Goal: Task Accomplishment & Management: Use online tool/utility

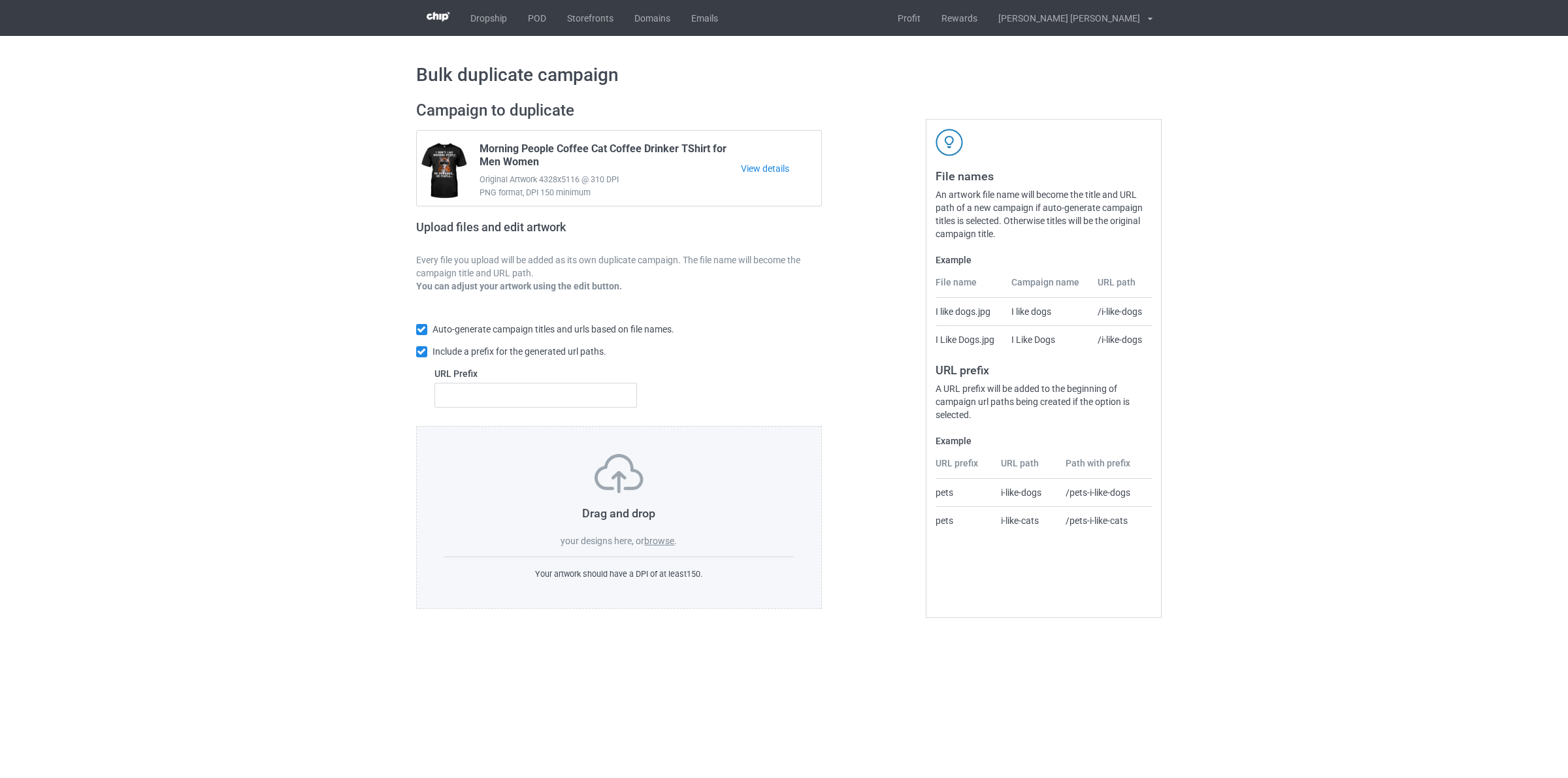
click at [660, 538] on label "browse" at bounding box center [659, 541] width 30 height 11
click at [0, 0] on input "browse" at bounding box center [0, 0] width 0 height 0
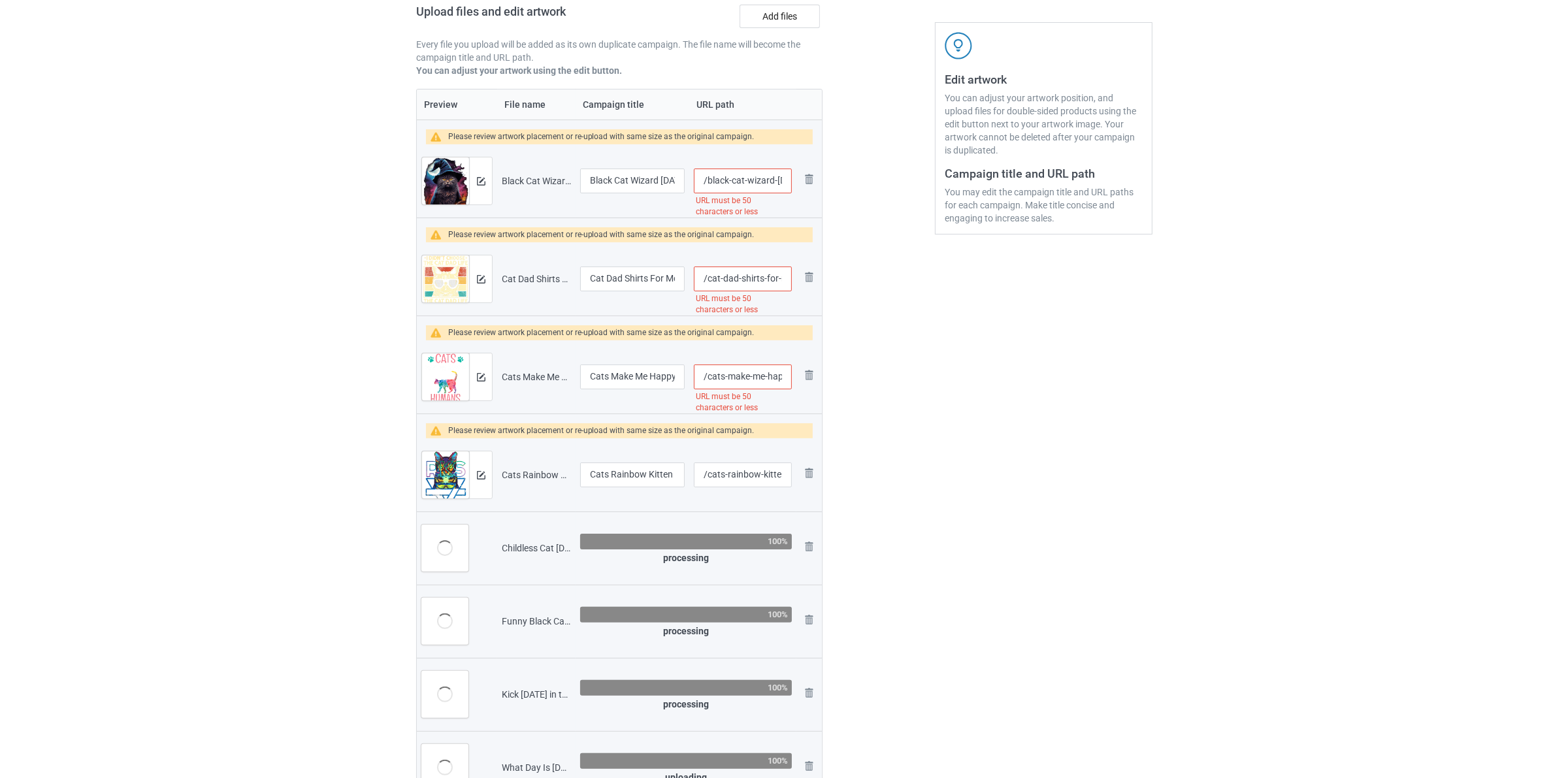
scroll to position [245, 0]
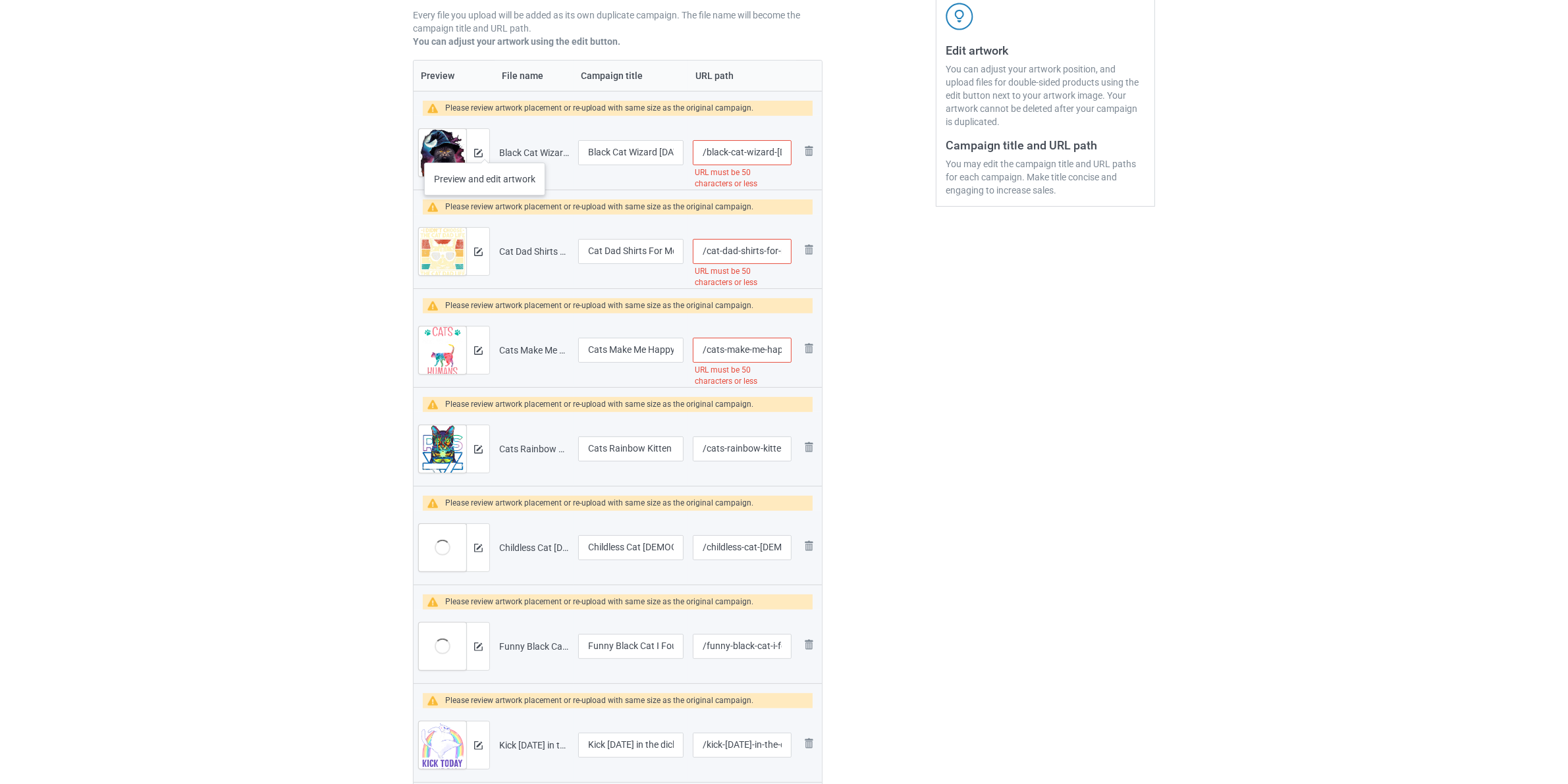
click at [484, 149] on div at bounding box center [478, 153] width 23 height 47
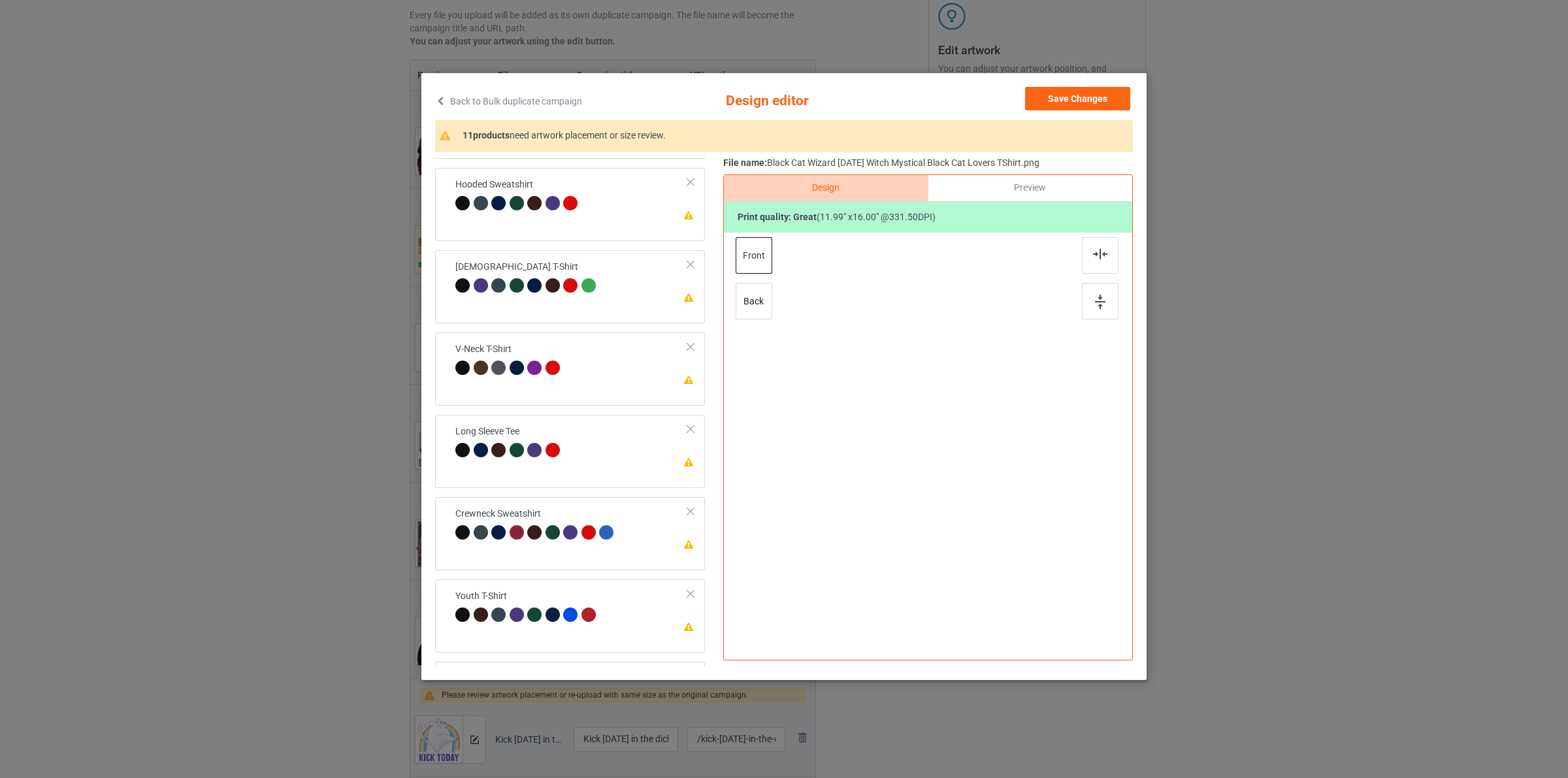
scroll to position [386, 0]
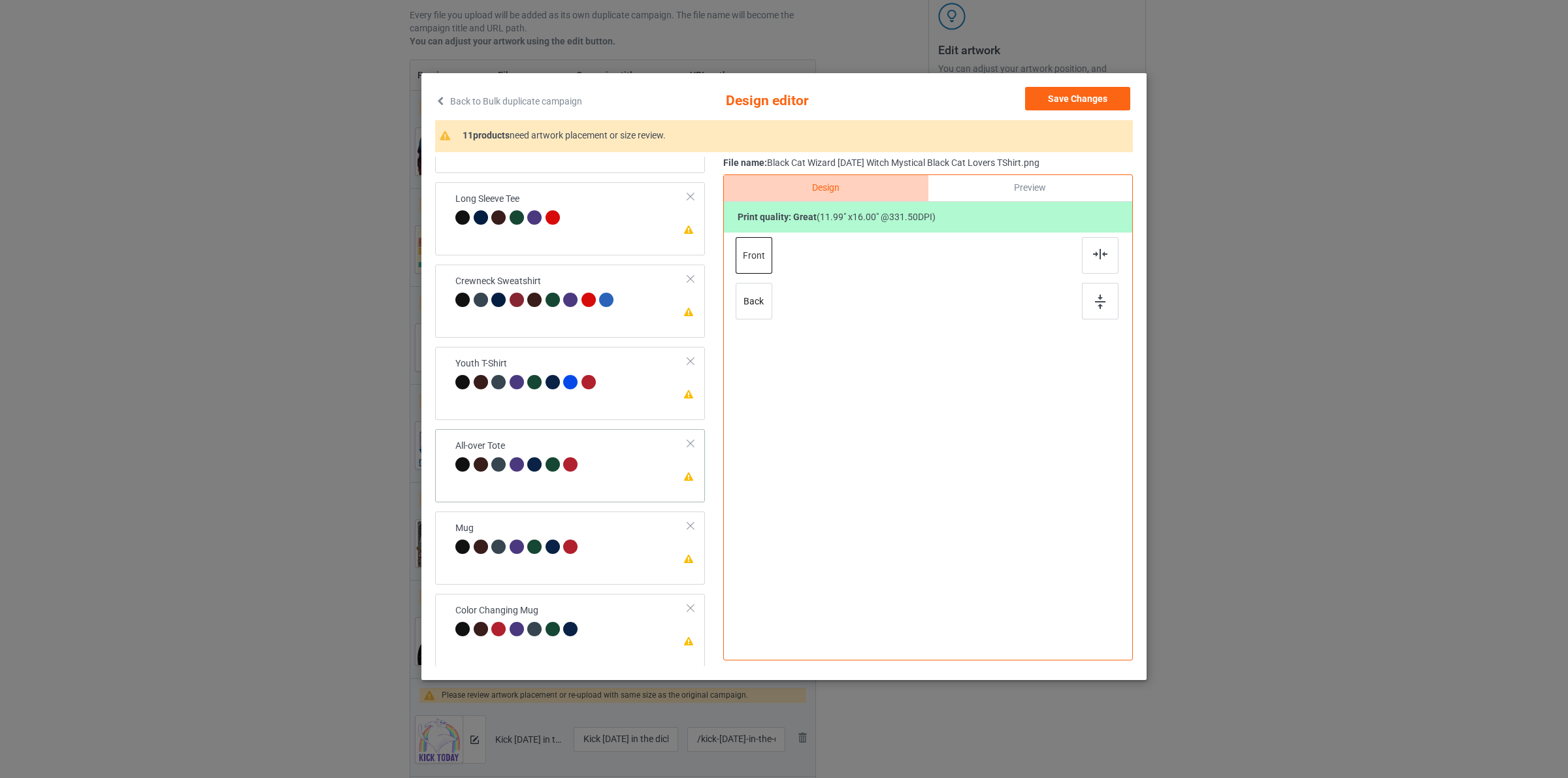
drag, startPoint x: 567, startPoint y: 471, endPoint x: 563, endPoint y: 465, distance: 7.2
click at [570, 472] on div at bounding box center [573, 466] width 18 height 18
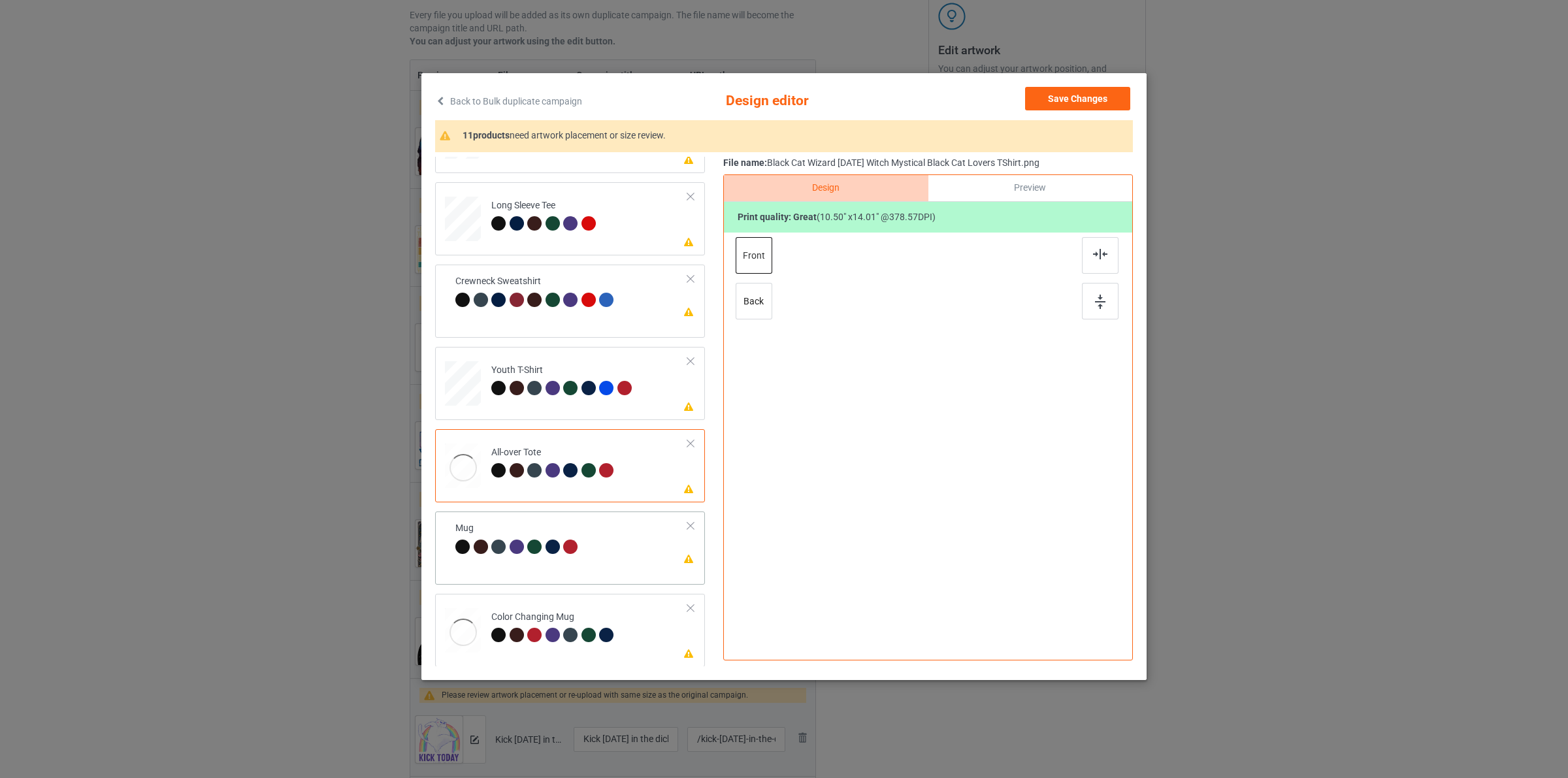
click at [564, 554] on div at bounding box center [573, 548] width 18 height 18
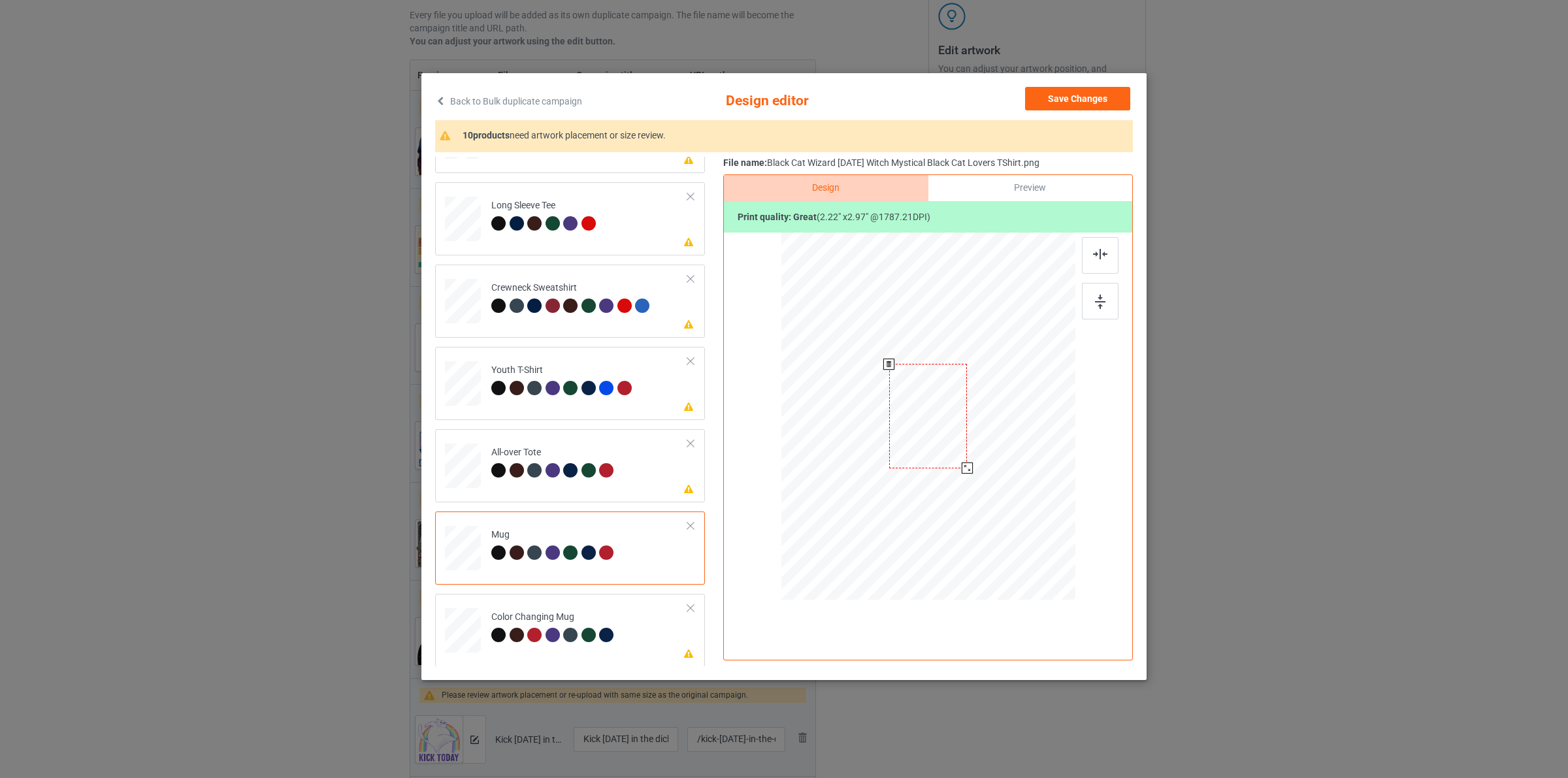
drag, startPoint x: 995, startPoint y: 455, endPoint x: 983, endPoint y: 447, distance: 14.4
click at [983, 447] on div at bounding box center [928, 416] width 294 height 122
click at [1006, 432] on div at bounding box center [1009, 416] width 78 height 105
click at [1060, 98] on button "Save Changes" at bounding box center [1078, 98] width 105 height 23
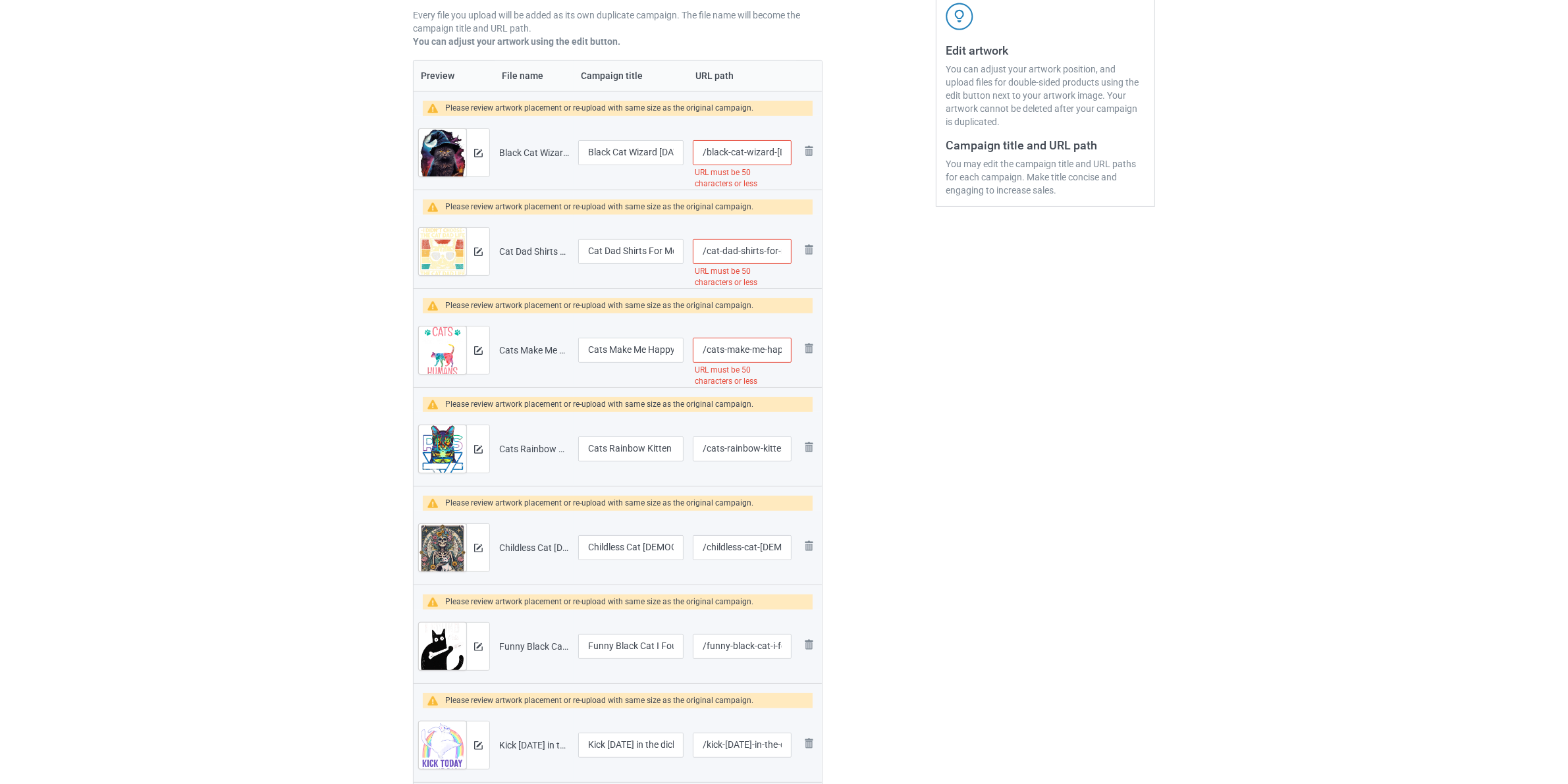
click at [475, 260] on div at bounding box center [478, 251] width 23 height 47
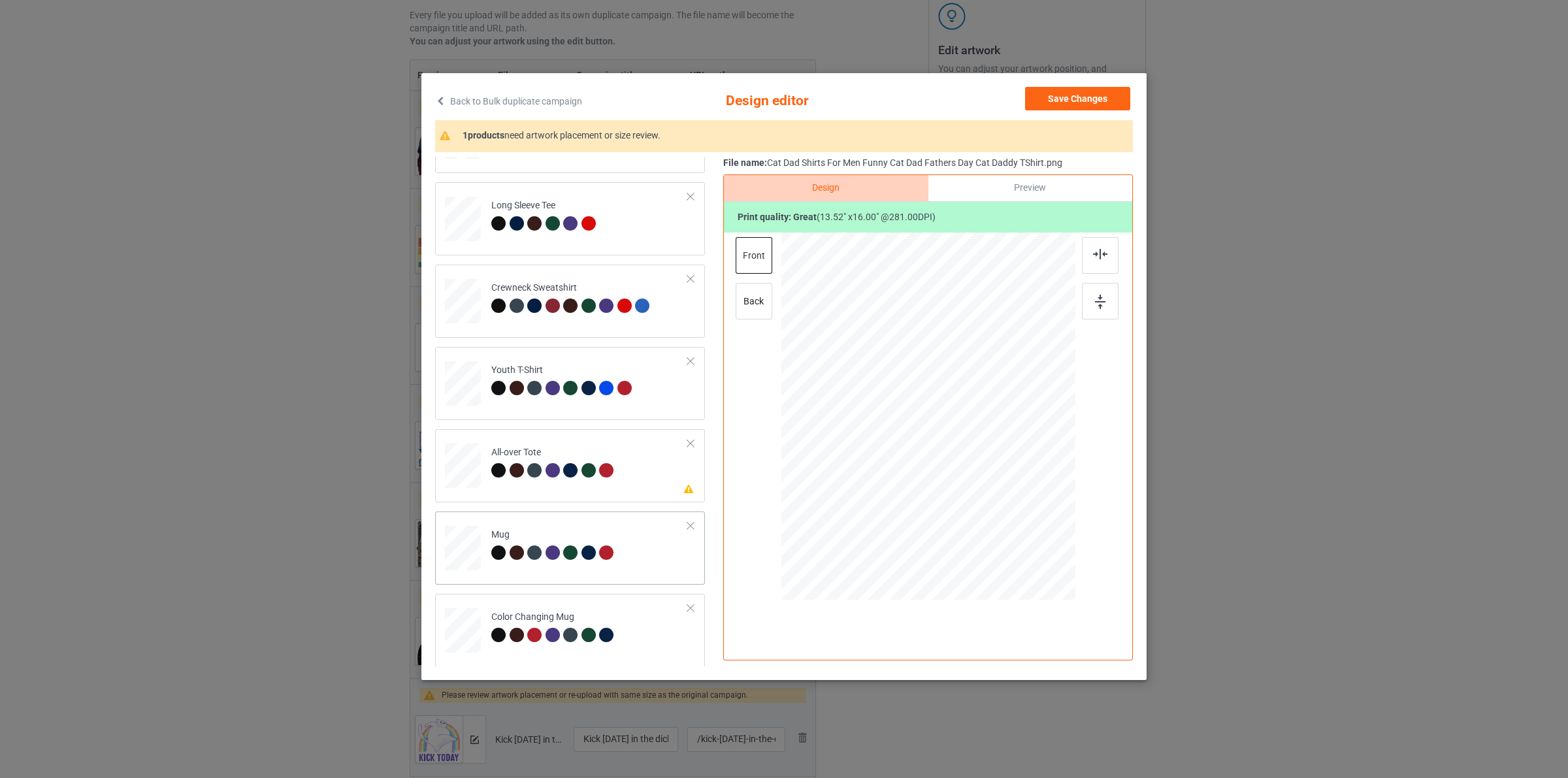
click at [628, 546] on td "Mug" at bounding box center [590, 545] width 211 height 57
drag, startPoint x: 1077, startPoint y: 96, endPoint x: 870, endPoint y: 144, distance: 212.5
click at [1076, 96] on button "Save Changes" at bounding box center [1078, 98] width 105 height 23
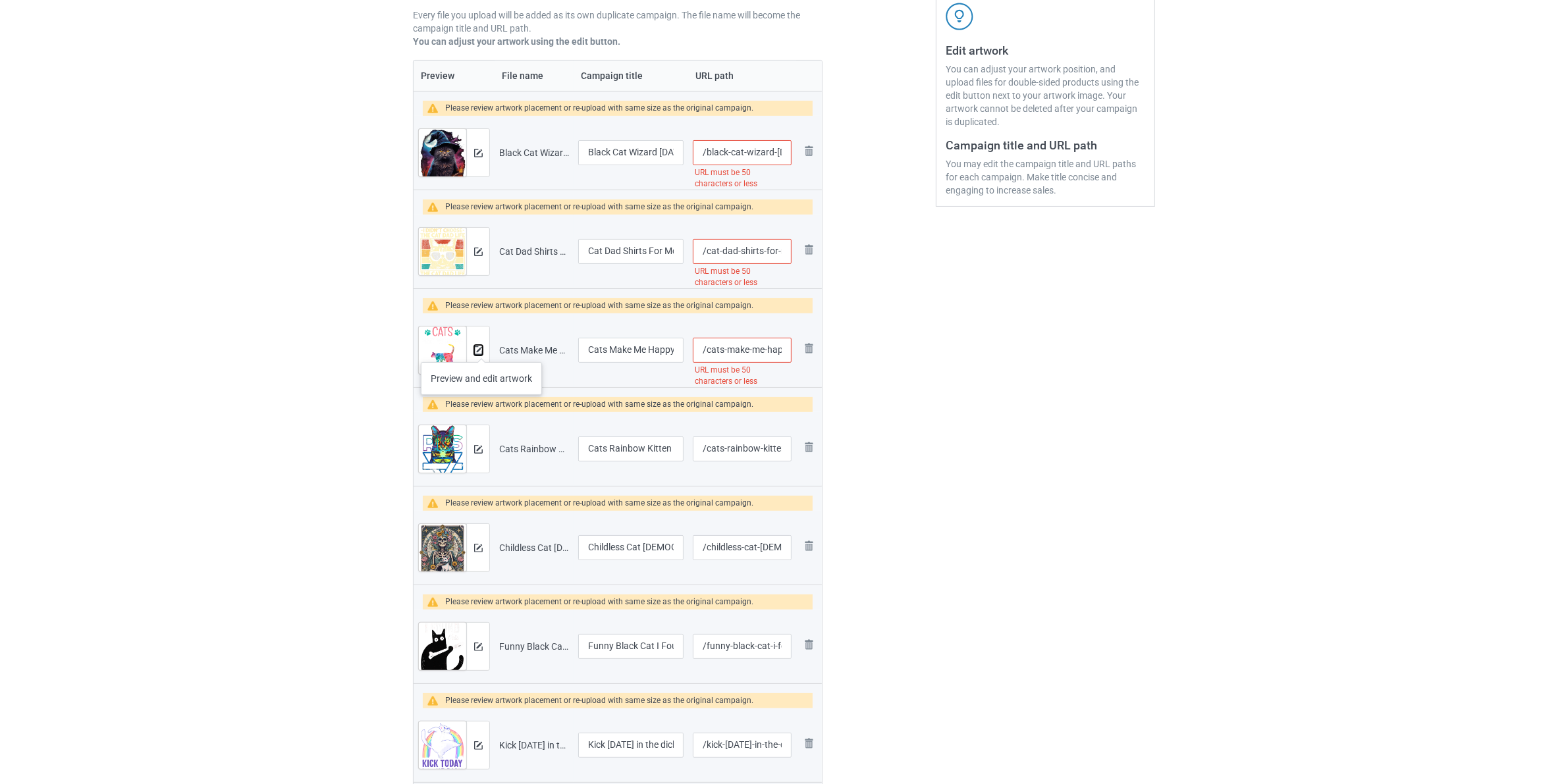
click at [481, 349] on img at bounding box center [478, 350] width 8 height 8
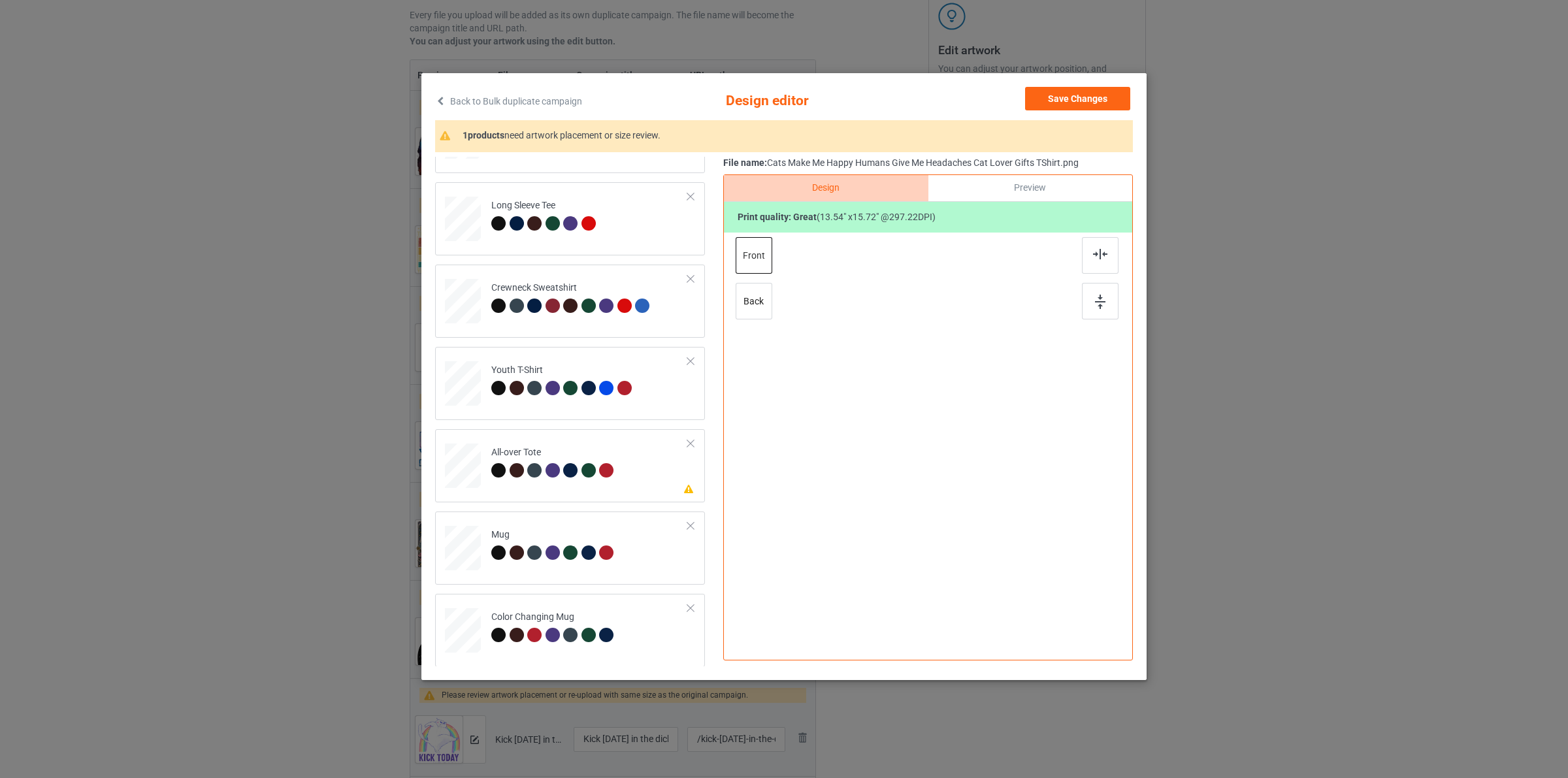
click at [575, 592] on div "Classic T-Shirt Premium Fit Mens Tee Hooded Sweatshirt [DEMOGRAPHIC_DATA] T-Shi…" at bounding box center [575, 219] width 279 height 896
click at [1089, 93] on button "Save Changes" at bounding box center [1078, 98] width 105 height 23
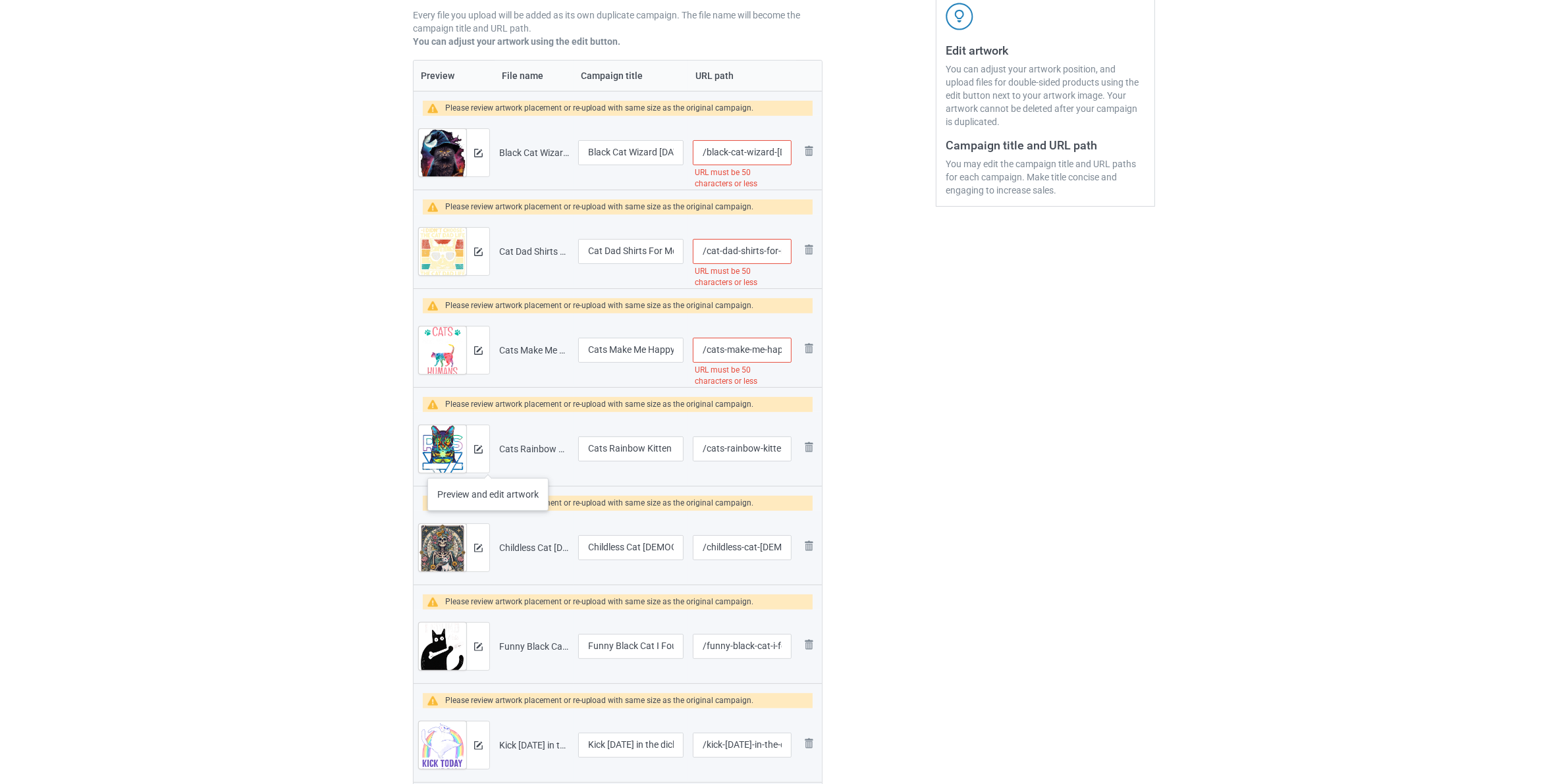
click at [484, 463] on div at bounding box center [478, 449] width 23 height 47
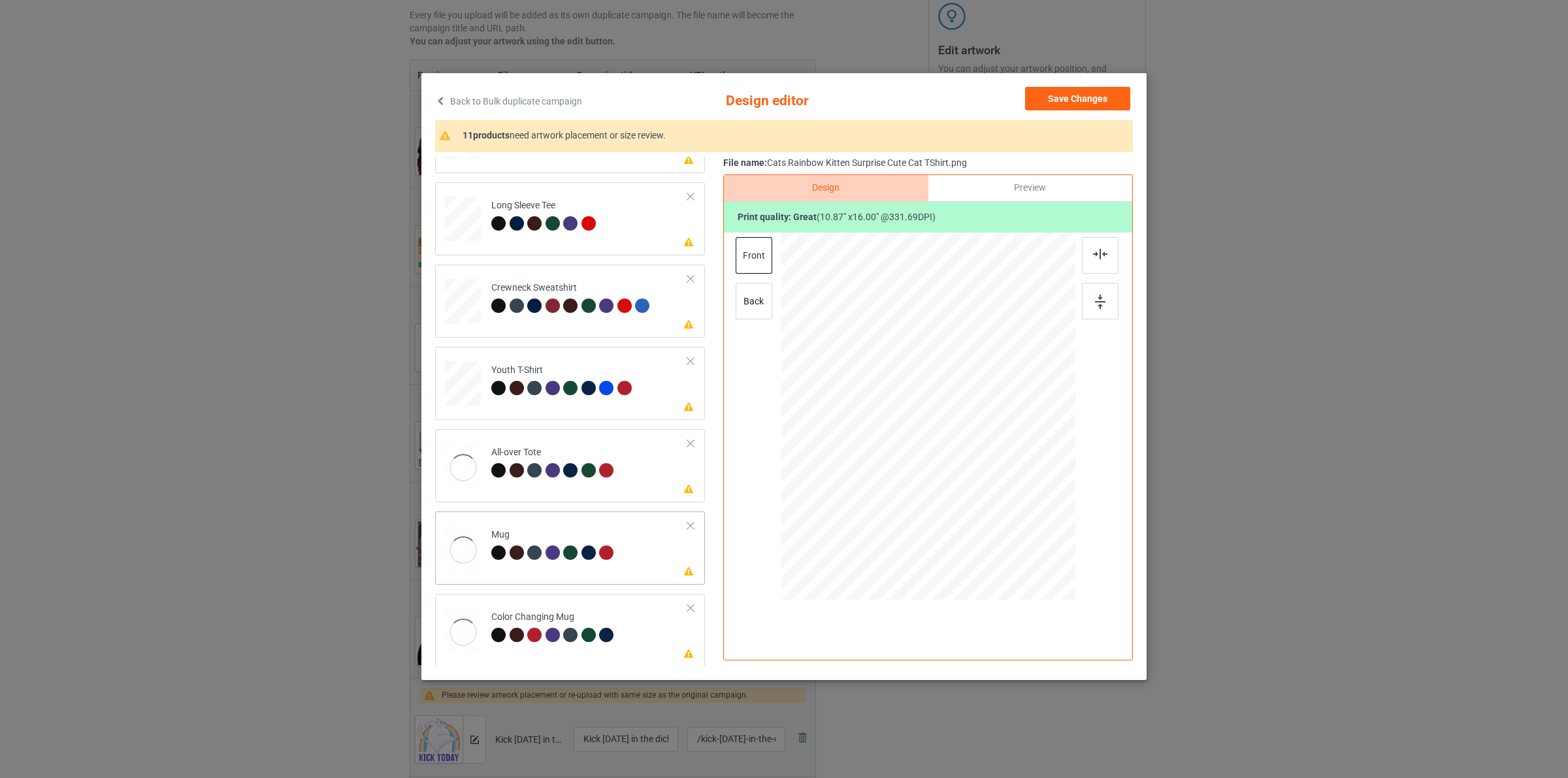
click at [570, 548] on div at bounding box center [570, 552] width 14 height 14
drag, startPoint x: 1016, startPoint y: 543, endPoint x: 988, endPoint y: 428, distance: 118.4
click at [988, 428] on div at bounding box center [928, 416] width 294 height 122
drag, startPoint x: 1016, startPoint y: 420, endPoint x: 1036, endPoint y: 419, distance: 20.0
click at [1036, 419] on div at bounding box center [1009, 416] width 69 height 102
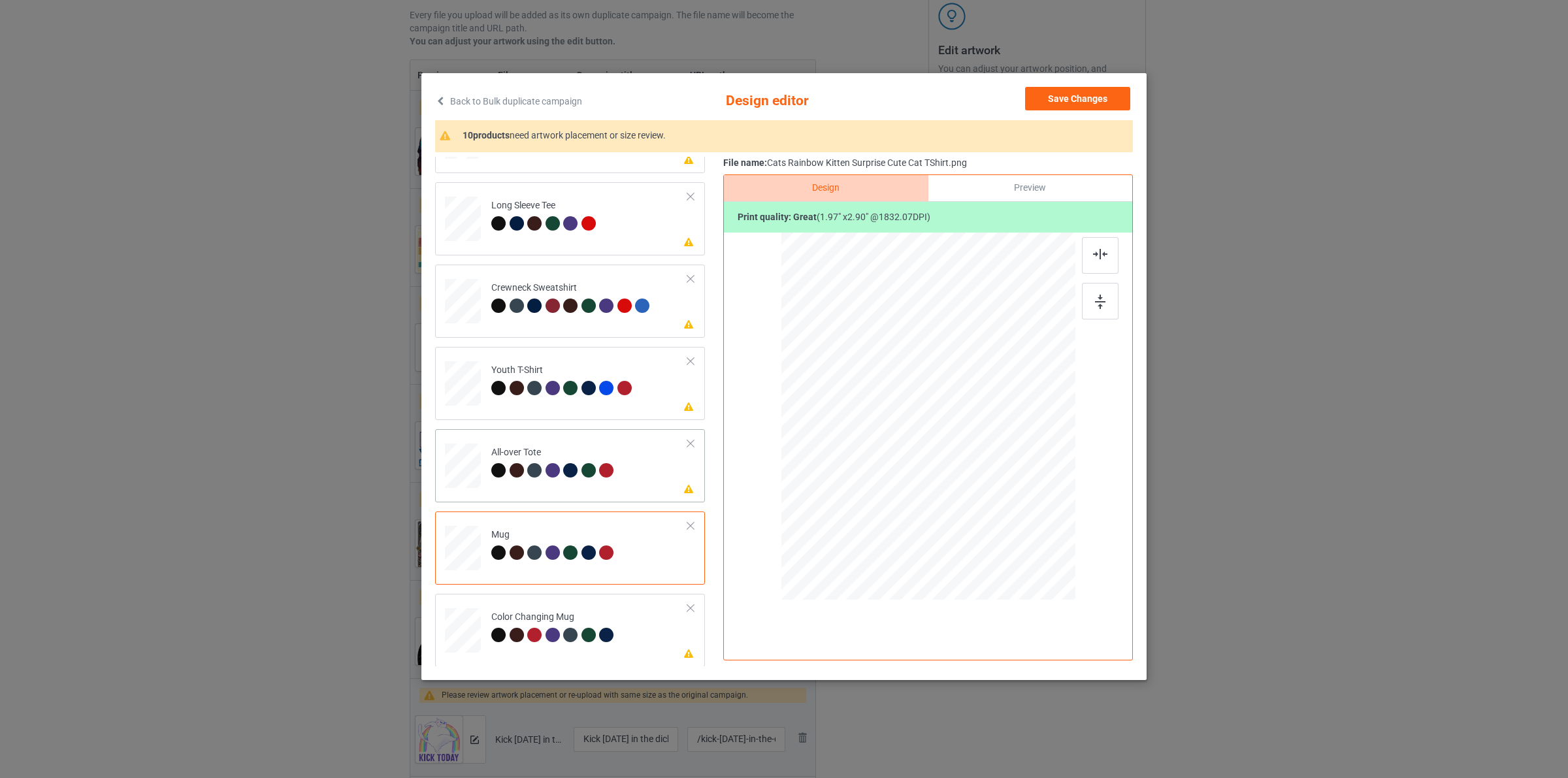
drag, startPoint x: 1015, startPoint y: 546, endPoint x: 995, endPoint y: 529, distance: 26.2
click at [995, 529] on div at bounding box center [928, 416] width 294 height 294
drag, startPoint x: 1075, startPoint y: 89, endPoint x: 750, endPoint y: 166, distance: 334.0
click at [1074, 89] on button "Save Changes" at bounding box center [1078, 98] width 105 height 23
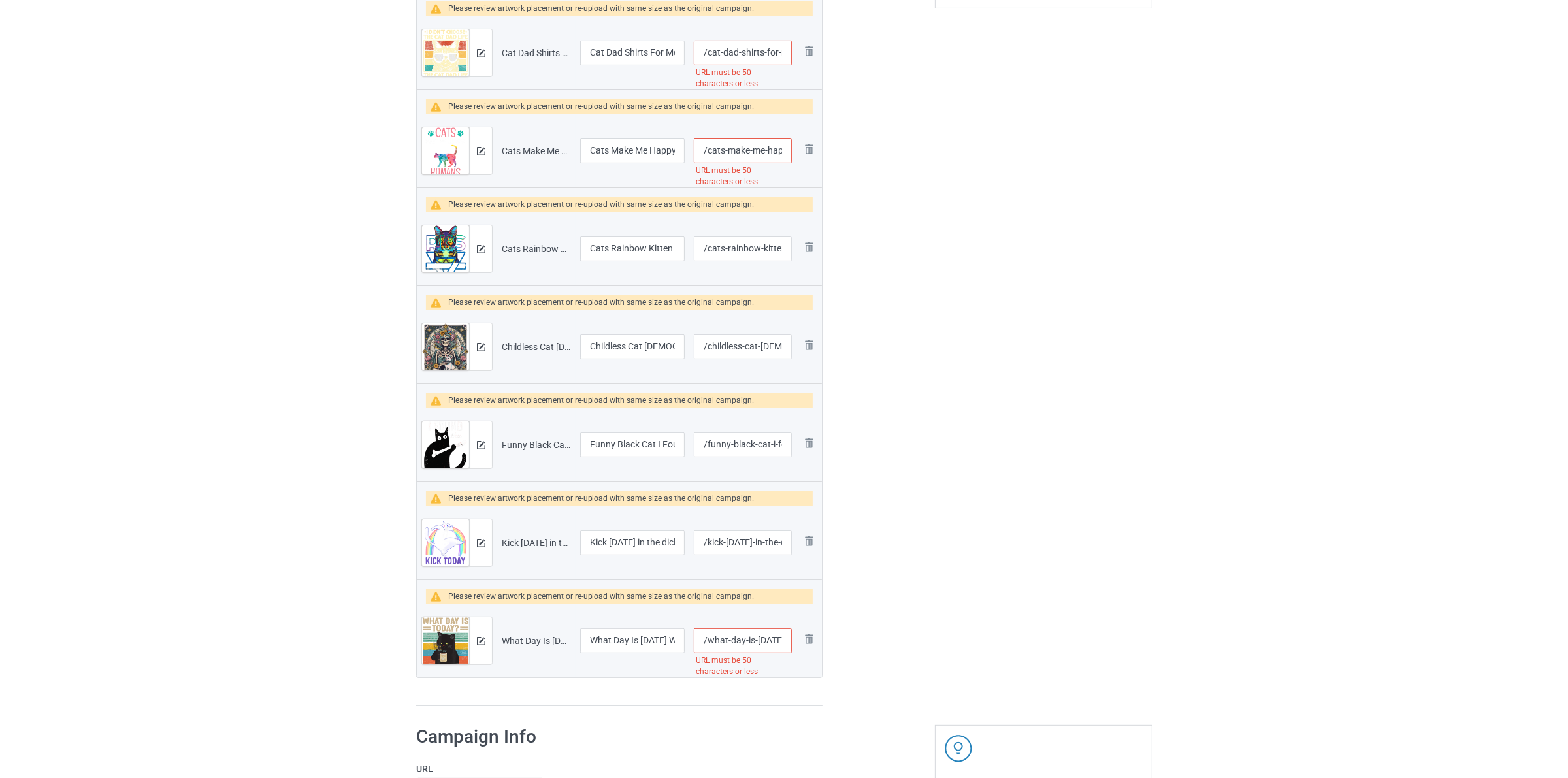
scroll to position [490, 0]
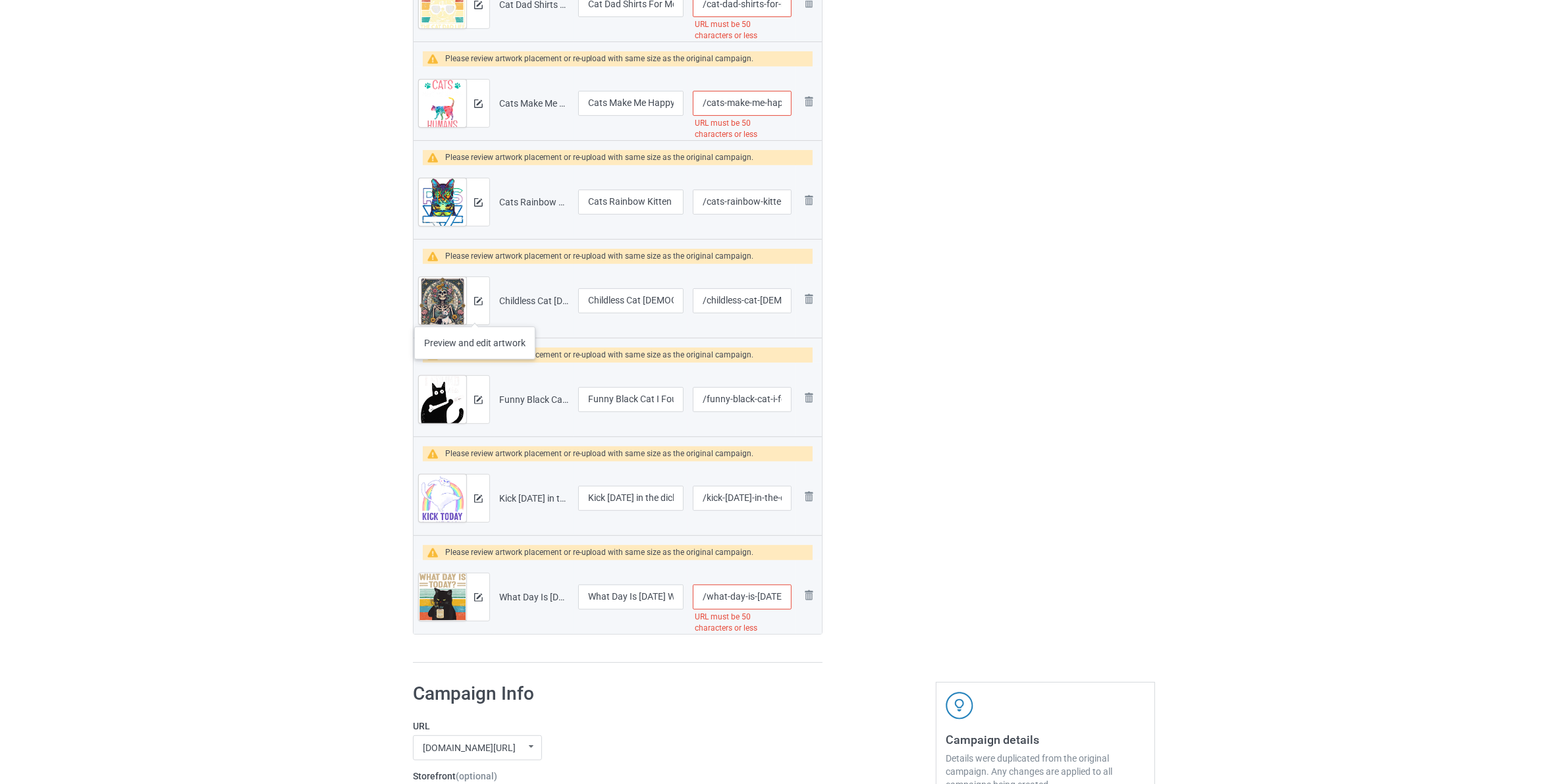
click at [475, 313] on div at bounding box center [478, 301] width 23 height 47
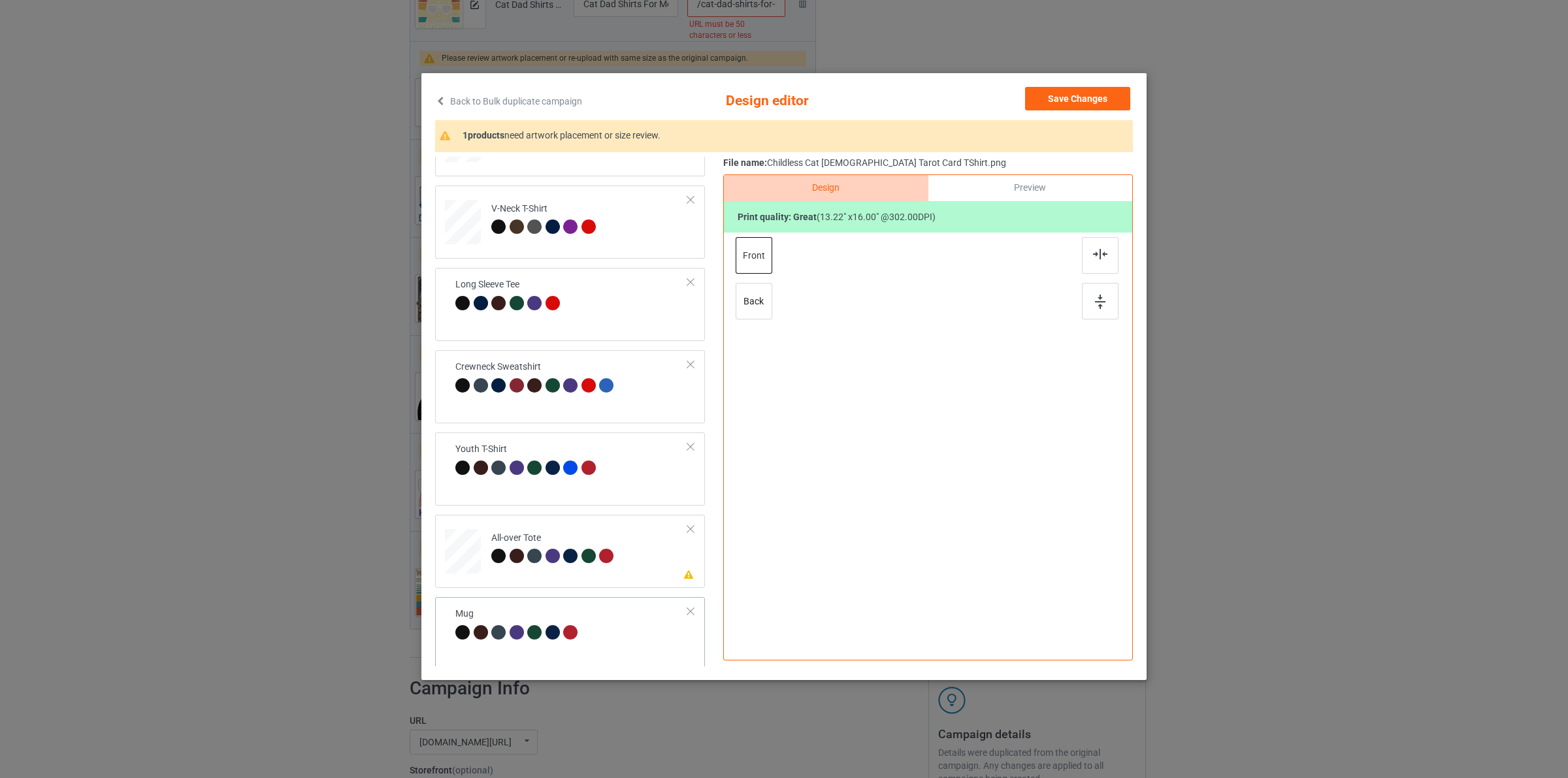
scroll to position [386, 0]
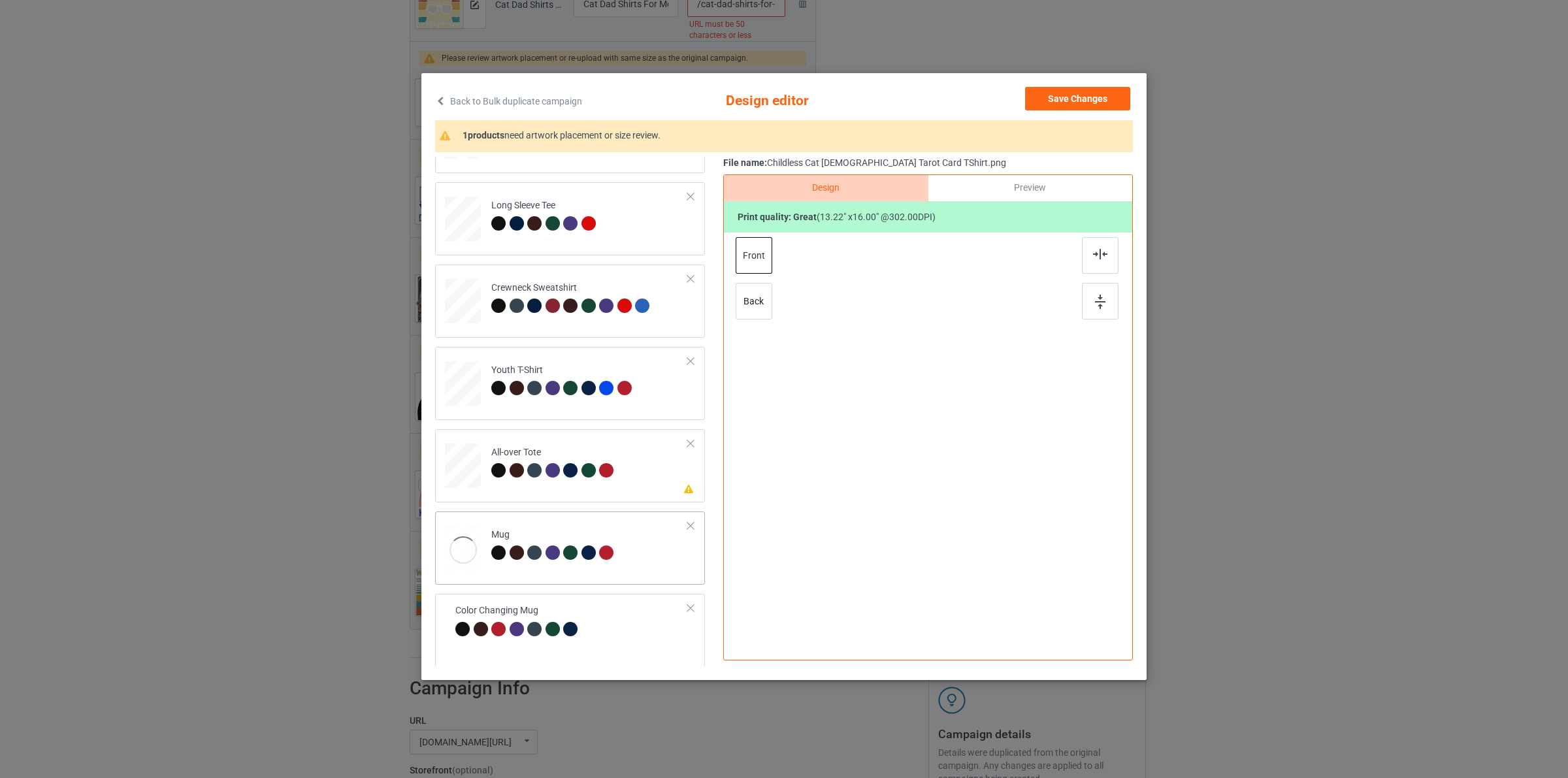
click at [629, 514] on div "Mug" at bounding box center [570, 548] width 270 height 73
drag, startPoint x: 1102, startPoint y: 93, endPoint x: 793, endPoint y: 216, distance: 332.6
click at [1101, 93] on button "Save Changes" at bounding box center [1078, 98] width 105 height 23
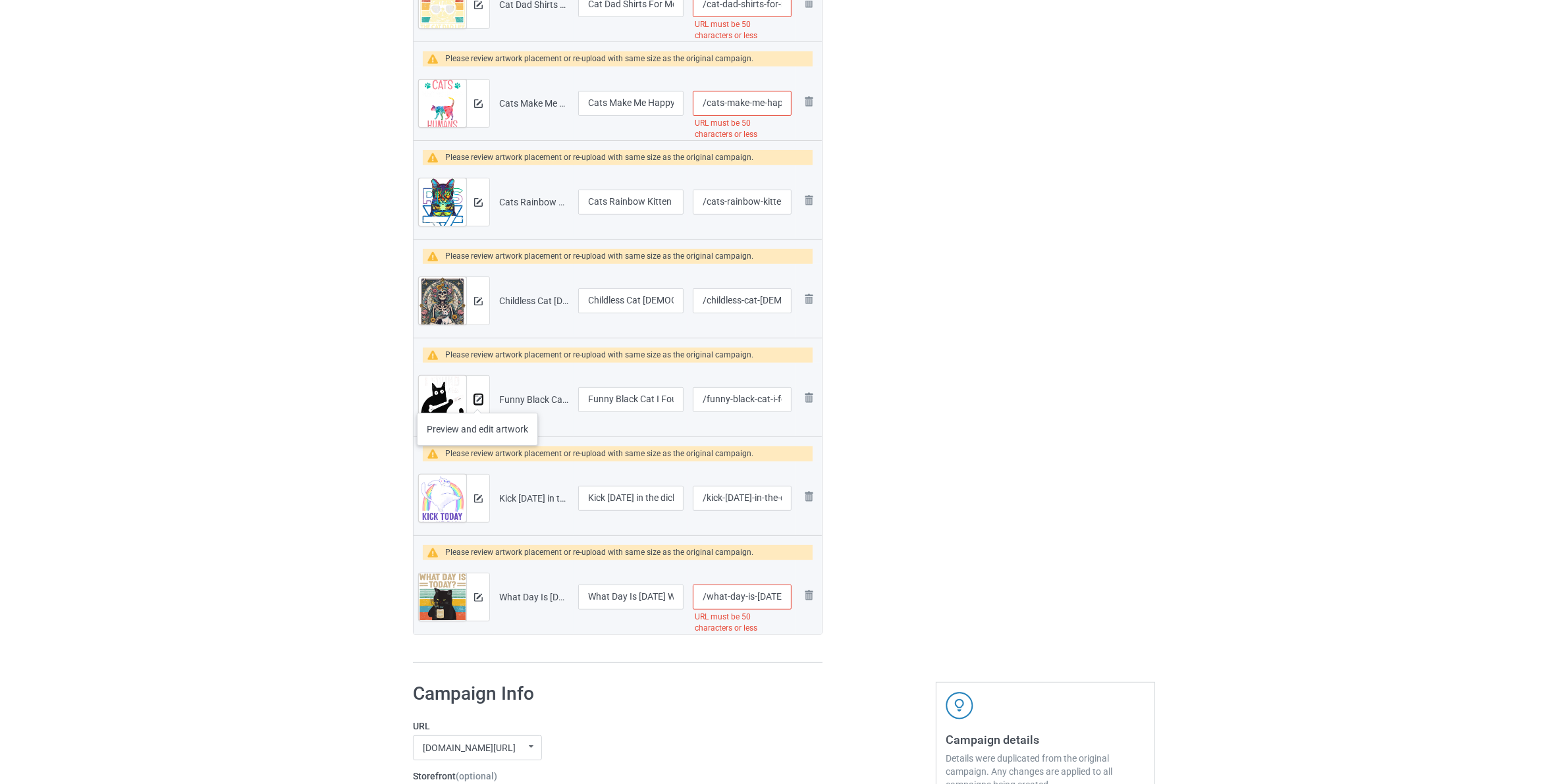
click at [478, 399] on img at bounding box center [478, 399] width 8 height 8
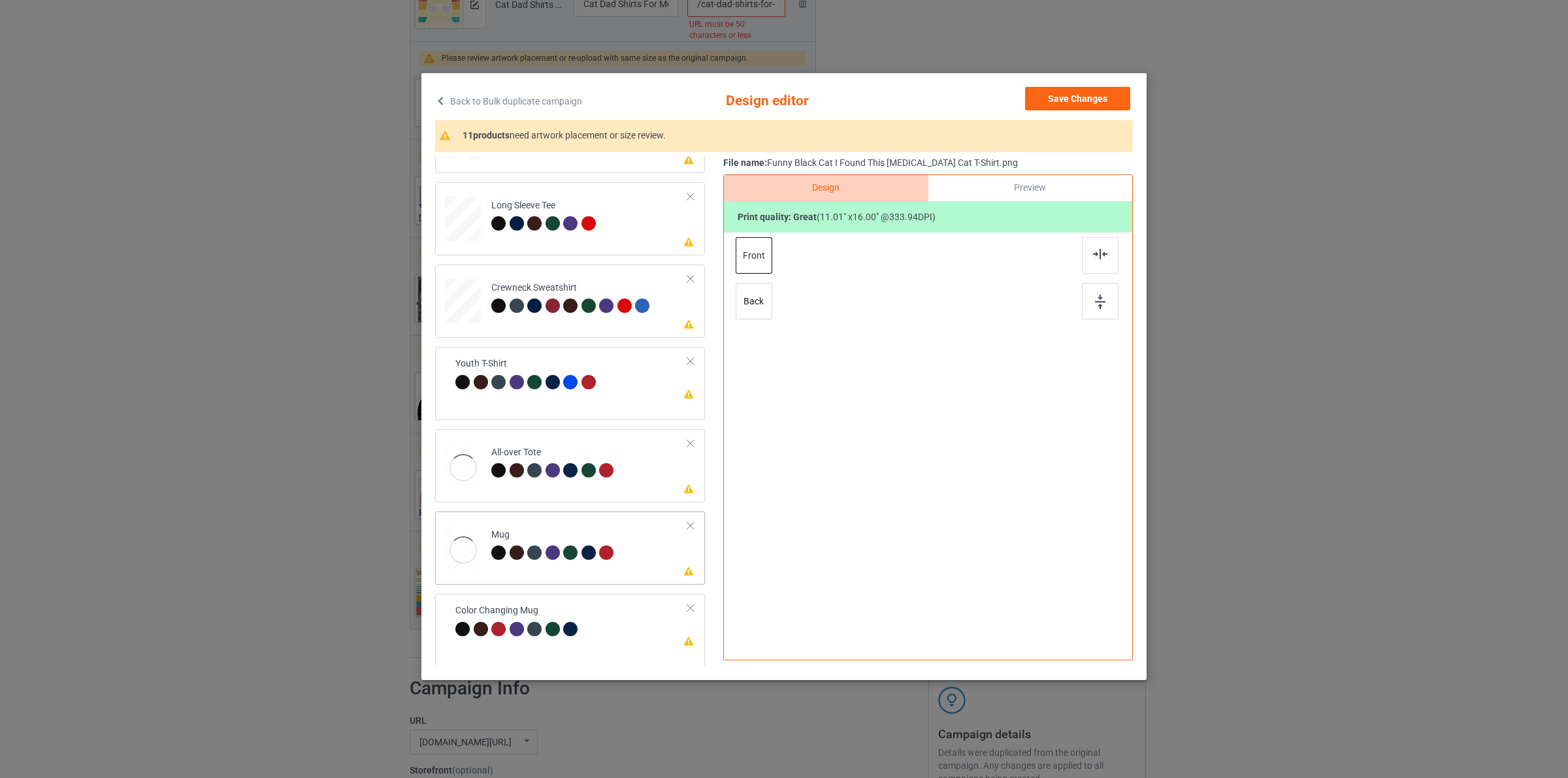
click at [585, 538] on div "Mug" at bounding box center [554, 544] width 126 height 31
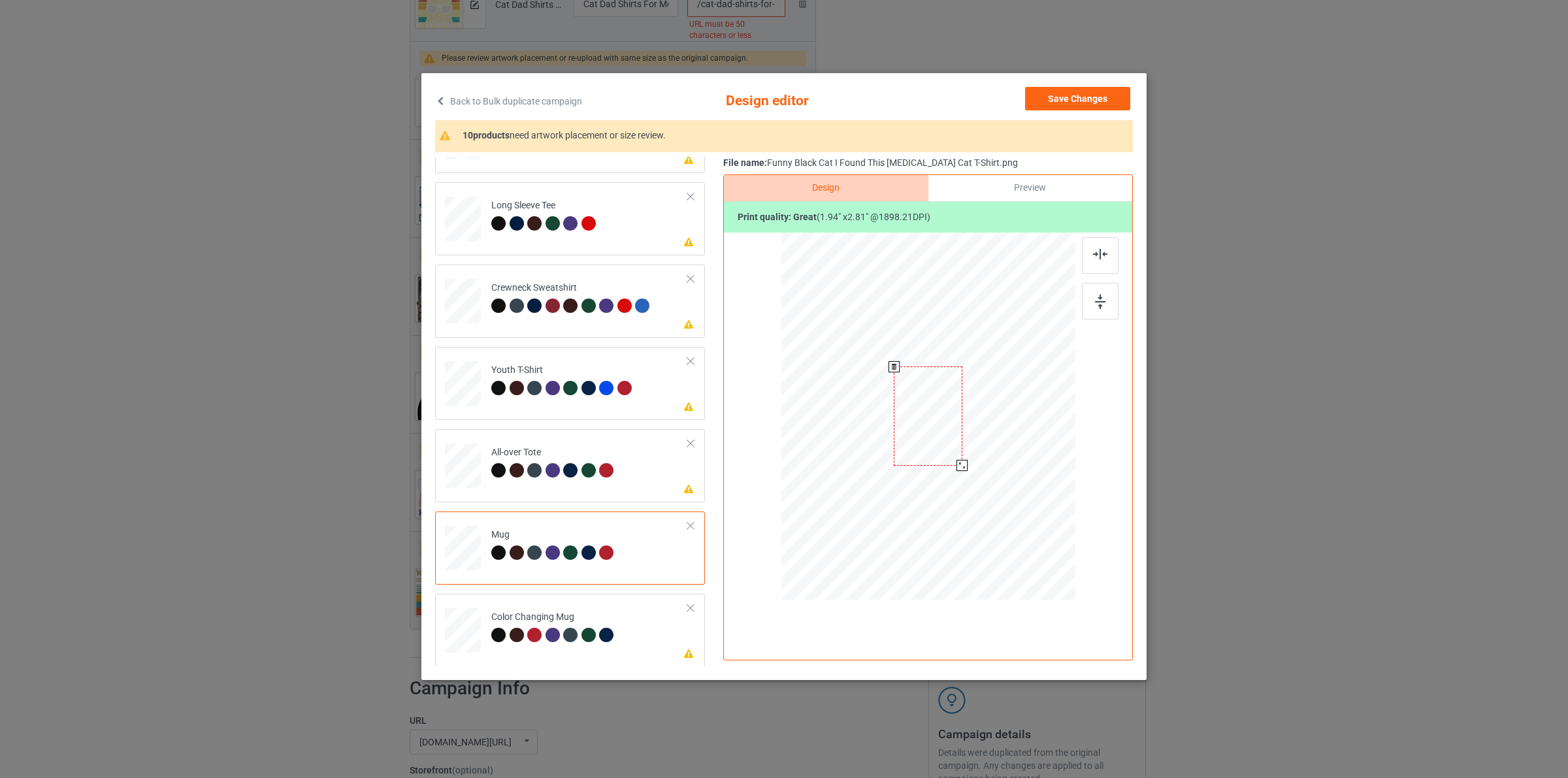
drag, startPoint x: 1013, startPoint y: 544, endPoint x: 983, endPoint y: 438, distance: 110.2
click at [983, 438] on div at bounding box center [928, 416] width 294 height 122
drag, startPoint x: 943, startPoint y: 426, endPoint x: 1023, endPoint y: 426, distance: 80.0
click at [1023, 426] on div at bounding box center [1008, 416] width 68 height 99
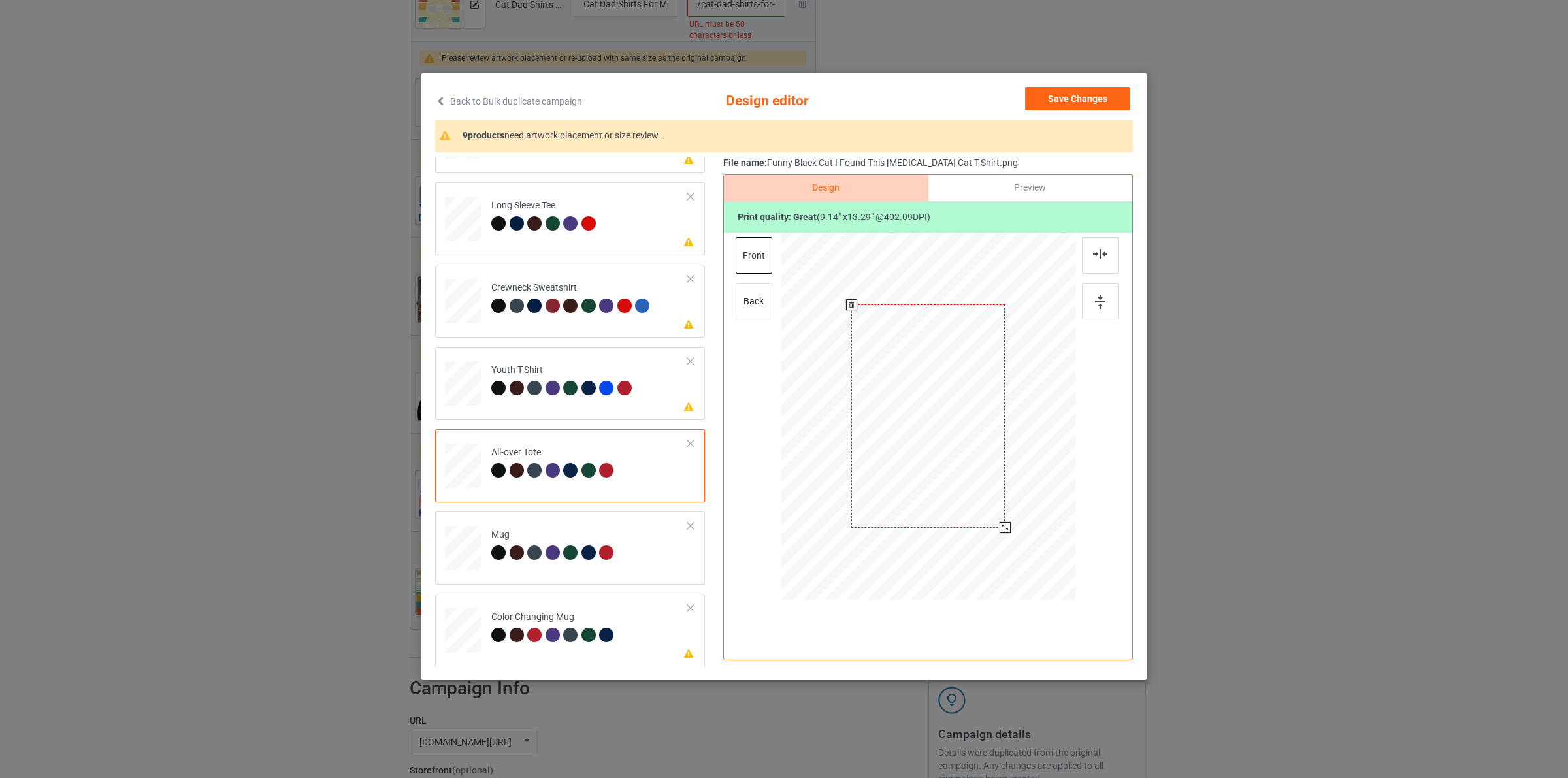
drag, startPoint x: 1013, startPoint y: 540, endPoint x: 998, endPoint y: 521, distance: 24.2
click at [1000, 522] on div at bounding box center [1005, 527] width 11 height 11
drag, startPoint x: 1096, startPoint y: 99, endPoint x: 827, endPoint y: 127, distance: 270.5
click at [1095, 98] on button "Save Changes" at bounding box center [1078, 98] width 105 height 23
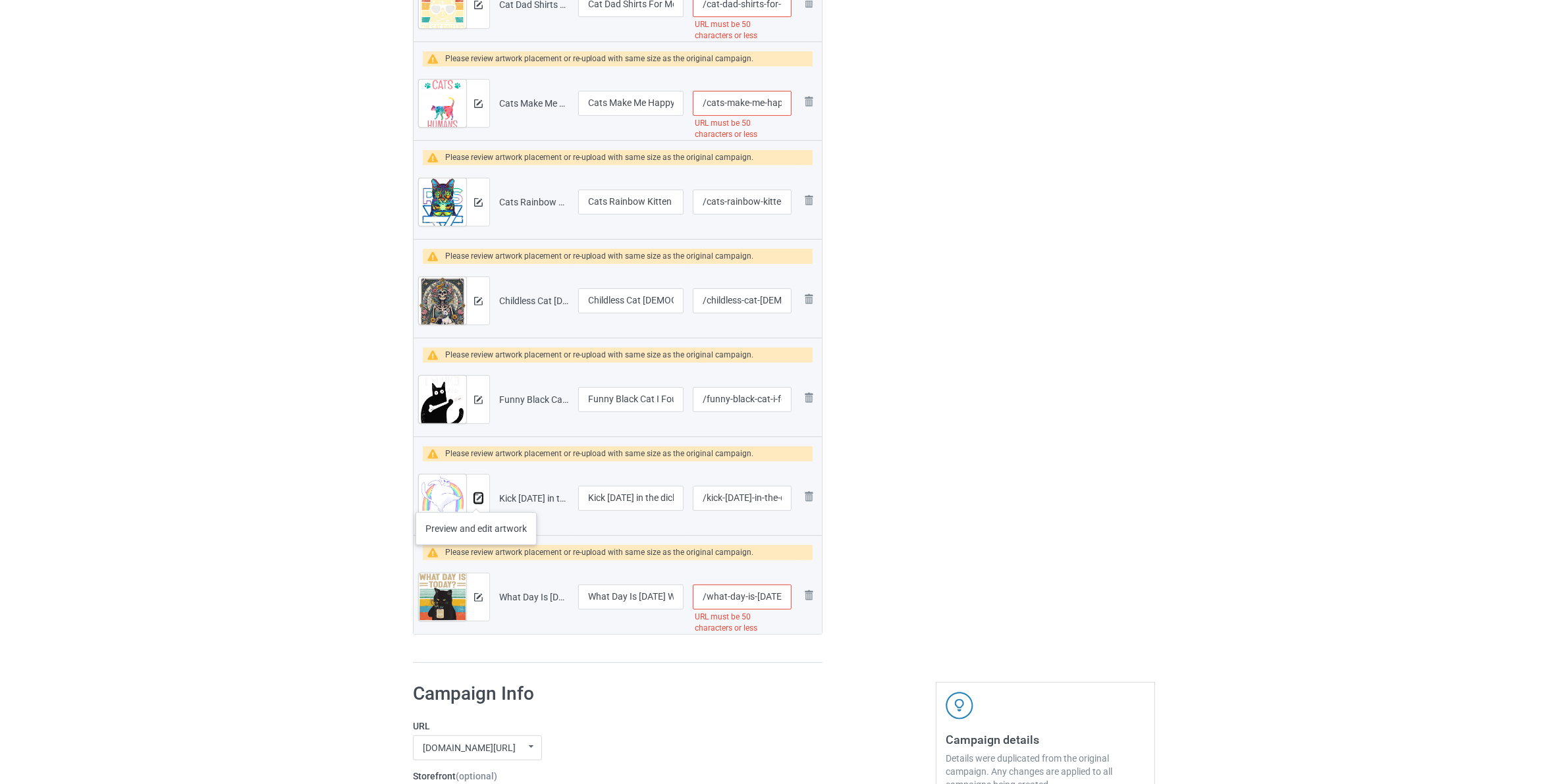
click at [476, 499] on img at bounding box center [478, 498] width 8 height 8
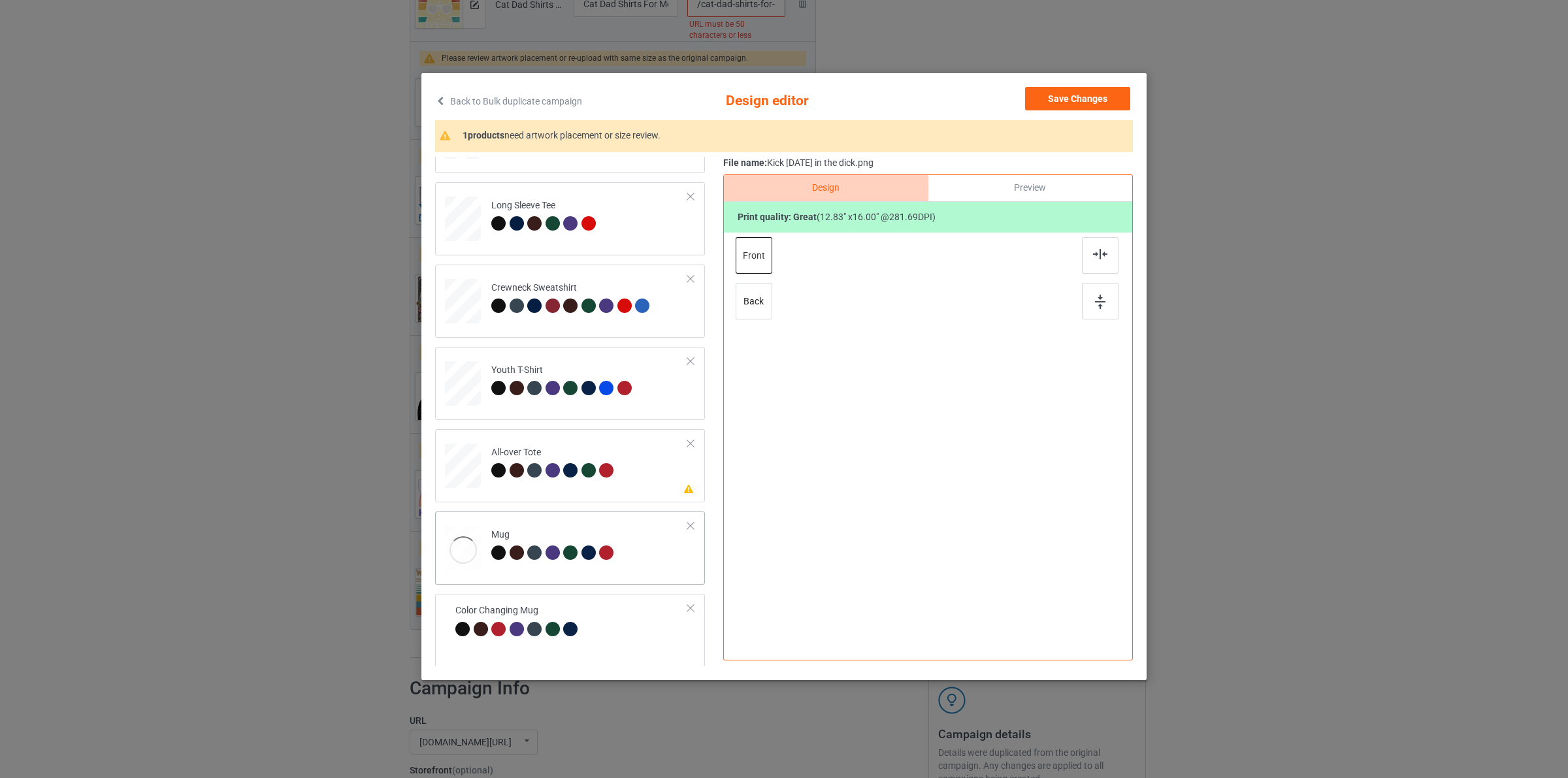
click at [592, 514] on div "Mug" at bounding box center [570, 548] width 270 height 73
click at [586, 533] on div "Mug" at bounding box center [554, 544] width 126 height 31
click at [1074, 96] on button "Save Changes" at bounding box center [1078, 98] width 105 height 23
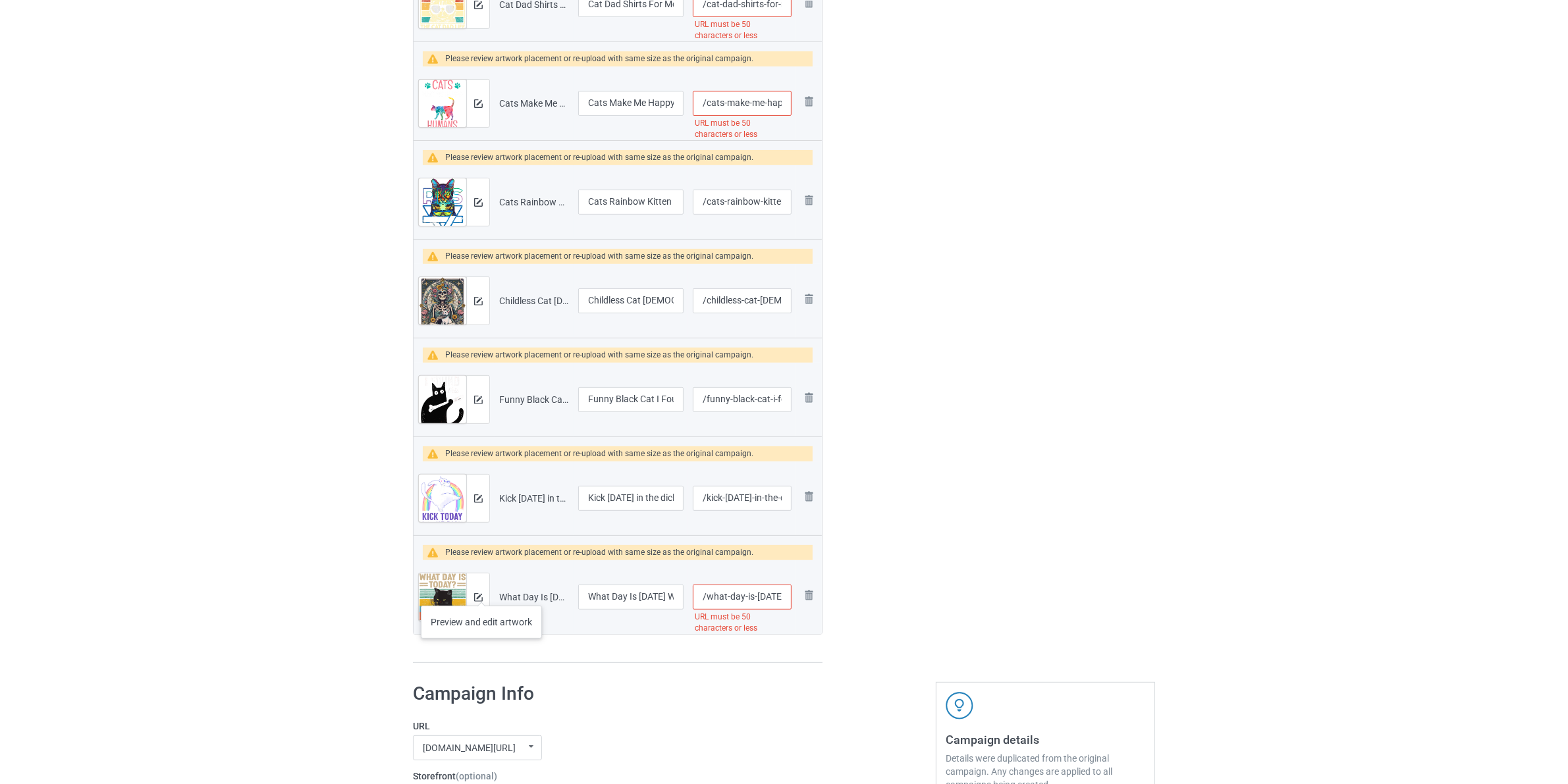
click at [481, 592] on div at bounding box center [478, 597] width 23 height 47
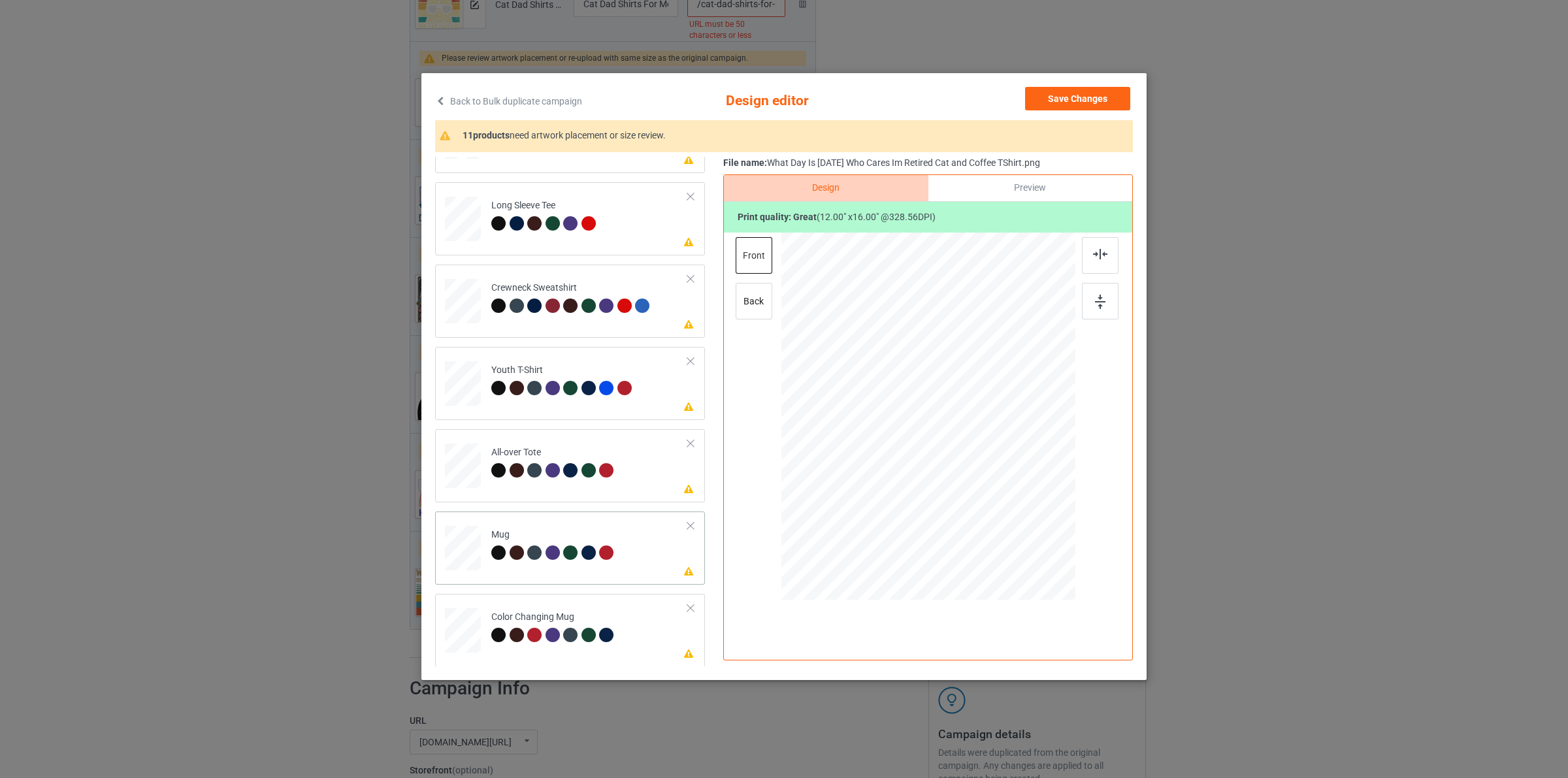
click at [613, 563] on div at bounding box center [608, 554] width 18 height 18
drag, startPoint x: 1016, startPoint y: 529, endPoint x: 983, endPoint y: 442, distance: 93.0
click at [983, 442] on div at bounding box center [928, 416] width 294 height 122
drag, startPoint x: 1022, startPoint y: 439, endPoint x: 1010, endPoint y: 435, distance: 12.6
click at [1010, 435] on div at bounding box center [1008, 417] width 75 height 99
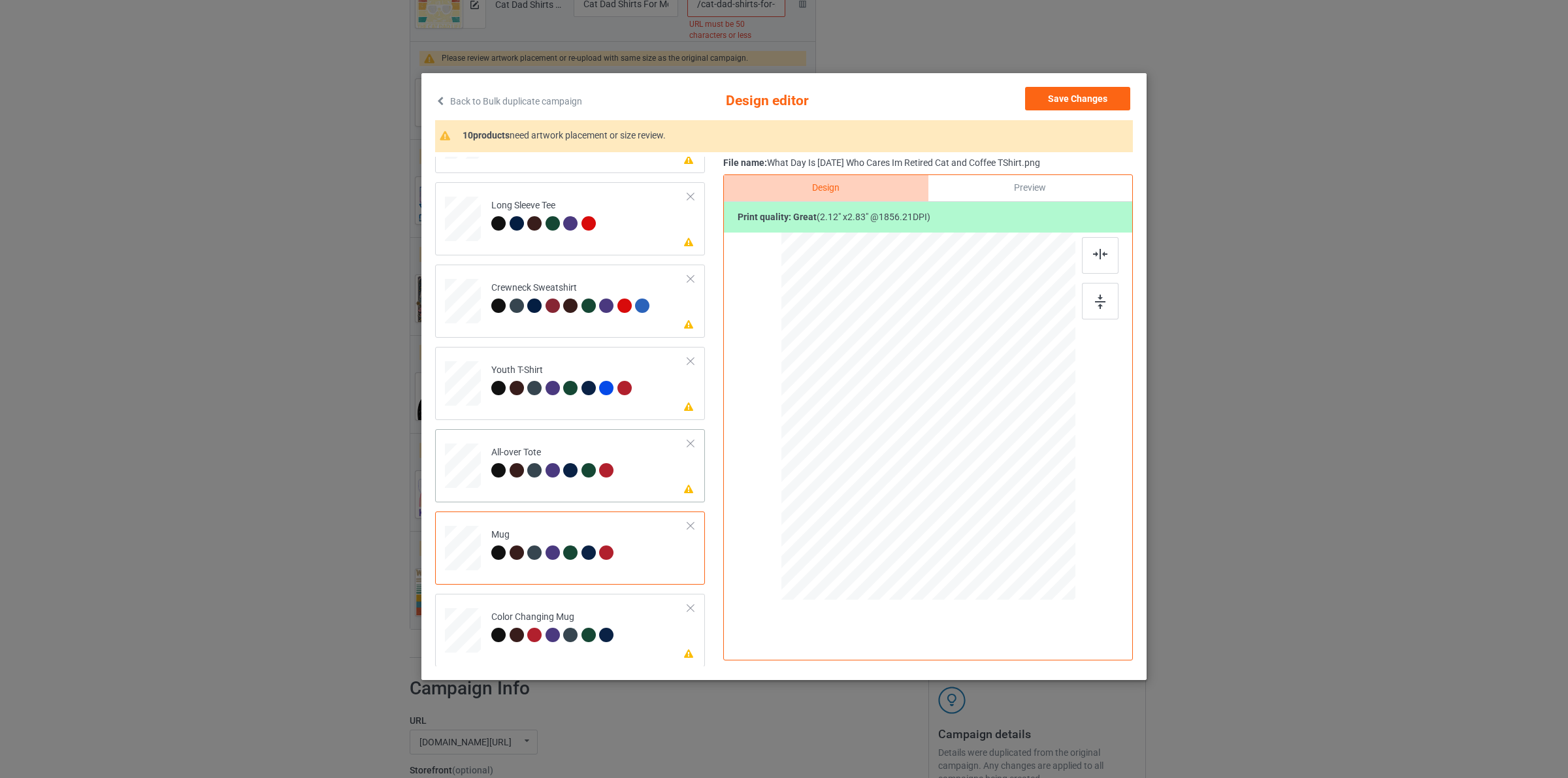
drag, startPoint x: 1016, startPoint y: 534, endPoint x: 1008, endPoint y: 523, distance: 13.6
click at [1008, 523] on div at bounding box center [1007, 522] width 11 height 11
click at [1083, 93] on button "Save Changes" at bounding box center [1078, 98] width 105 height 23
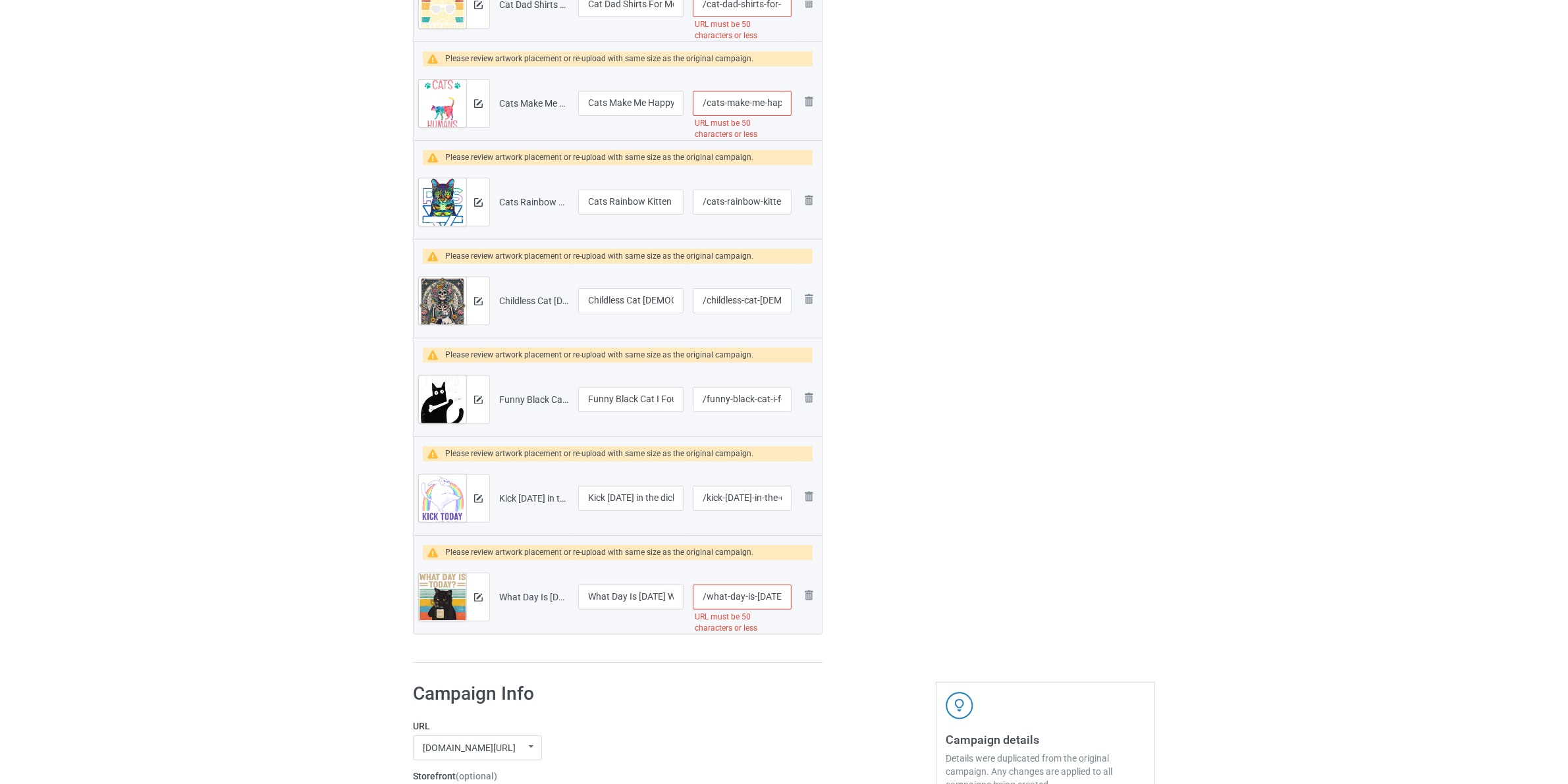
click at [706, 596] on input "/what-day-is-[DATE]-who-cares-im-retired-cat-and-coffee-tshirt" at bounding box center [742, 597] width 99 height 25
drag, startPoint x: 751, startPoint y: 600, endPoint x: 706, endPoint y: 590, distance: 46.1
click at [706, 590] on input "/cats-1108-what-day-is-[DATE]-who-cares-im-retired-cat-and-coffee-tshirt" at bounding box center [742, 597] width 99 height 25
type input "/cats-1108-what-day-is-[DATE]-who-cares-im-retired-cat-and-coffee-tshirt"
click at [710, 499] on input "/kick-[DATE]-in-the-dick" at bounding box center [742, 498] width 99 height 25
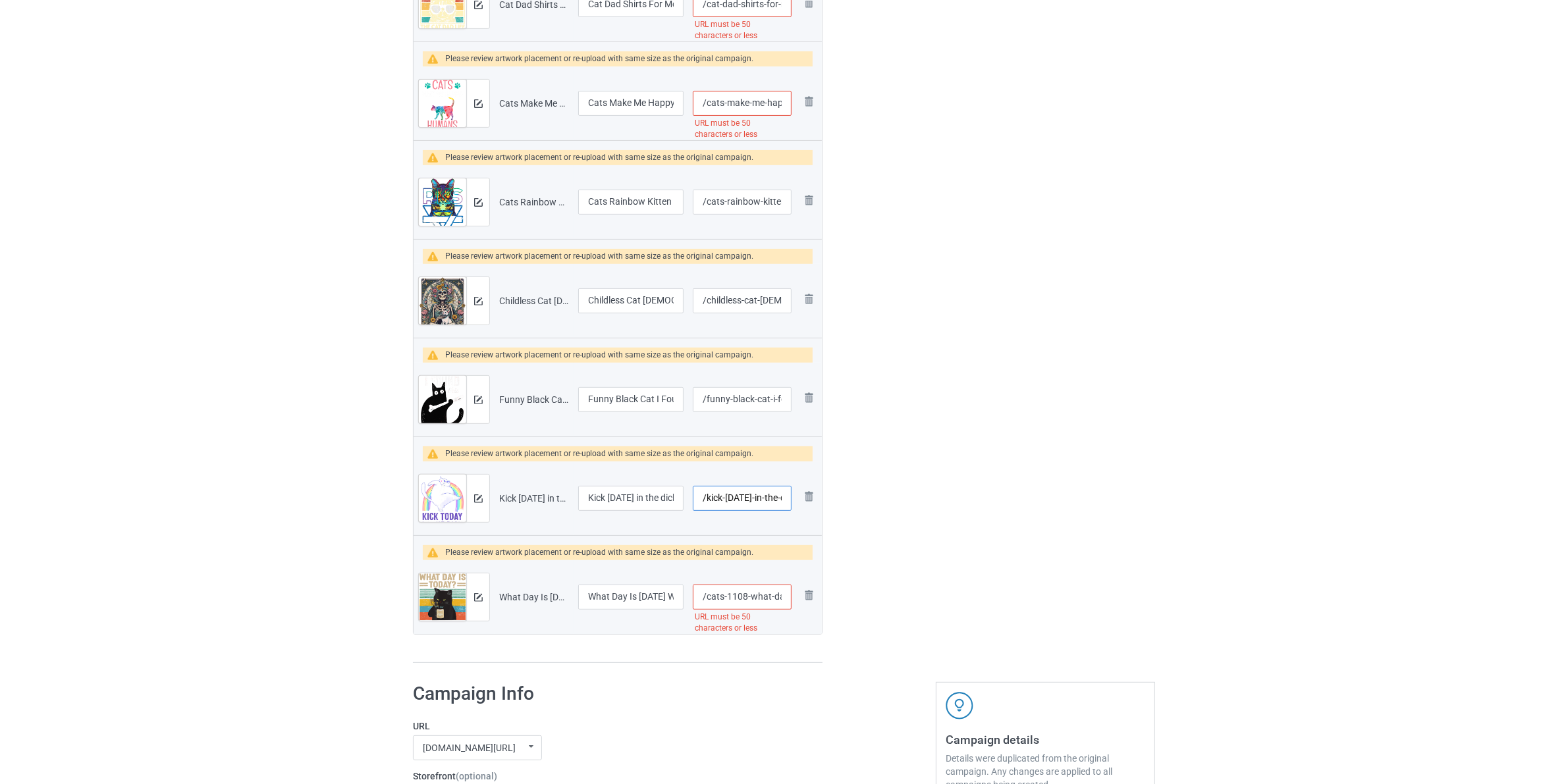
click at [706, 498] on input "/kick-[DATE]-in-the-dick" at bounding box center [742, 498] width 99 height 25
paste input "cats-1108-"
type input "/cats-1108-kick-[DATE]-in-the-dick"
click at [709, 402] on input "/funny-black-cat-i-found-this-[MEDICAL_DATA]-cat-t-shirt" at bounding box center [742, 399] width 99 height 25
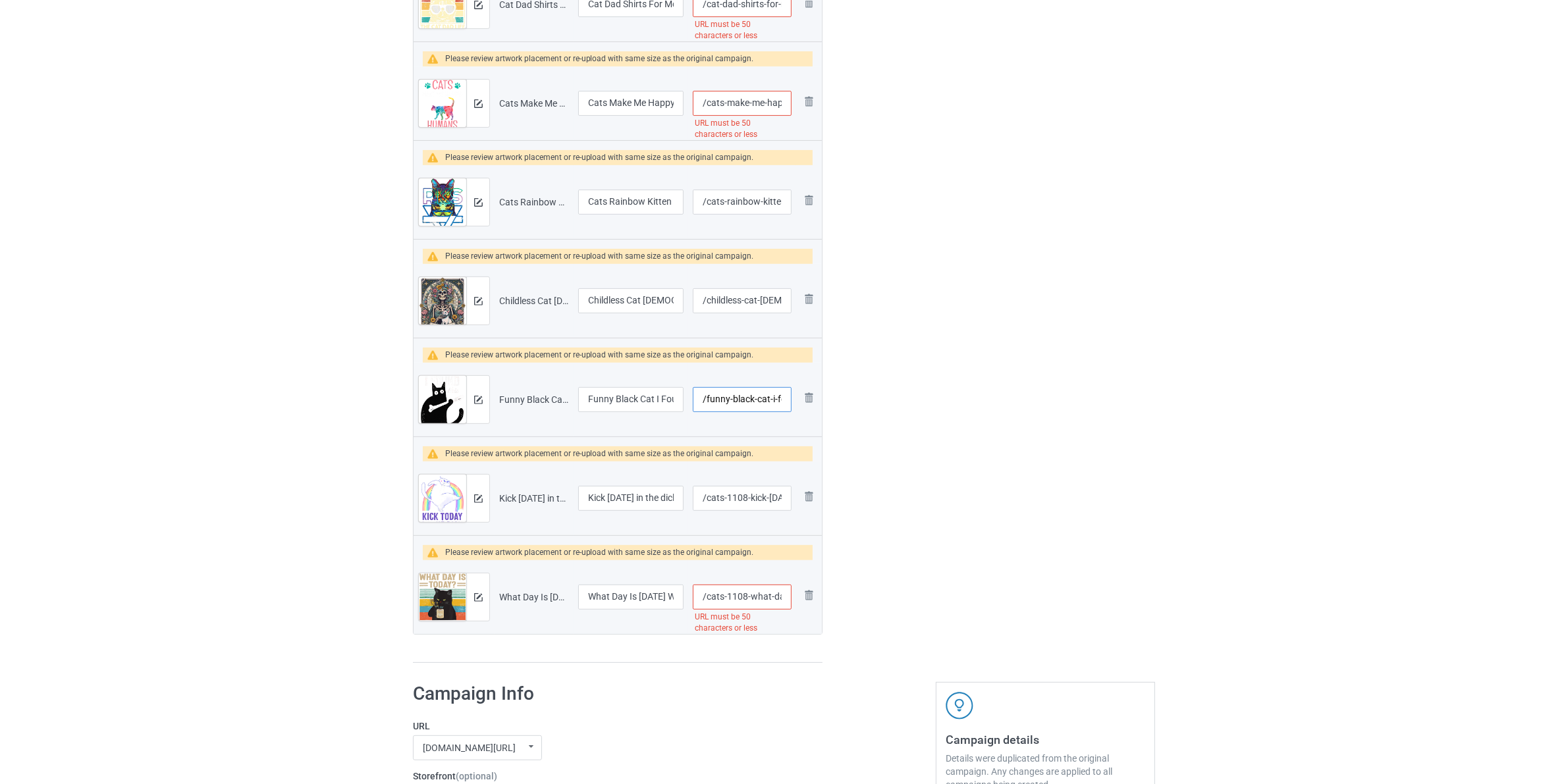
paste input "cats-1108-"
type input "/cats-1108-black-cat-i-found-this-[MEDICAL_DATA]-cat-t-shirt"
click at [708, 301] on input "/childless-cat-[DEMOGRAPHIC_DATA]-tarot-card-tshirt" at bounding box center [742, 301] width 99 height 25
paste input "ats-1108-c"
type input "/cats-1108-childless-cat-[DEMOGRAPHIC_DATA]-tarot-card-tshirt"
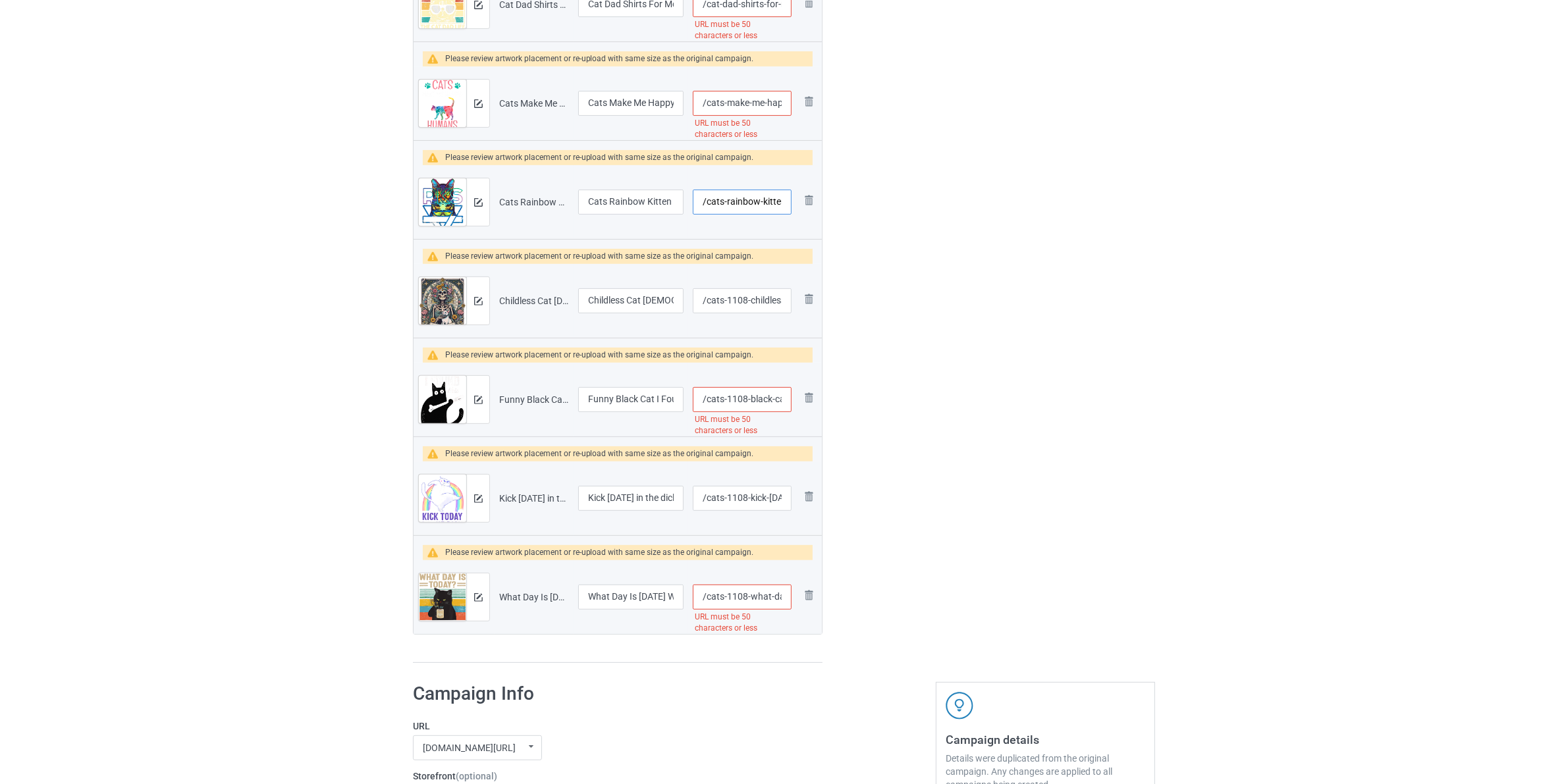
click at [710, 202] on input "/cats-rainbow-kitten-surprise-cute-cat-tshirt" at bounding box center [742, 202] width 99 height 25
paste input "1108--"
type input "/cats-1108--rainbow-kitten-surprise-cute-cat-tshirt"
click at [708, 104] on input "/cats-make-me-happy-humans-give-me-headaches-cat-lover-gifts-tshirt" at bounding box center [742, 103] width 99 height 25
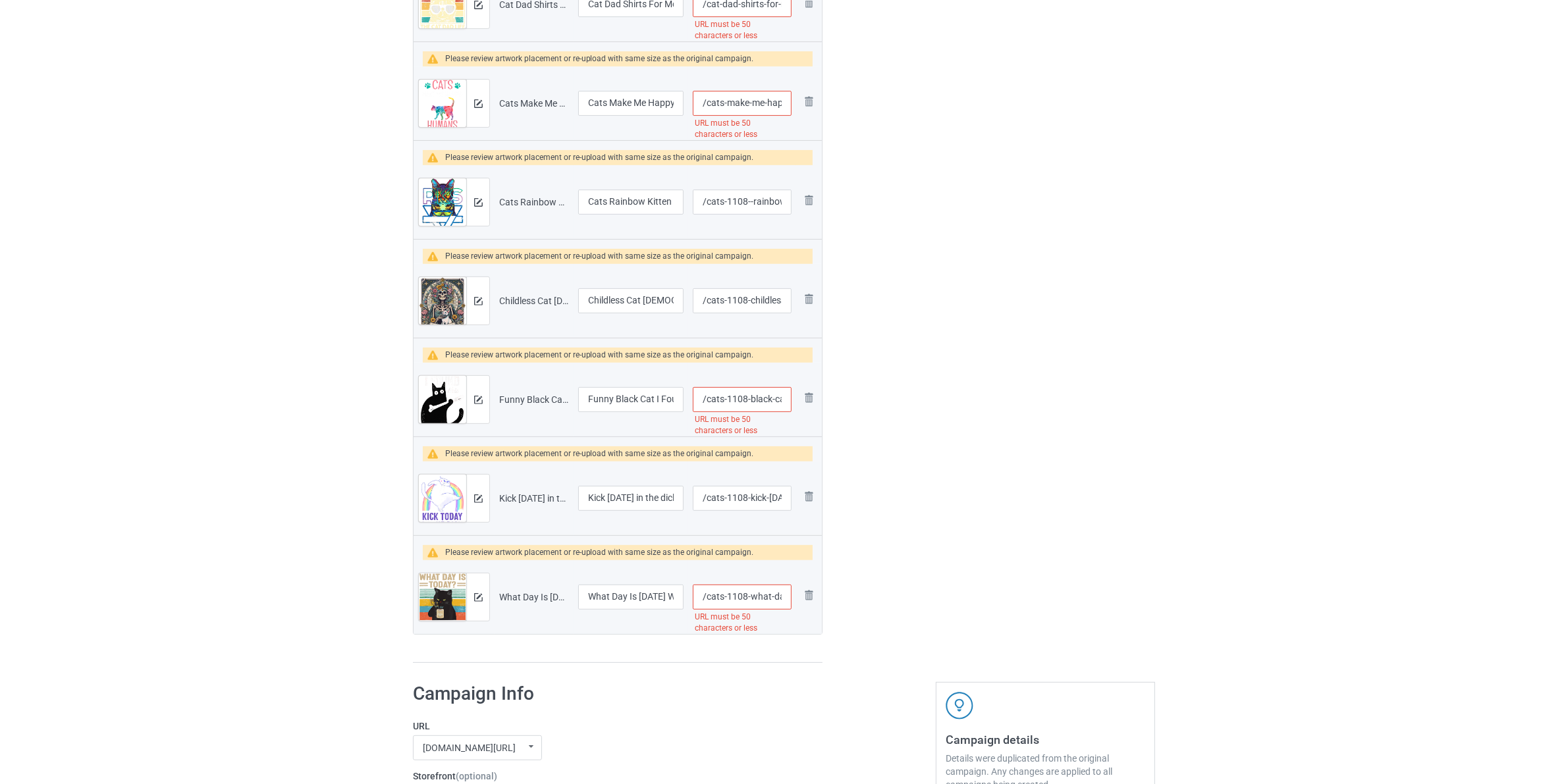
click at [708, 104] on input "/cats-make-me-happy-humans-give-me-headaches-cat-lover-gifts-tshirt" at bounding box center [742, 103] width 99 height 25
paste input "1108--"
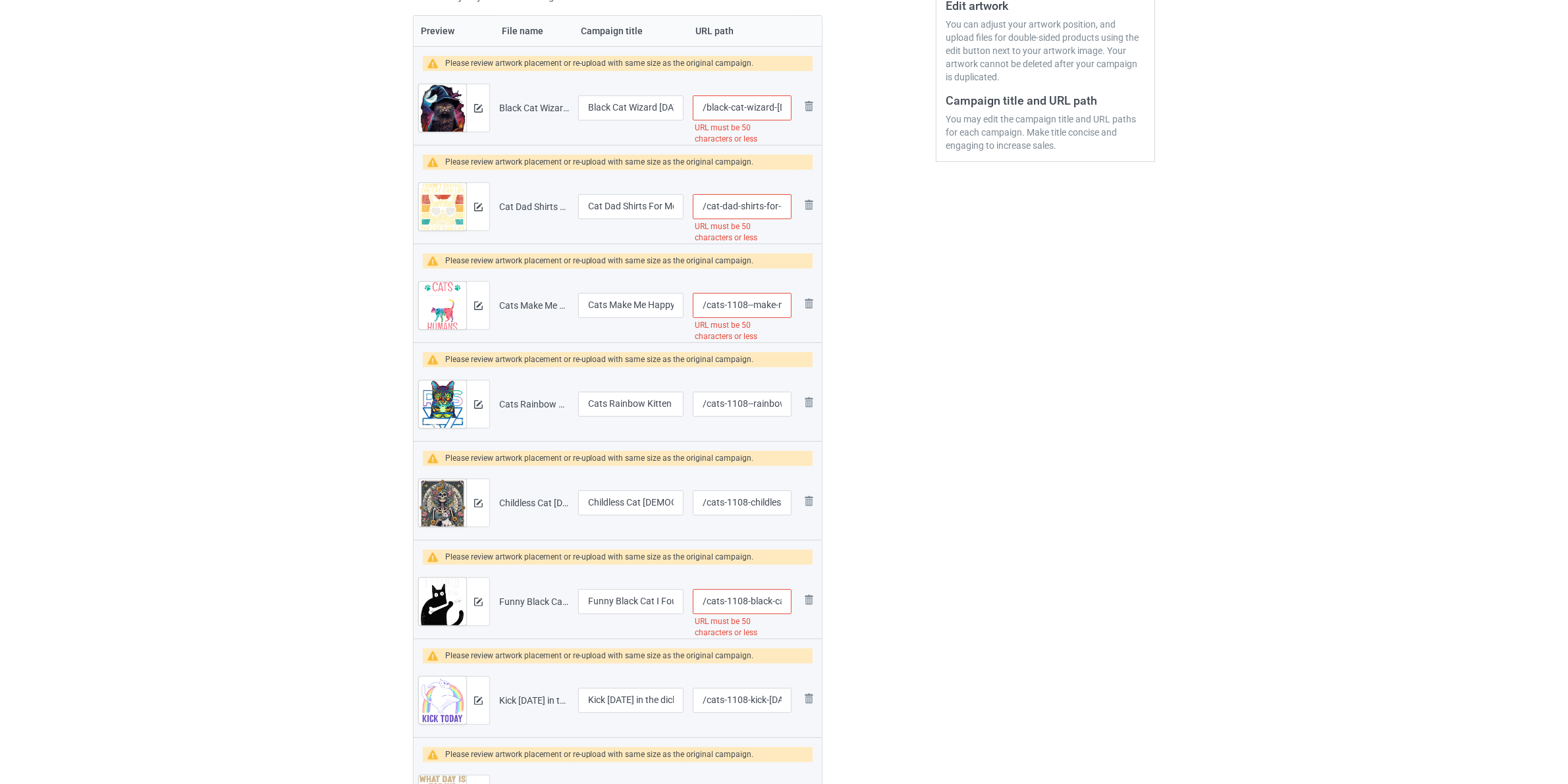
scroll to position [247, 0]
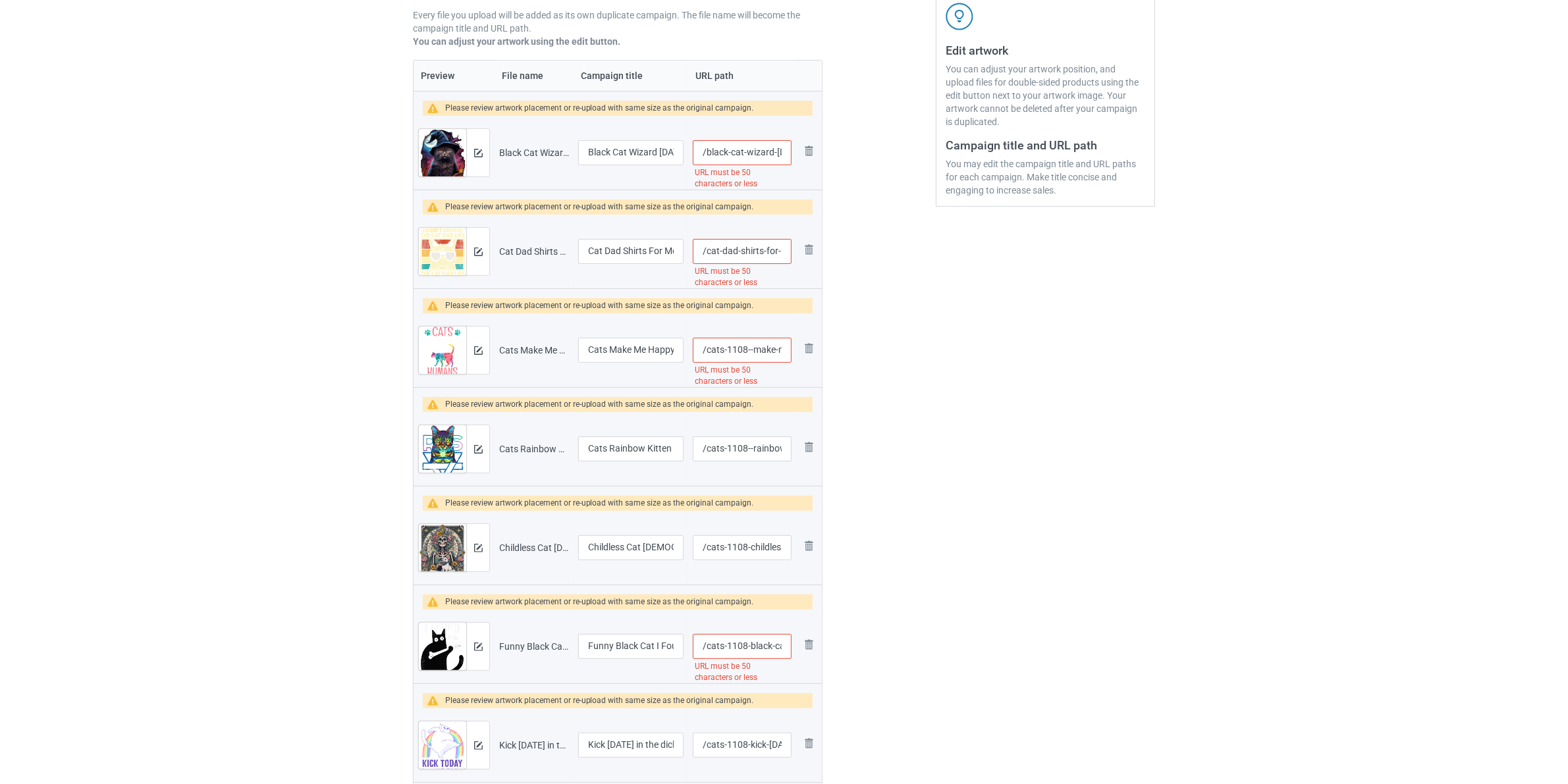
type input "/cats-1108--make-me-happy-humans-give-me-headaches-cat-lover-gifts-tshirt"
click at [715, 252] on input "/cat-dad-shirts-for-men-funny-cat-dad-fathers-day-cat-daddy-tshirt" at bounding box center [742, 251] width 99 height 25
click at [715, 251] on input "/cat-dad-shirts-for-men-funny-cat-dad-fathers-day-cat-daddy-tshirt" at bounding box center [742, 251] width 99 height 25
paste input "s-1108-"
type input "/cats-1108--dad-shirts-for-men-funny-cat-dad-fathers-day-cat-daddy-tshirt"
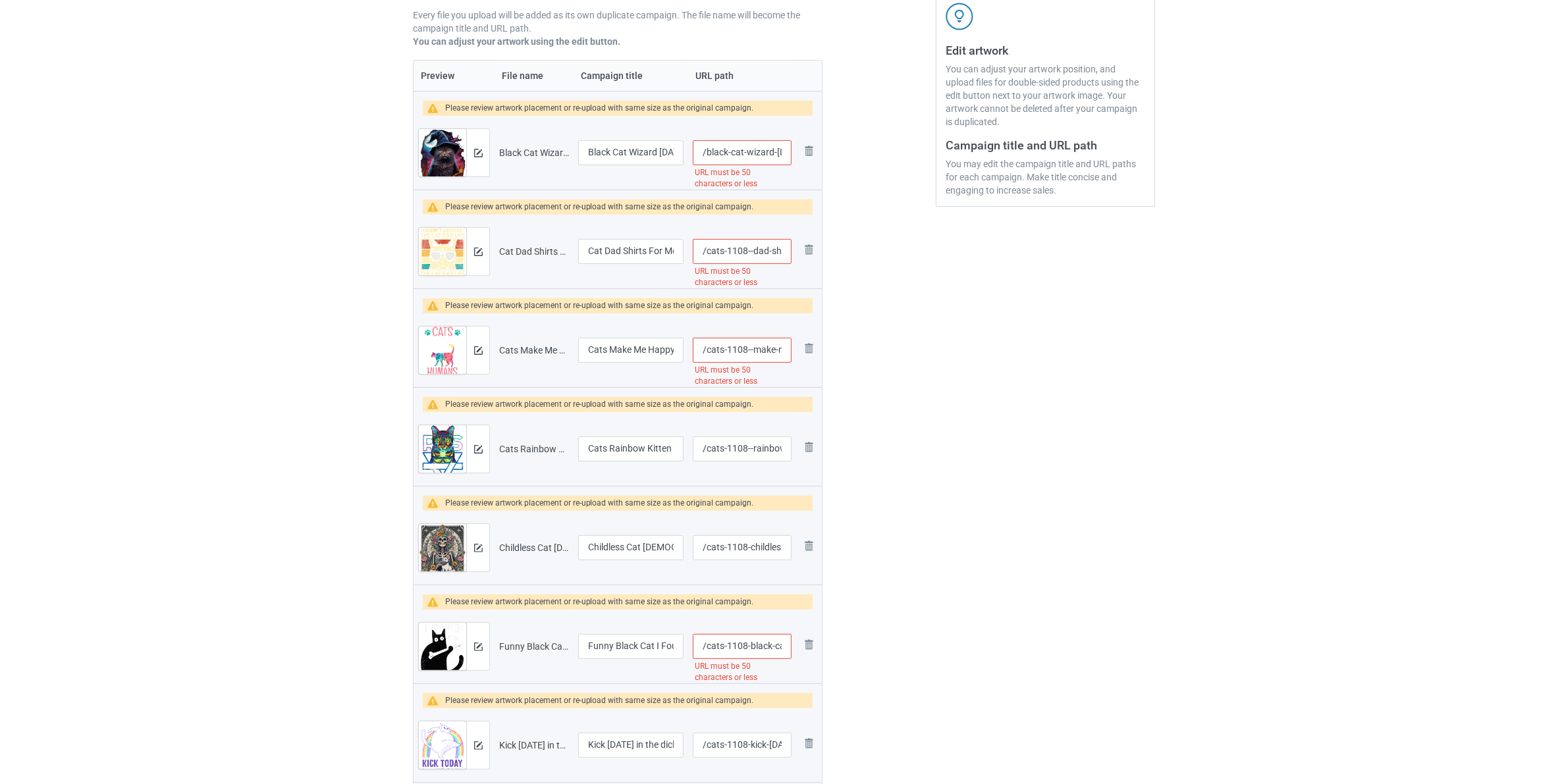
click at [706, 149] on input "/black-cat-wizard-[DATE]-witch-mystical-black-cat-lovers-tshirt" at bounding box center [742, 153] width 99 height 25
paste input "cats-1108-"
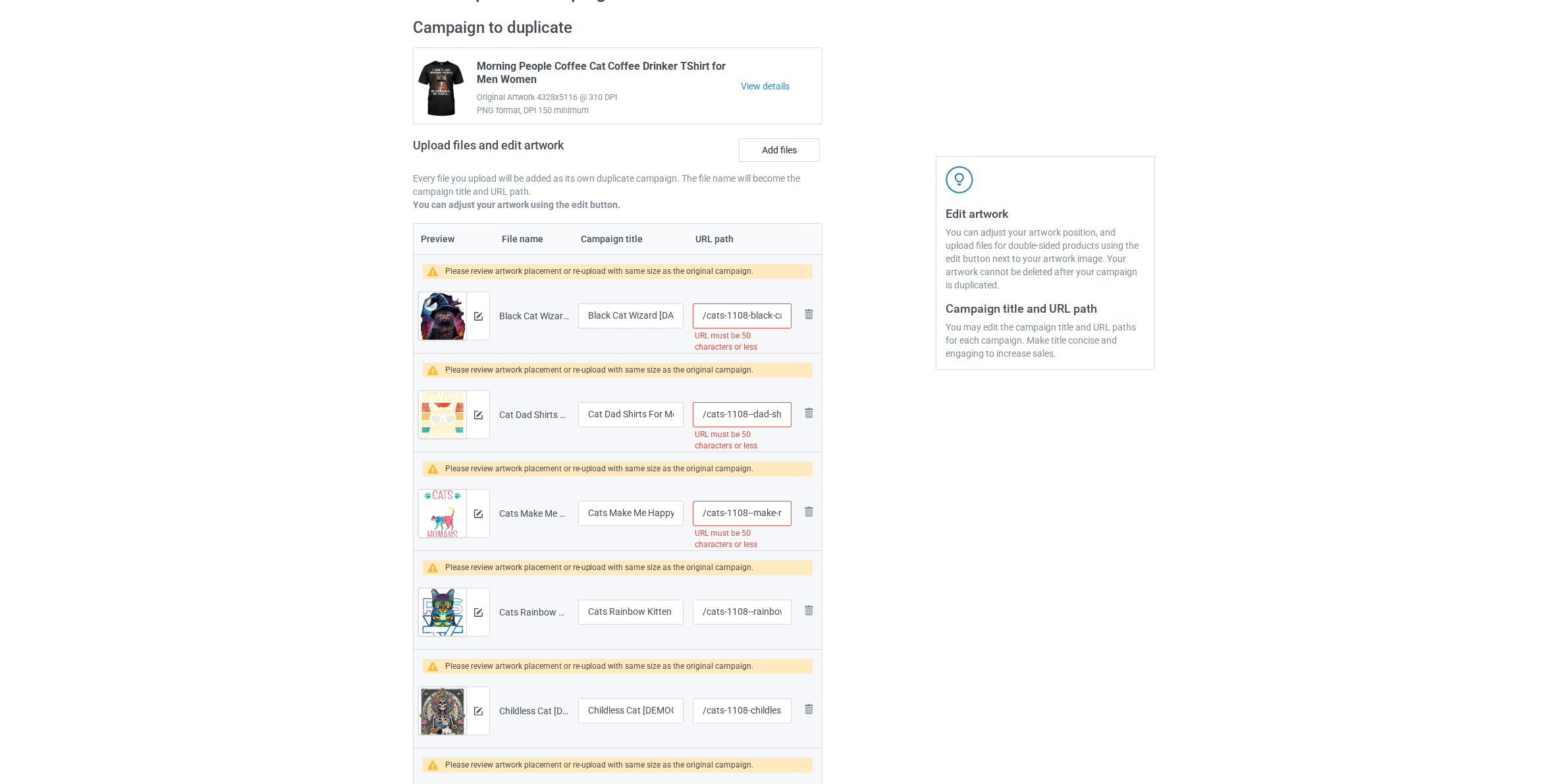
scroll to position [82, 0]
drag, startPoint x: 784, startPoint y: 325, endPoint x: 901, endPoint y: 365, distance: 123.6
click at [900, 363] on div "Campaign to duplicate Morning People Coffee Cat Coffee Drinker TShirt for Men W…" at bounding box center [784, 546] width 761 height 1074
type input "/cats-1108-black-ca"
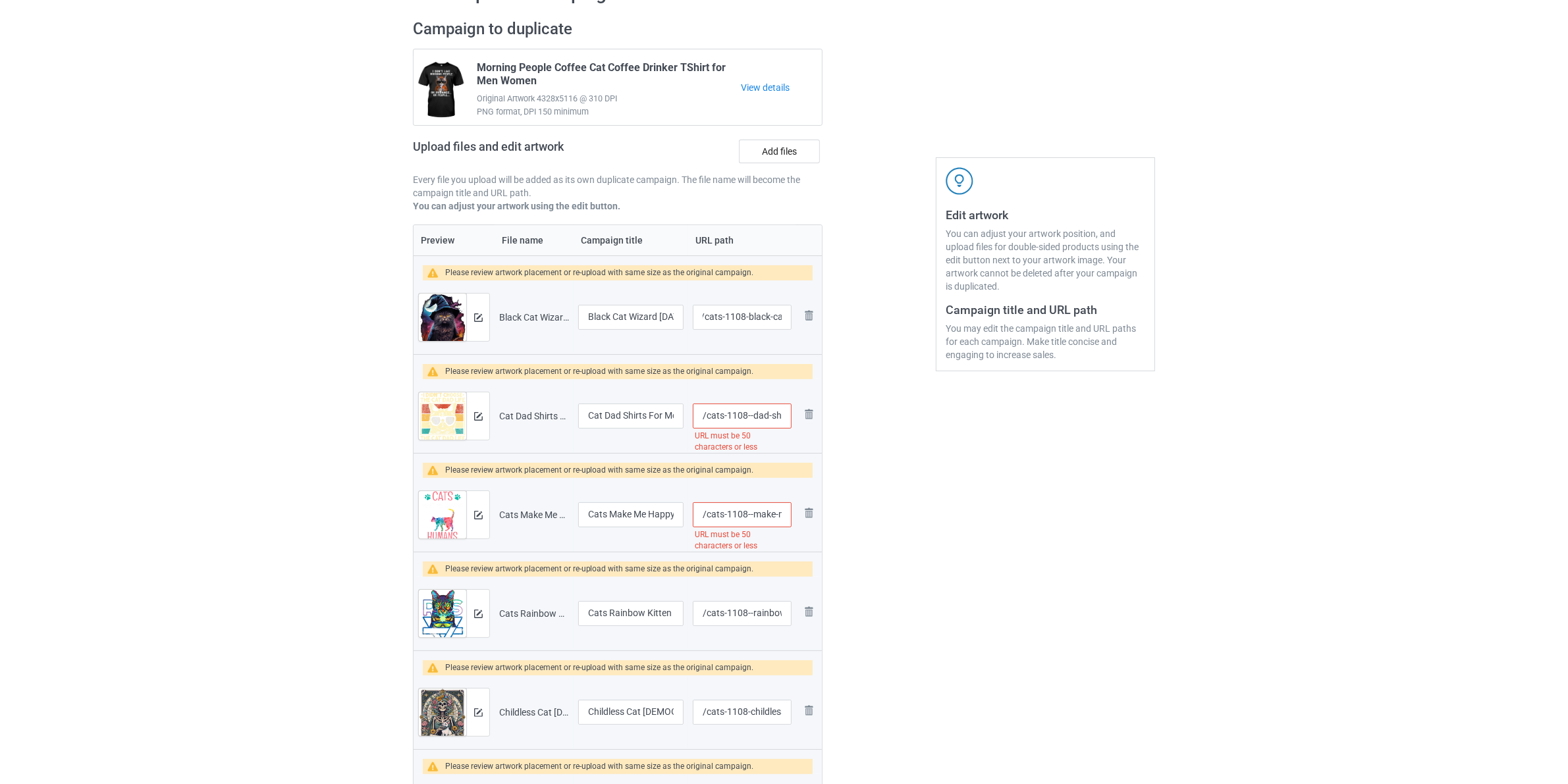
scroll to position [0, 0]
drag, startPoint x: 785, startPoint y: 406, endPoint x: 825, endPoint y: 449, distance: 58.7
click at [821, 442] on tr "Preview and edit artwork Cat Dad Shirts For Men Funny Cat Dad Fathers Day Cat D…" at bounding box center [618, 415] width 409 height 74
type input "/cats-1108--dad-shi"
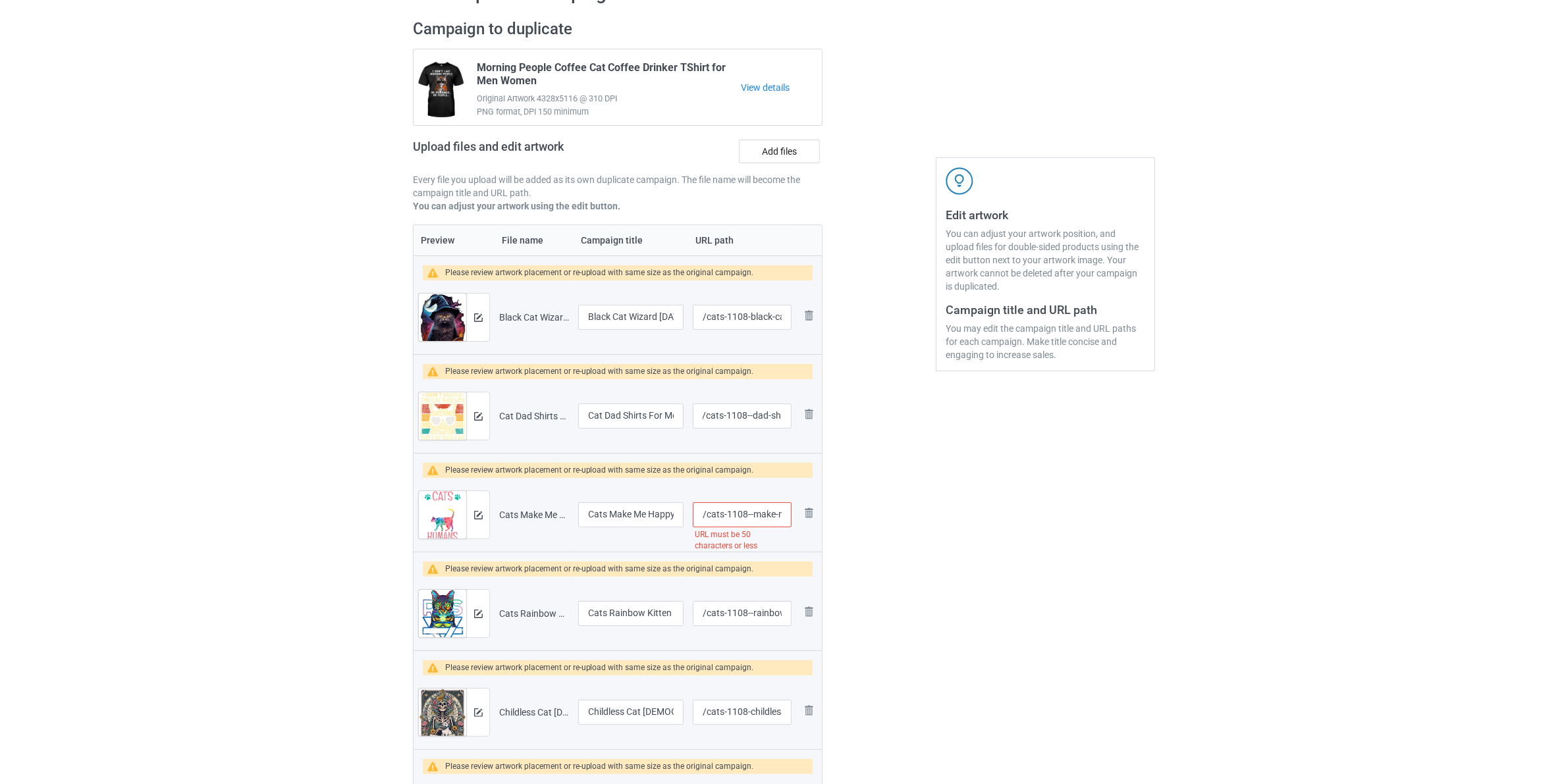
scroll to position [0, 237]
drag, startPoint x: 771, startPoint y: 521, endPoint x: 923, endPoint y: 537, distance: 152.8
click at [871, 550] on div "Campaign to duplicate Morning People Coffee Cat Coffee Drinker TShirt for Men W…" at bounding box center [784, 546] width 761 height 1074
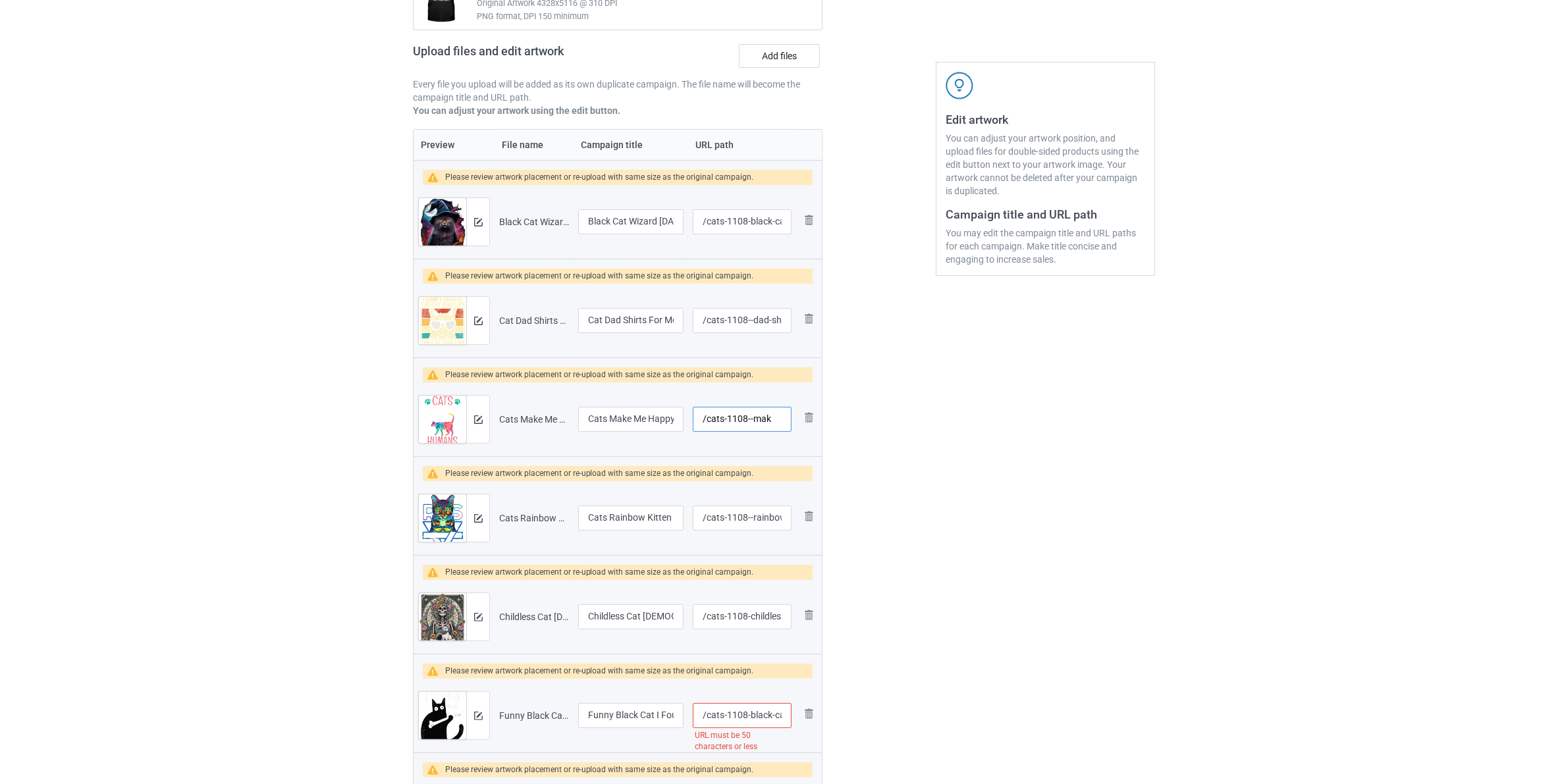
scroll to position [411, 0]
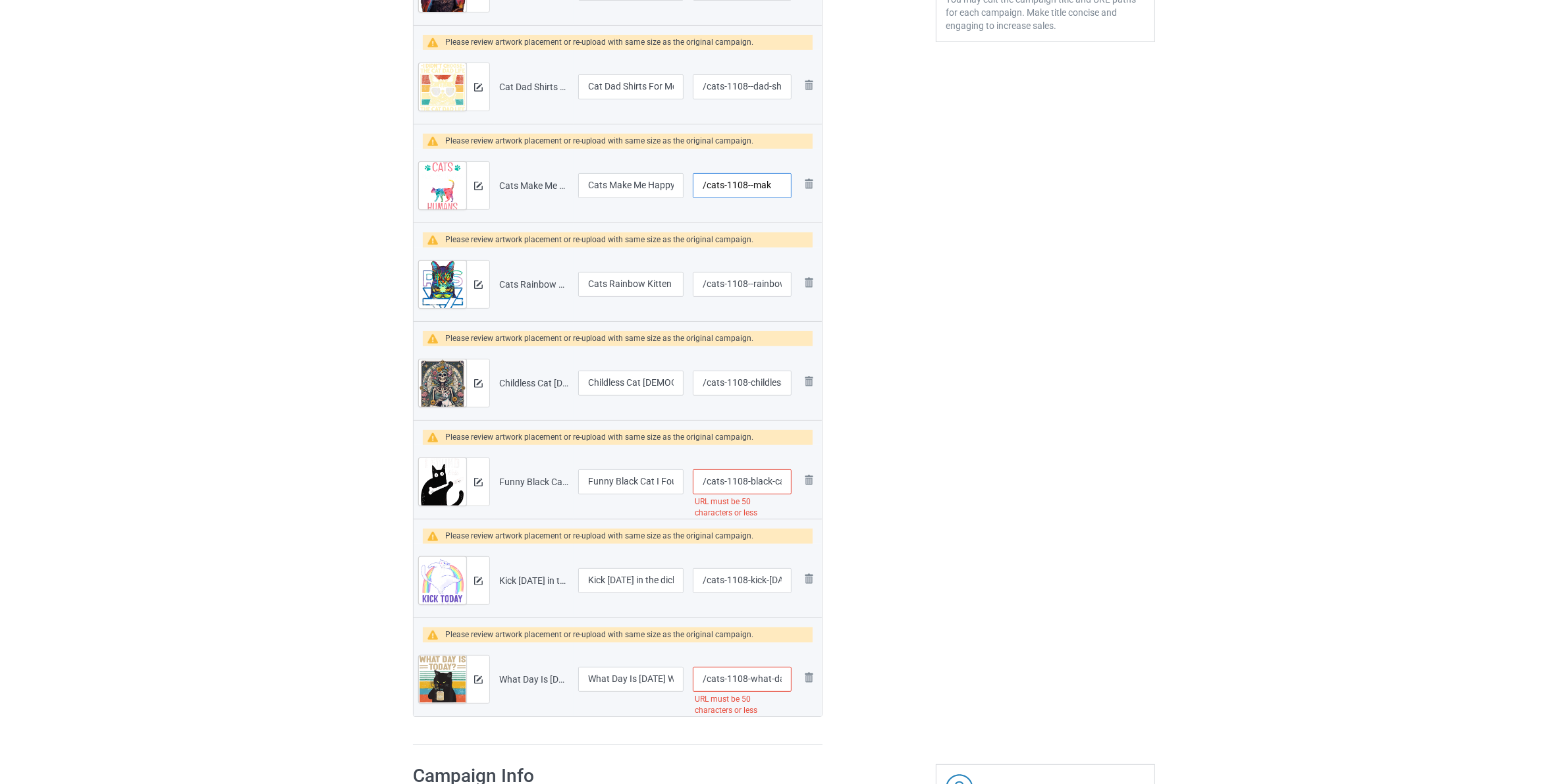
type input "/cats-1108--mak"
drag, startPoint x: 784, startPoint y: 485, endPoint x: 815, endPoint y: 554, distance: 75.6
click at [838, 518] on div "Campaign to duplicate Morning People Coffee Cat Coffee Drinker TShirt for Men W…" at bounding box center [784, 217] width 761 height 1074
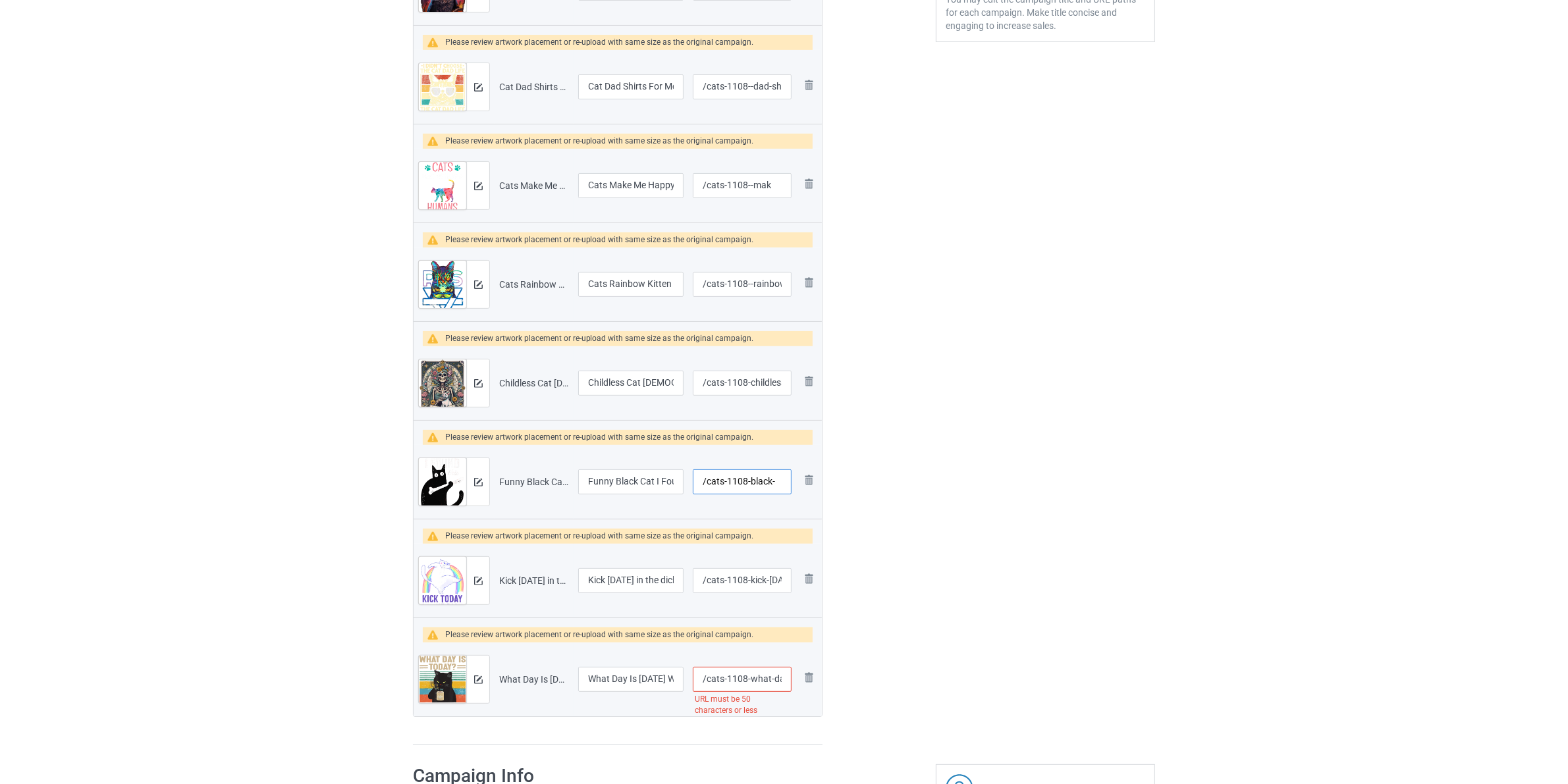
type input "/cats-1108-black-"
drag, startPoint x: 910, startPoint y: 675, endPoint x: 950, endPoint y: 669, distance: 40.4
click at [936, 673] on div "Campaign to duplicate Morning People Coffee Cat Coffee Drinker TShirt for Men W…" at bounding box center [784, 217] width 761 height 1074
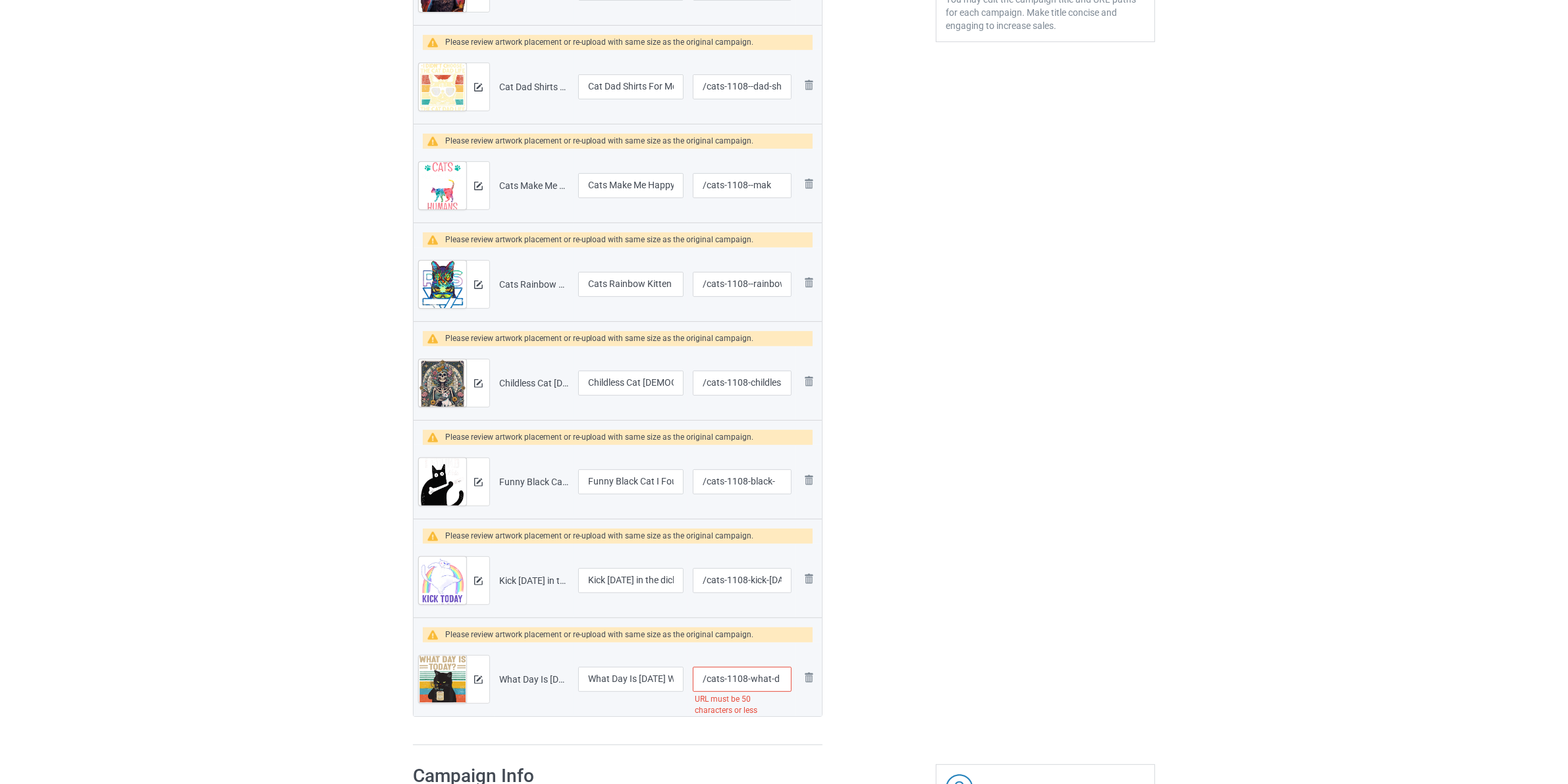
type input "/cats-1108-what-d"
click at [1128, 446] on div "Edit artwork You can adjust your artwork position, and upload files for double-…" at bounding box center [1045, 217] width 238 height 1074
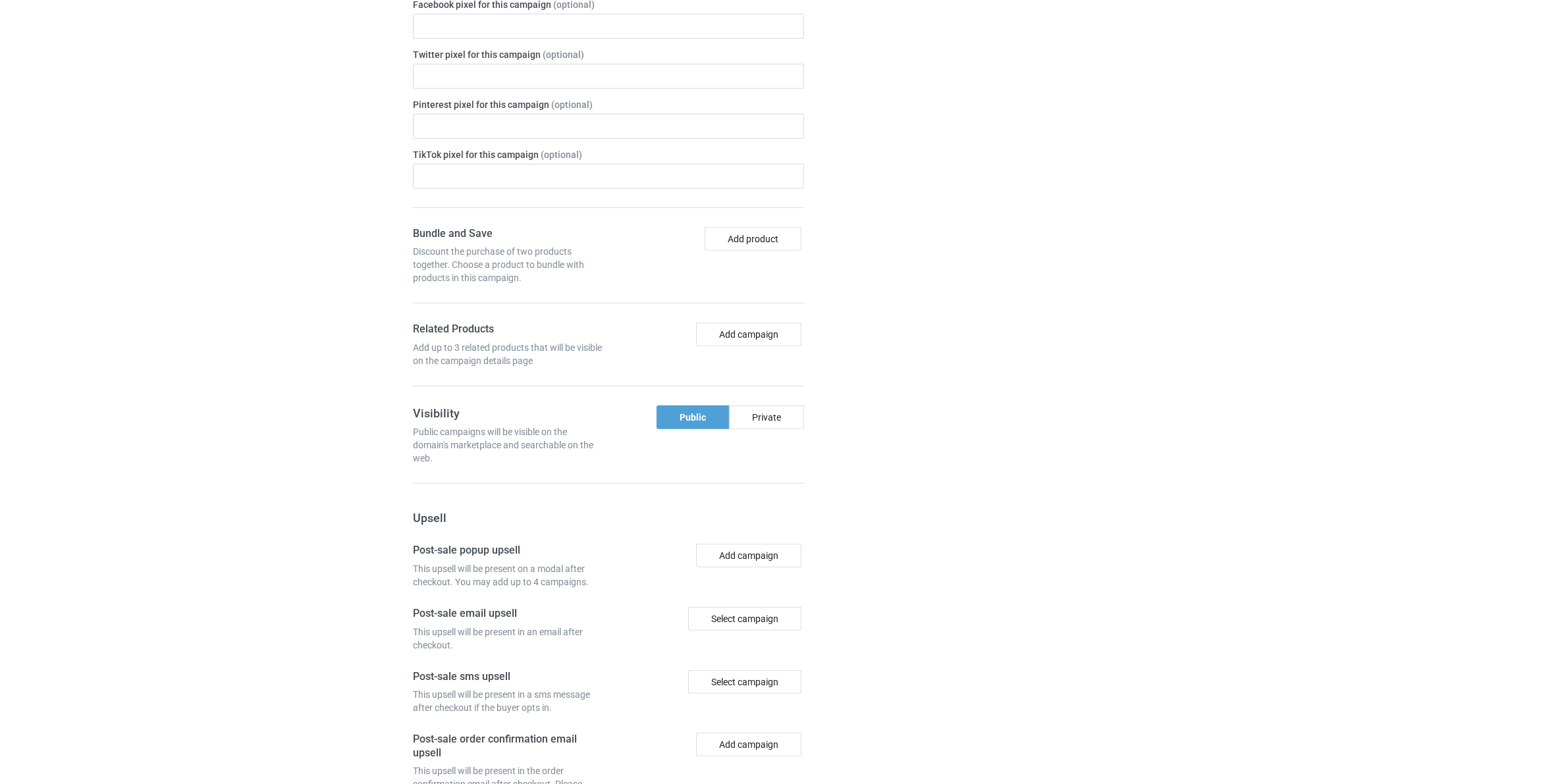
scroll to position [1614, 0]
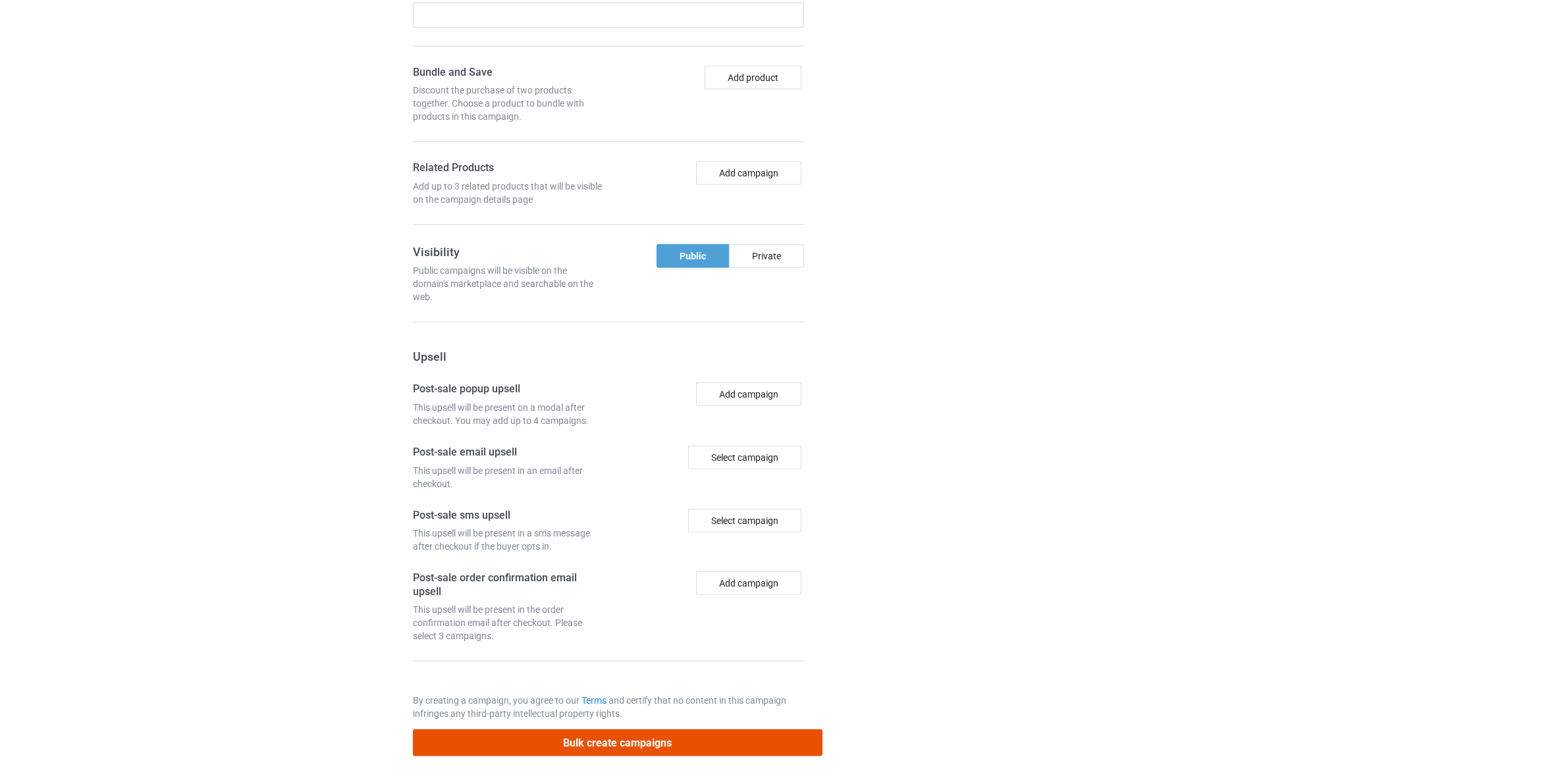
drag, startPoint x: 592, startPoint y: 745, endPoint x: 607, endPoint y: 666, distance: 80.4
click at [590, 744] on button "Bulk create campaigns" at bounding box center [617, 743] width 409 height 27
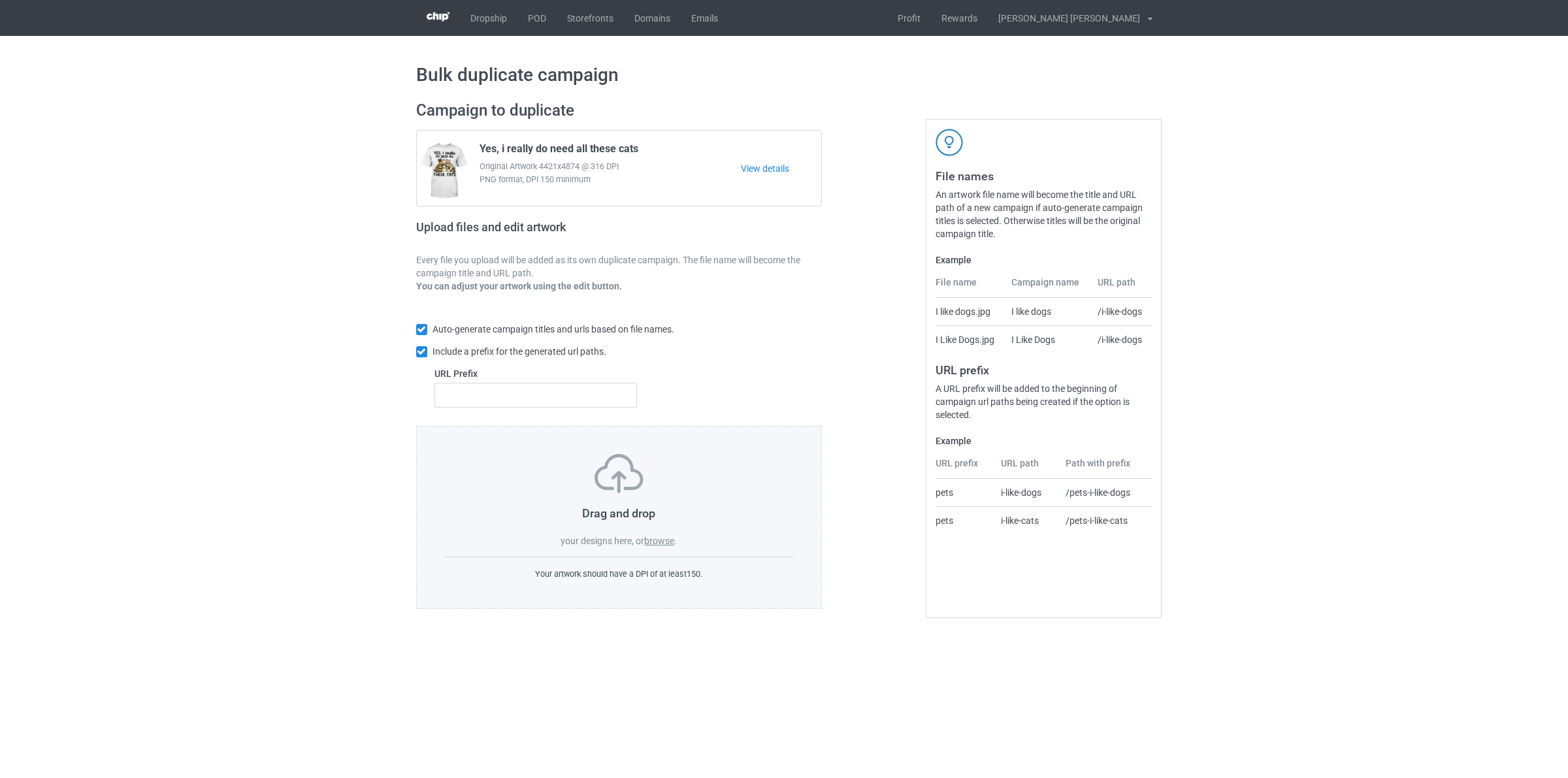
click at [652, 543] on label "browse" at bounding box center [659, 541] width 30 height 11
click at [0, 0] on input "browse" at bounding box center [0, 0] width 0 height 0
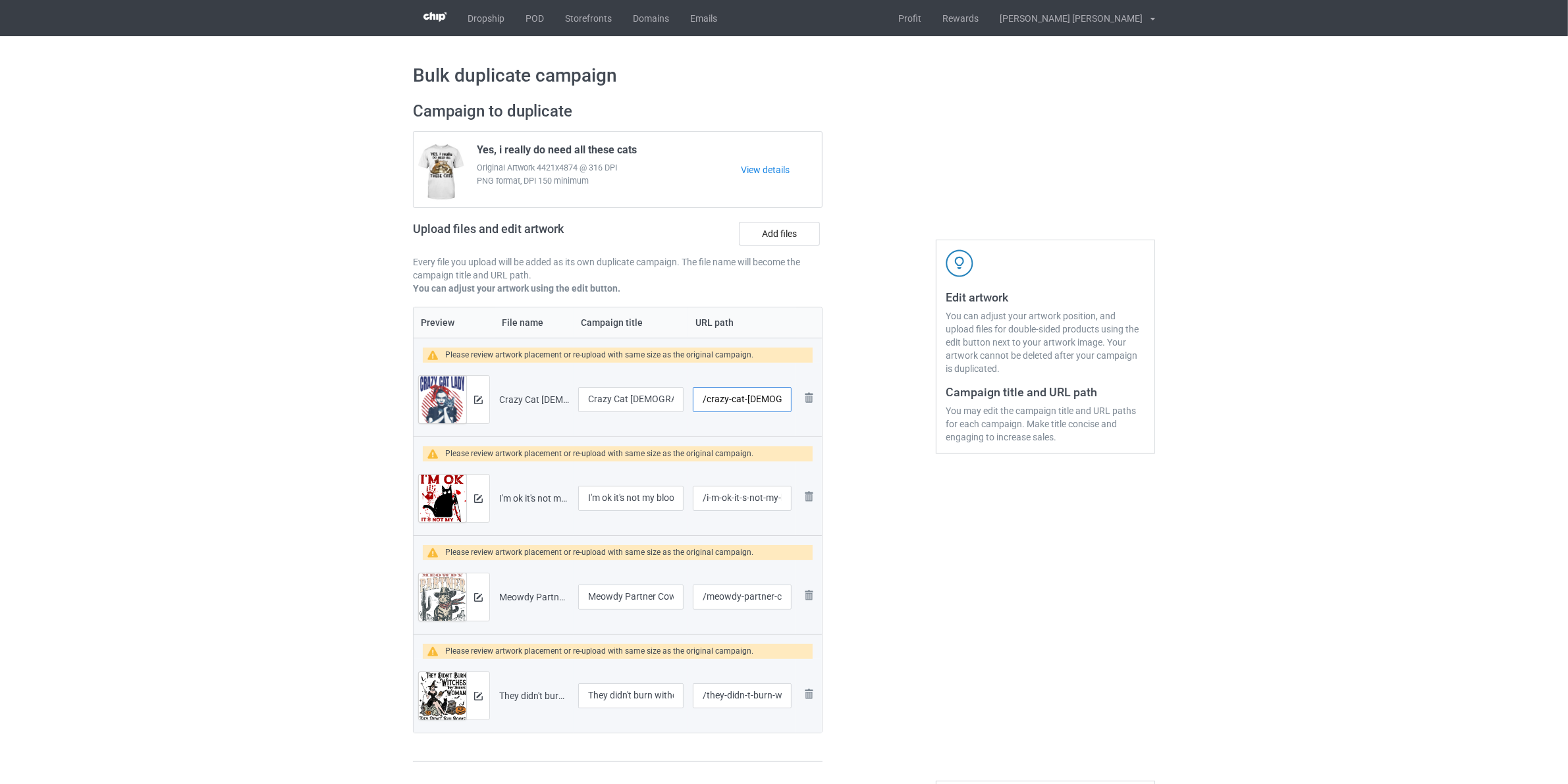
click at [708, 402] on input "/crazy-cat-lady-for" at bounding box center [742, 399] width 99 height 25
paste input "ats-1108-c"
type input "/cats-1108-crazy-cat-lady-for"
click at [708, 502] on input "/i-m-ok-it-s-not-my-blood" at bounding box center [742, 498] width 99 height 25
paste input "cats-1108-"
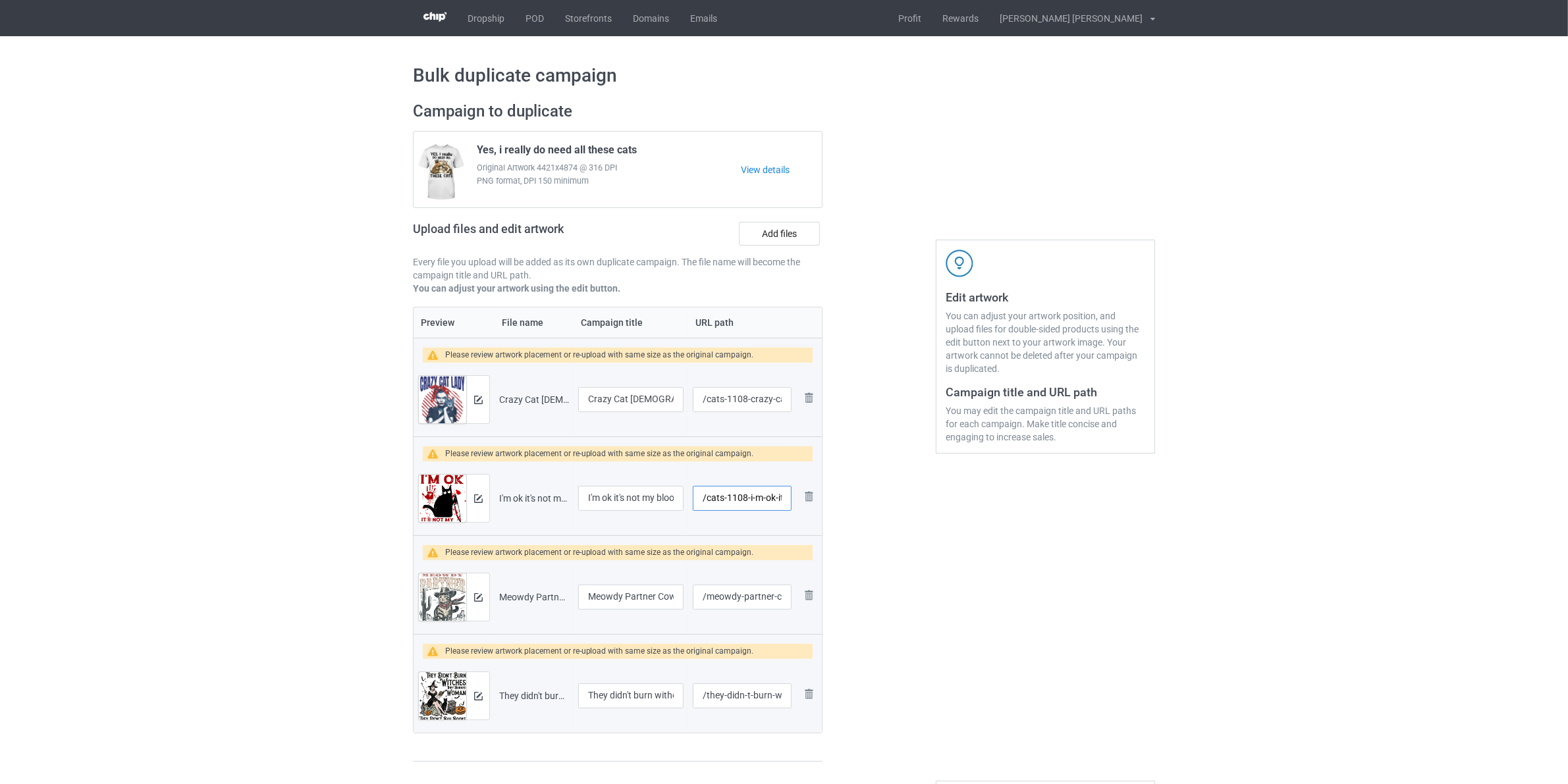
type input "/cats-1108-i-m-ok-it-s-not-my-blood"
click at [708, 607] on input "/meowdy-partner-cowboy-cat-vintage-tshirt" at bounding box center [742, 597] width 99 height 25
paste input "cats-1108-"
type input "/cats-1108-meowdy-partner-cowboy-cat-vintage-tshirt"
click at [706, 703] on input "/they-didn-t-burn-withches" at bounding box center [742, 695] width 99 height 25
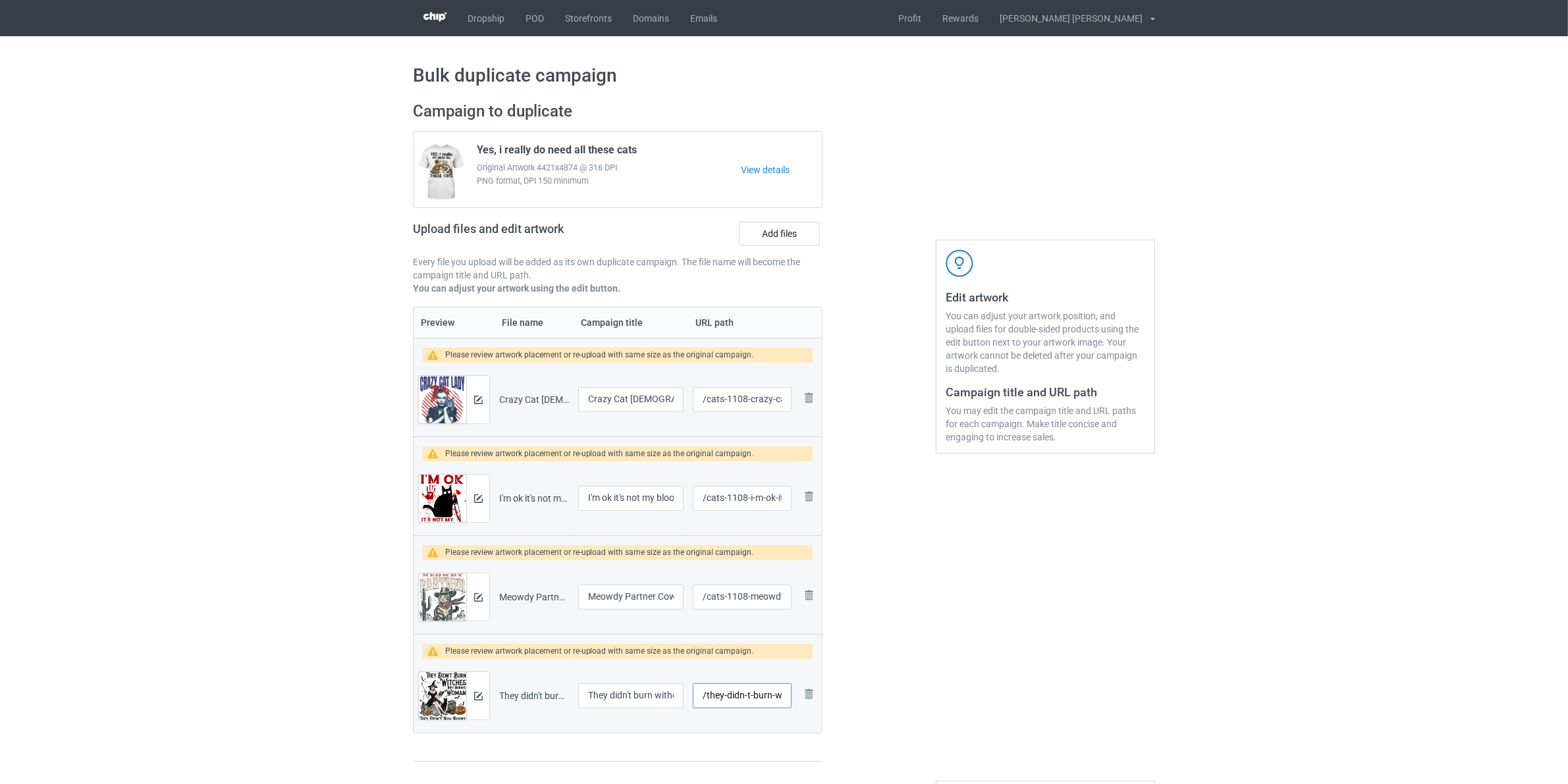
paste input "cats-1108-"
type input "/cats-1108-they-didn-t-burn-withches"
click at [475, 399] on img at bounding box center [478, 399] width 8 height 8
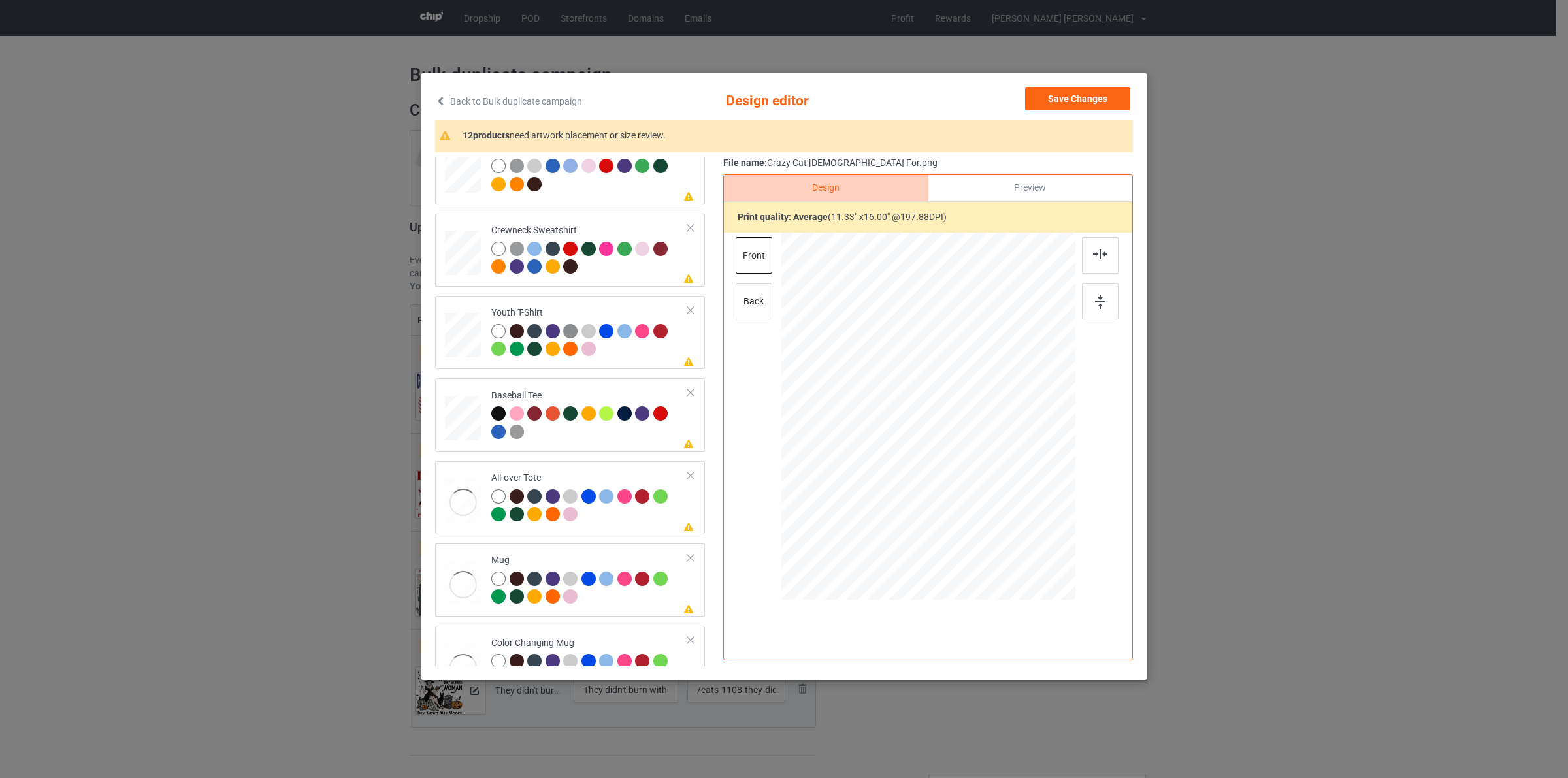
scroll to position [475, 0]
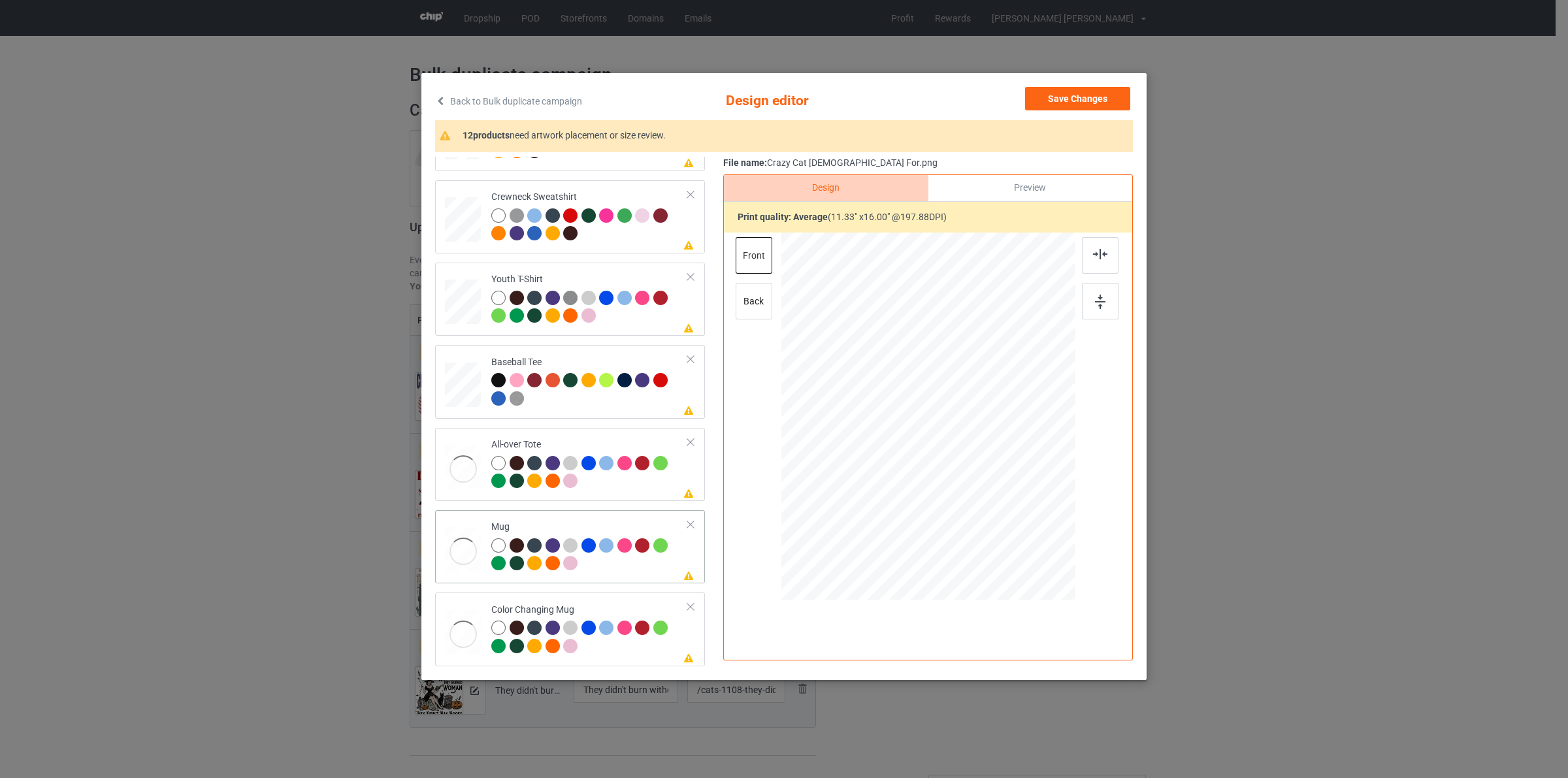
click at [600, 537] on div "Mug" at bounding box center [589, 545] width 197 height 49
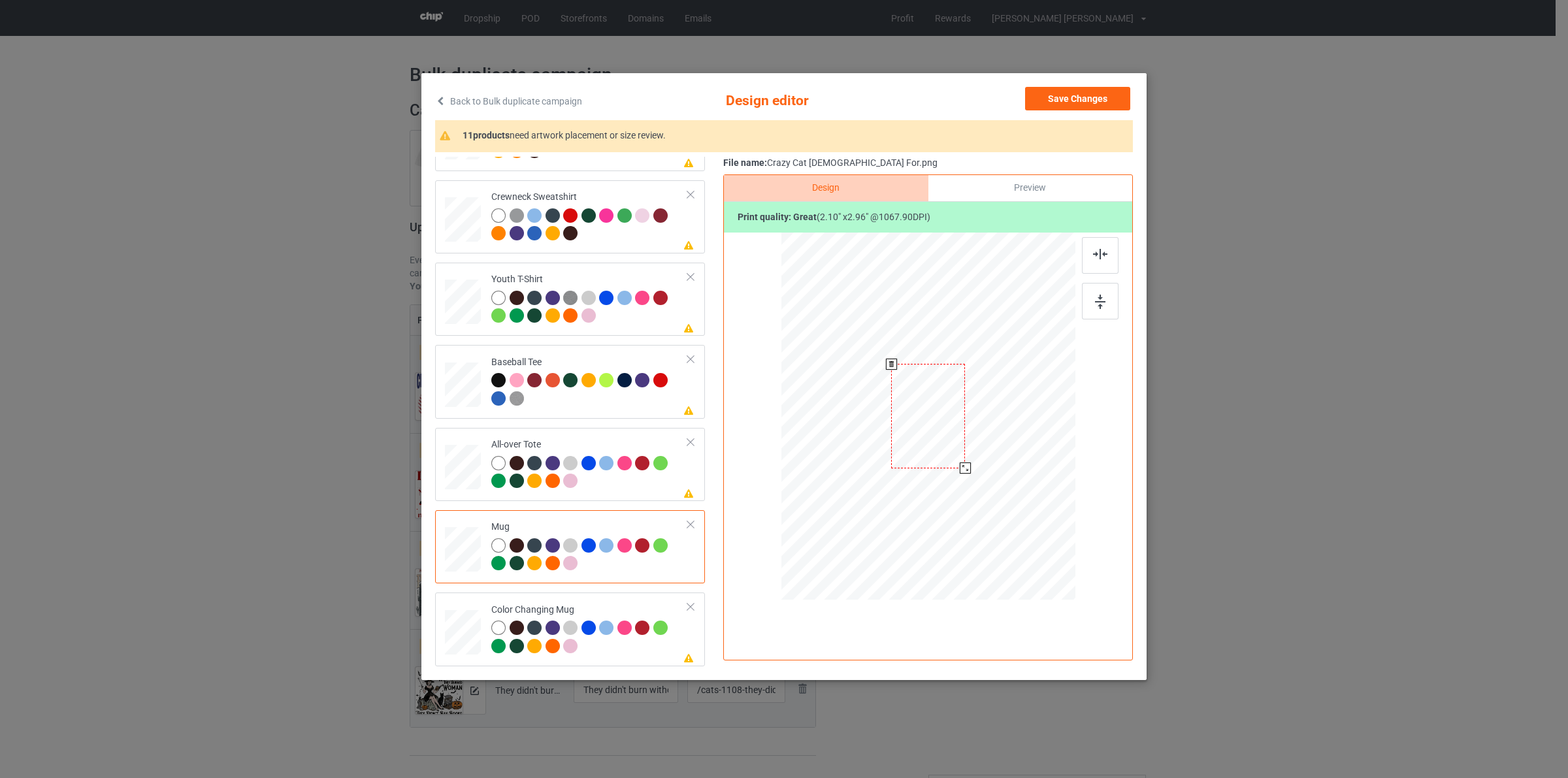
drag, startPoint x: 984, startPoint y: 426, endPoint x: 991, endPoint y: 425, distance: 7.1
click at [991, 425] on div at bounding box center [928, 416] width 294 height 122
drag, startPoint x: 931, startPoint y: 416, endPoint x: 1011, endPoint y: 418, distance: 80.0
click at [1011, 418] on div at bounding box center [1009, 417] width 74 height 105
click at [487, 472] on td "Please review artwork placement All-over Tote" at bounding box center [590, 464] width 211 height 63
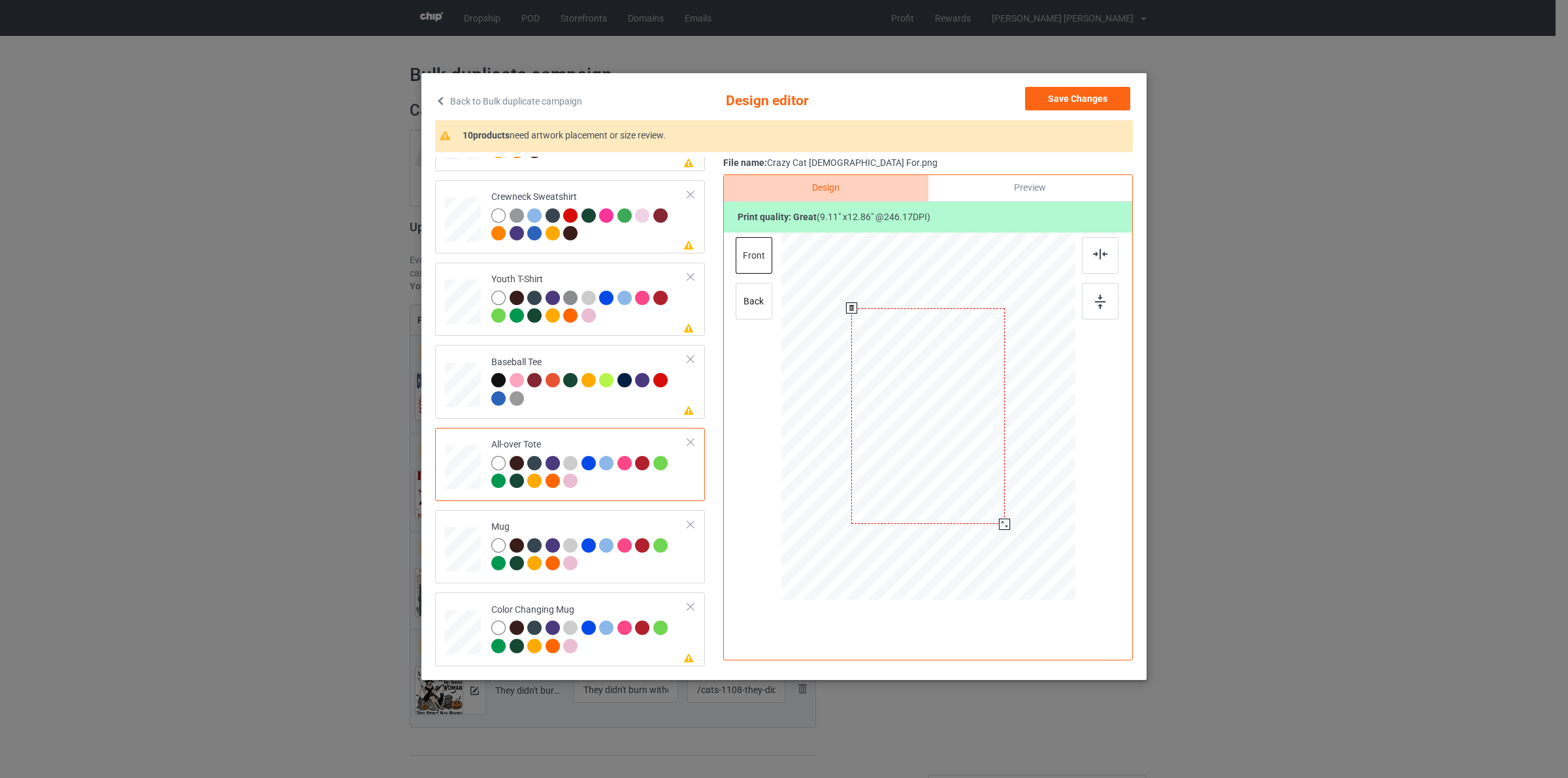
drag, startPoint x: 1016, startPoint y: 540, endPoint x: 1005, endPoint y: 423, distance: 117.5
click at [1001, 523] on div at bounding box center [1004, 524] width 11 height 11
click at [1070, 90] on button "Save Changes" at bounding box center [1078, 98] width 105 height 23
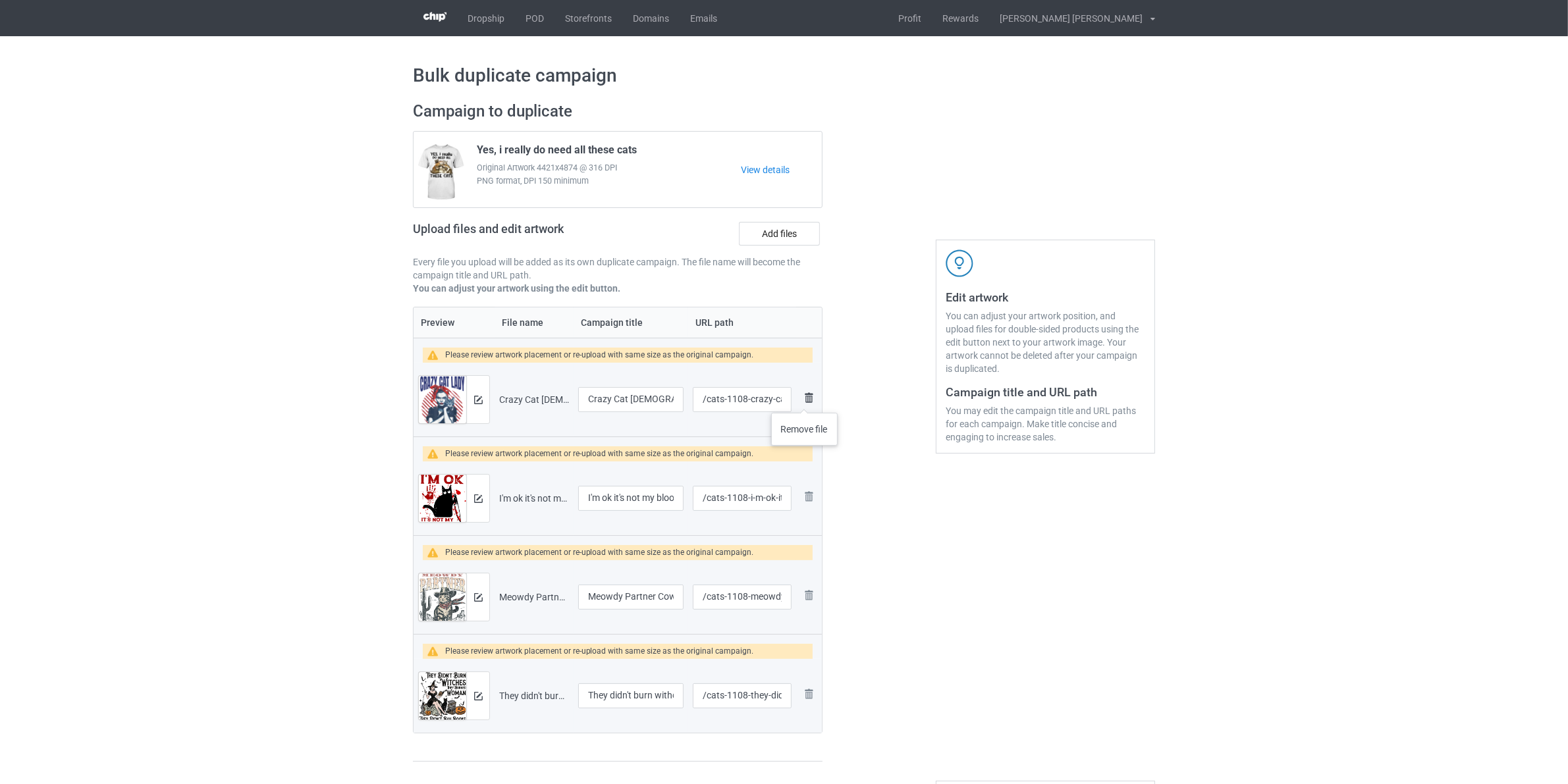
click at [805, 399] on img at bounding box center [808, 397] width 16 height 16
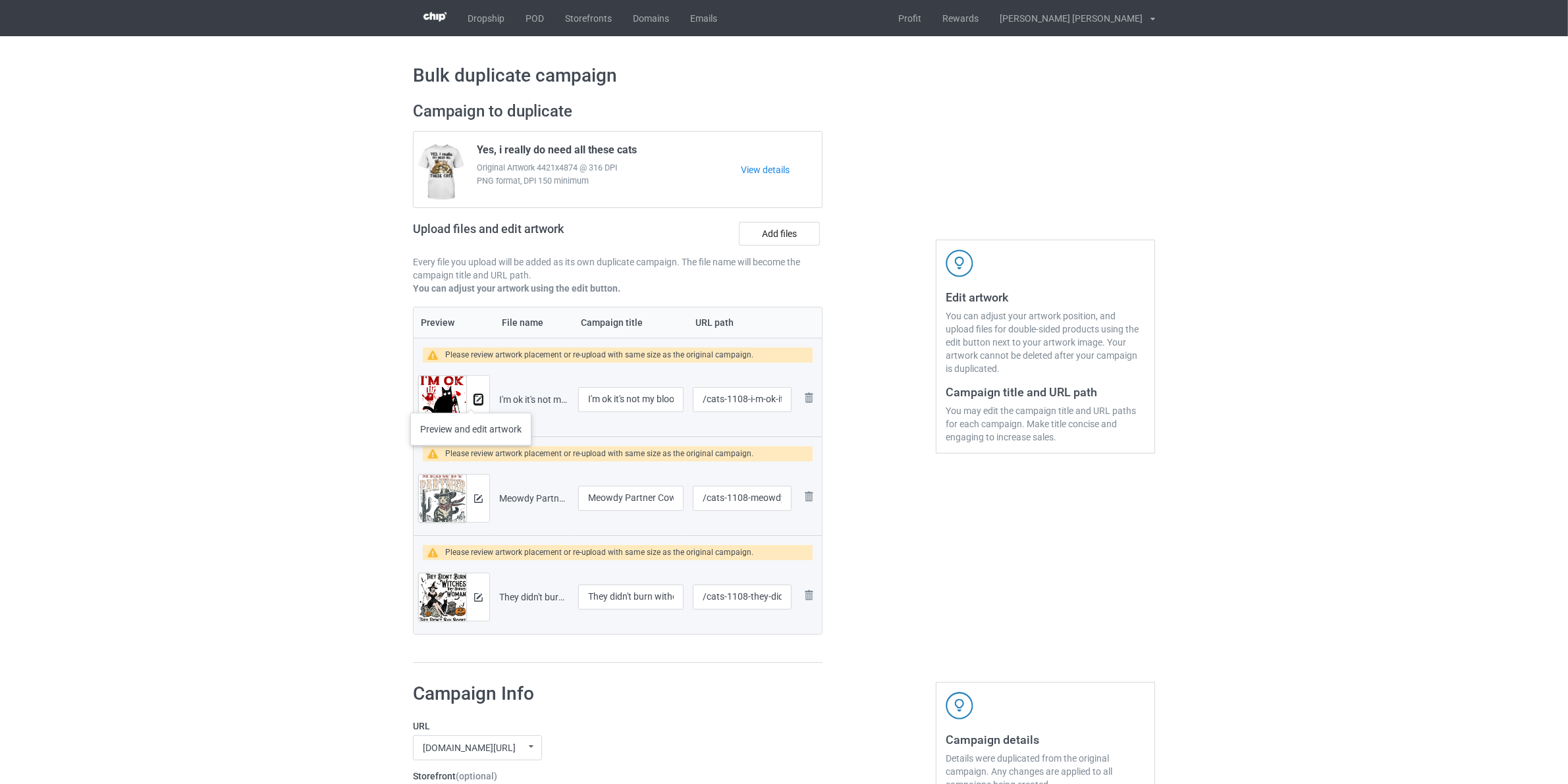
click at [475, 399] on img at bounding box center [478, 399] width 8 height 8
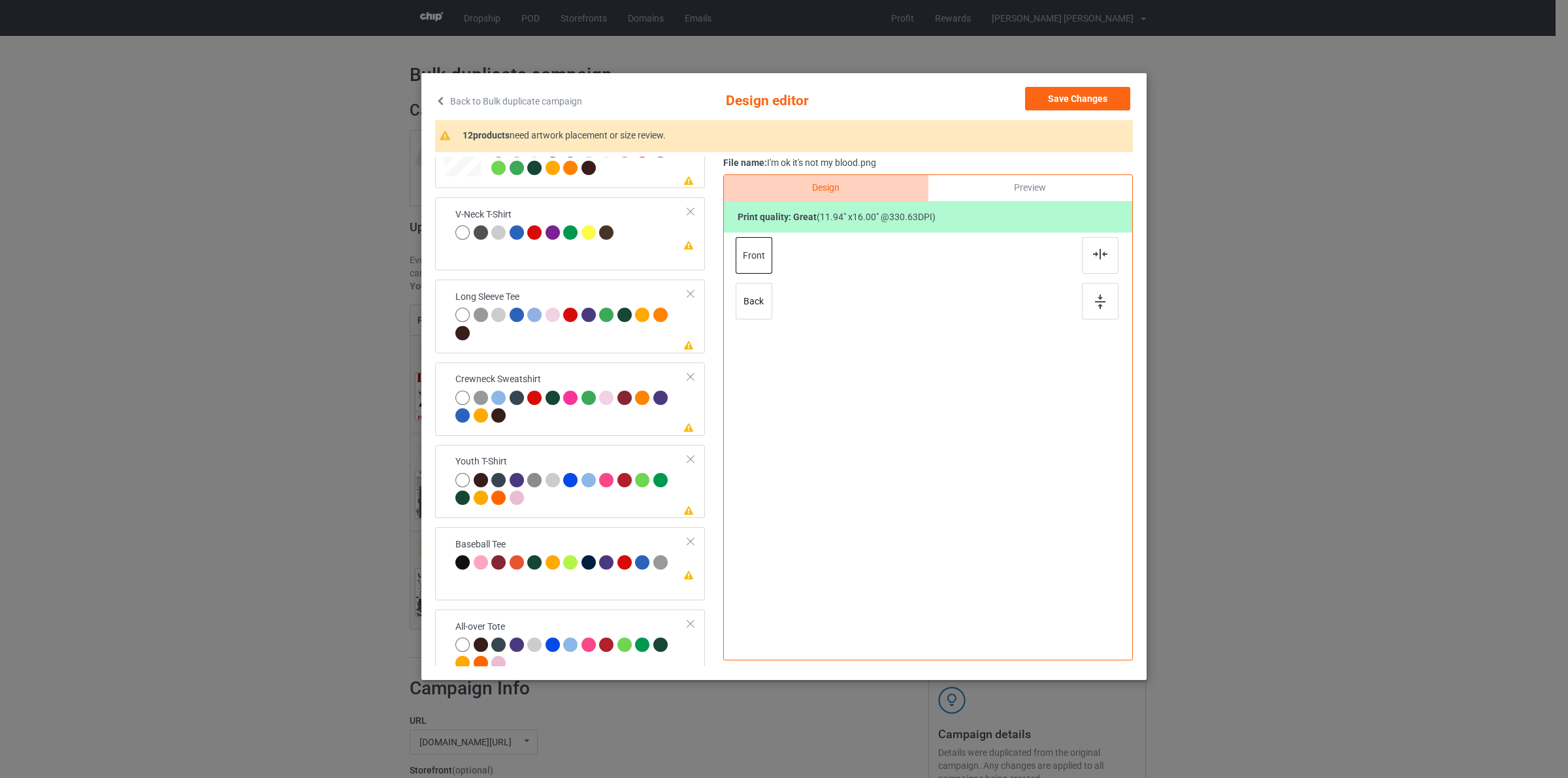
scroll to position [474, 0]
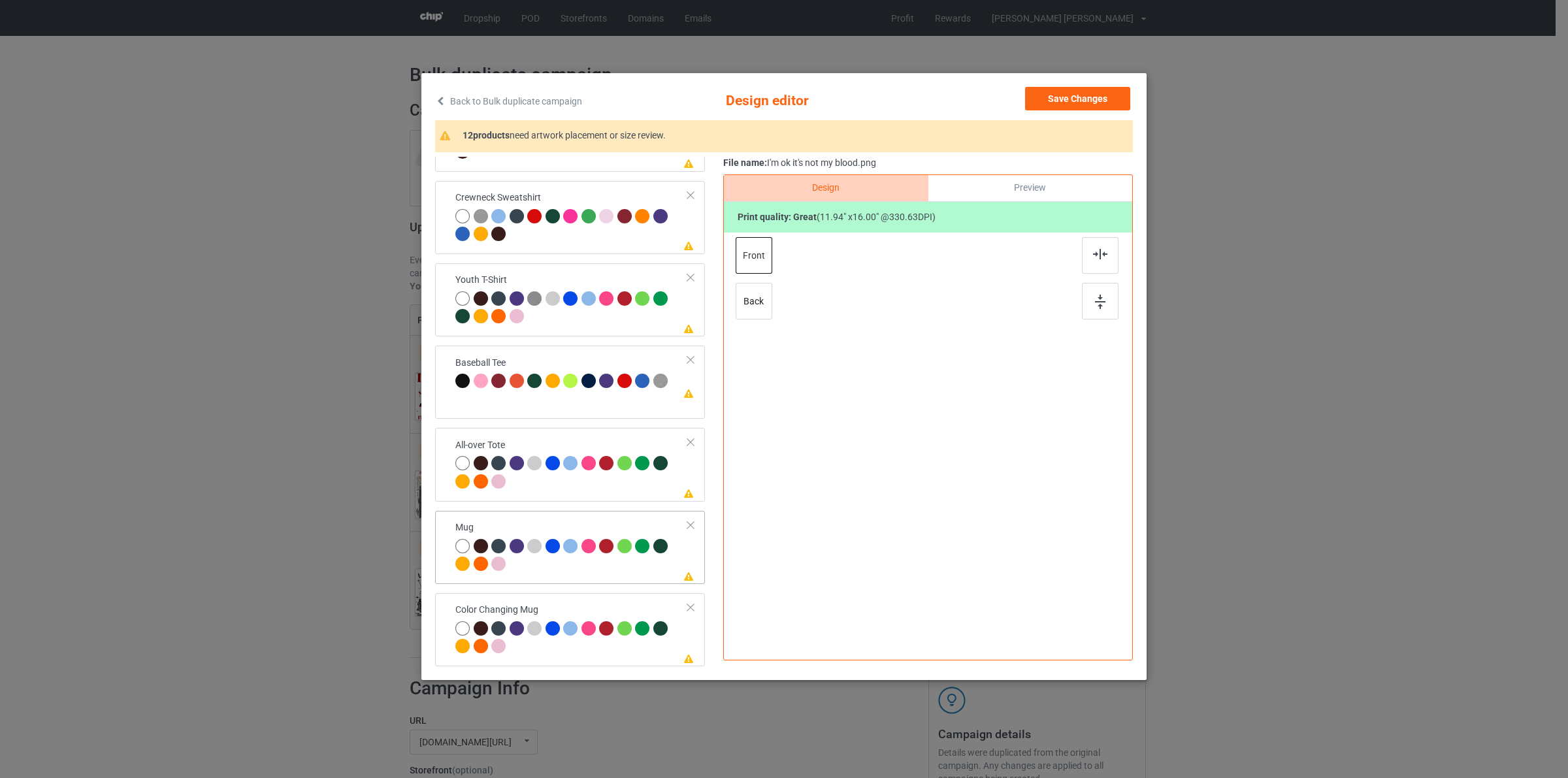
click at [617, 546] on div at bounding box center [624, 545] width 14 height 14
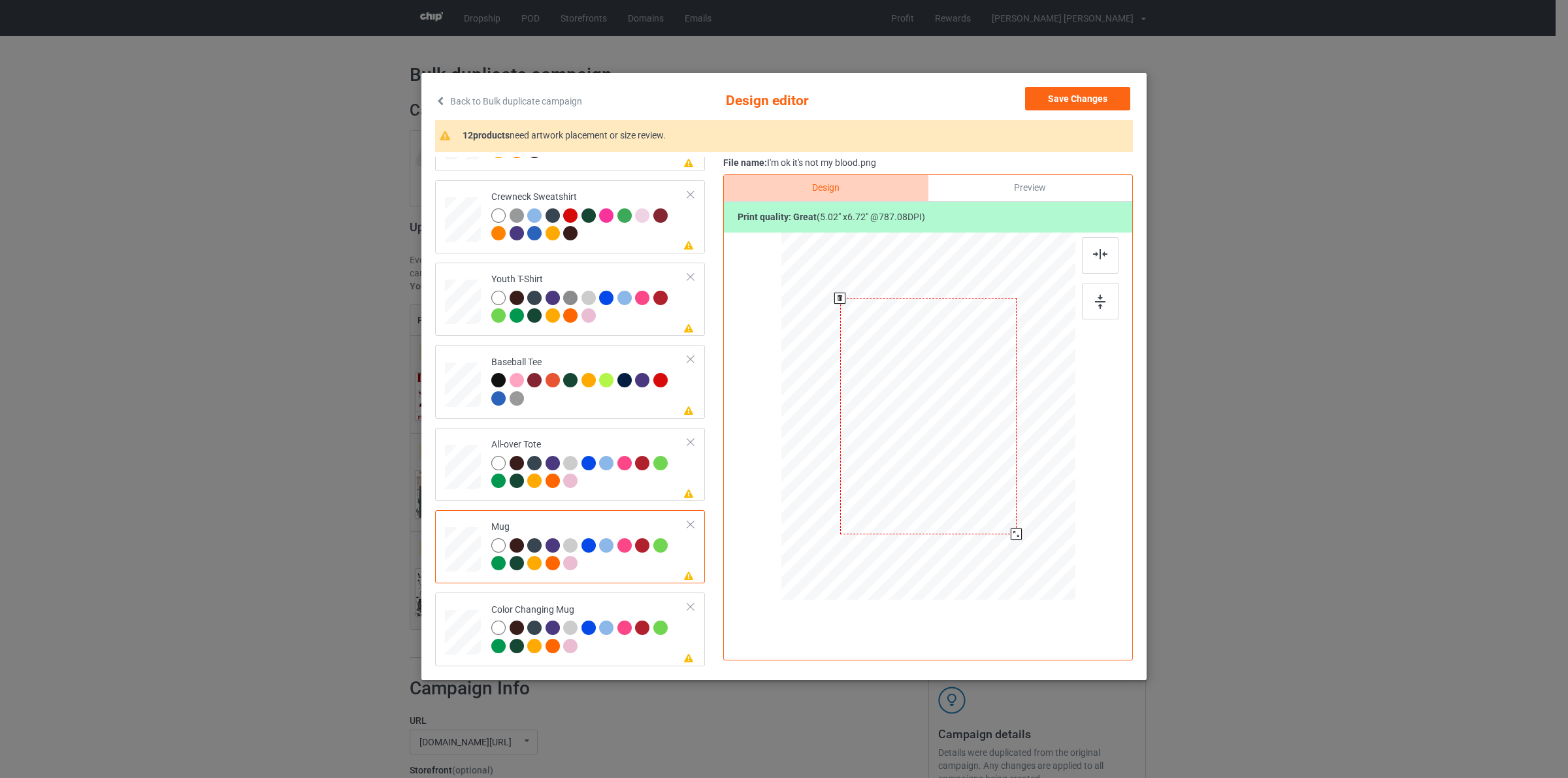
click at [982, 426] on div at bounding box center [928, 418] width 294 height 371
drag, startPoint x: 1014, startPoint y: 532, endPoint x: 964, endPoint y: 441, distance: 103.8
click at [982, 448] on div at bounding box center [928, 416] width 294 height 122
drag, startPoint x: 946, startPoint y: 425, endPoint x: 1026, endPoint y: 426, distance: 80.0
click at [1026, 426] on div at bounding box center [1009, 417] width 76 height 101
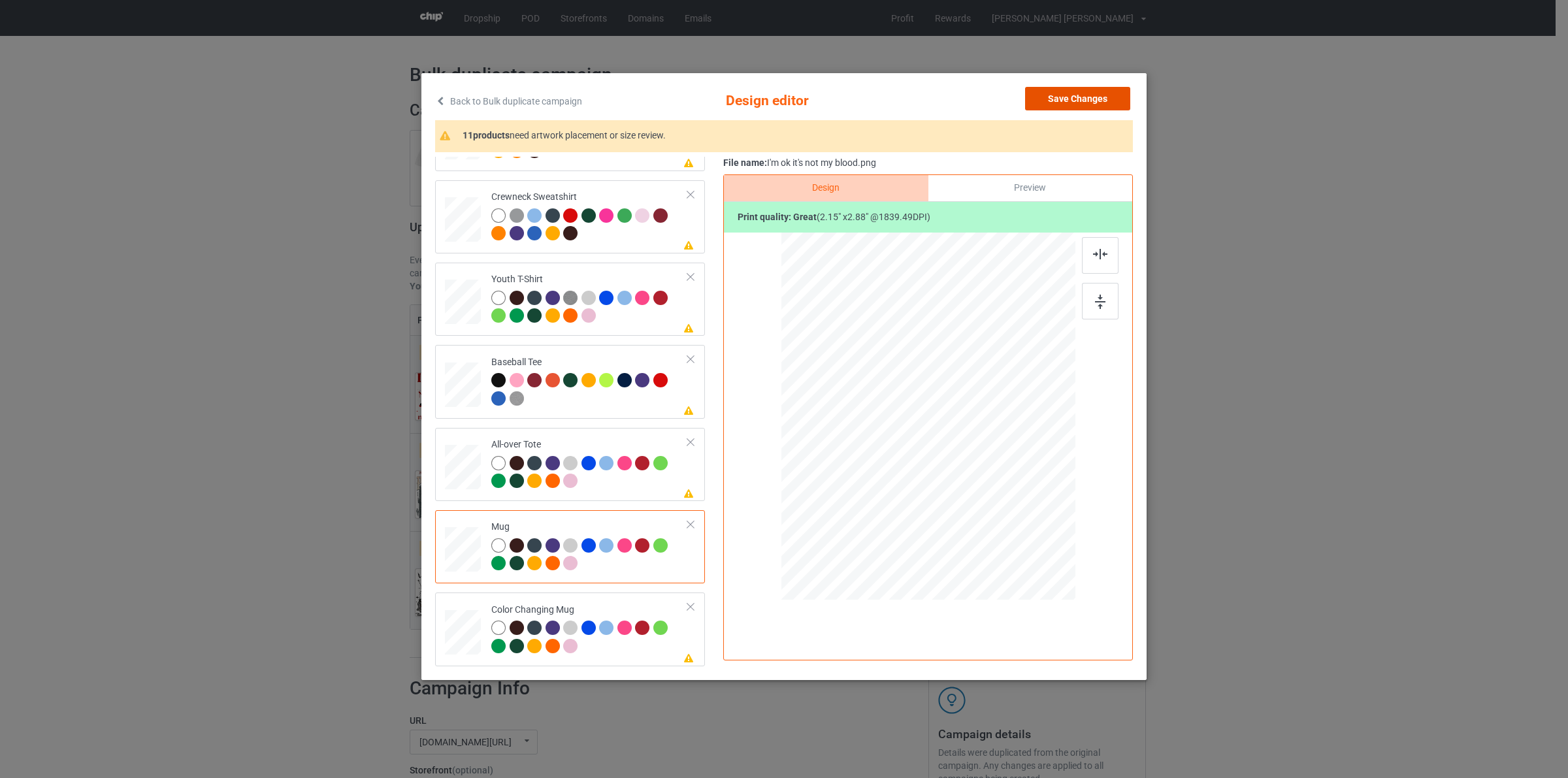
click at [1053, 105] on button "Save Changes" at bounding box center [1078, 98] width 105 height 23
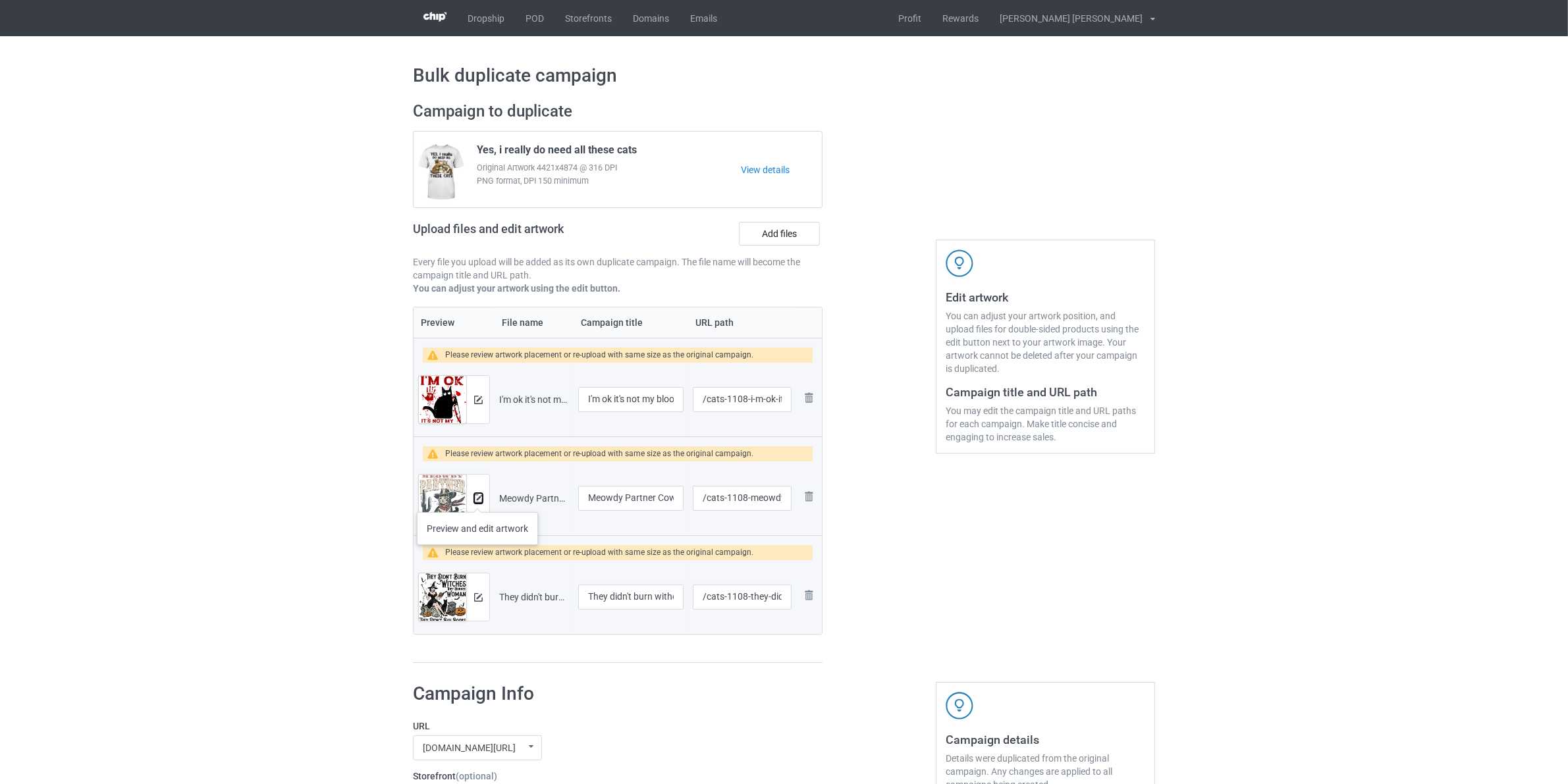
click at [478, 503] on button at bounding box center [478, 499] width 8 height 11
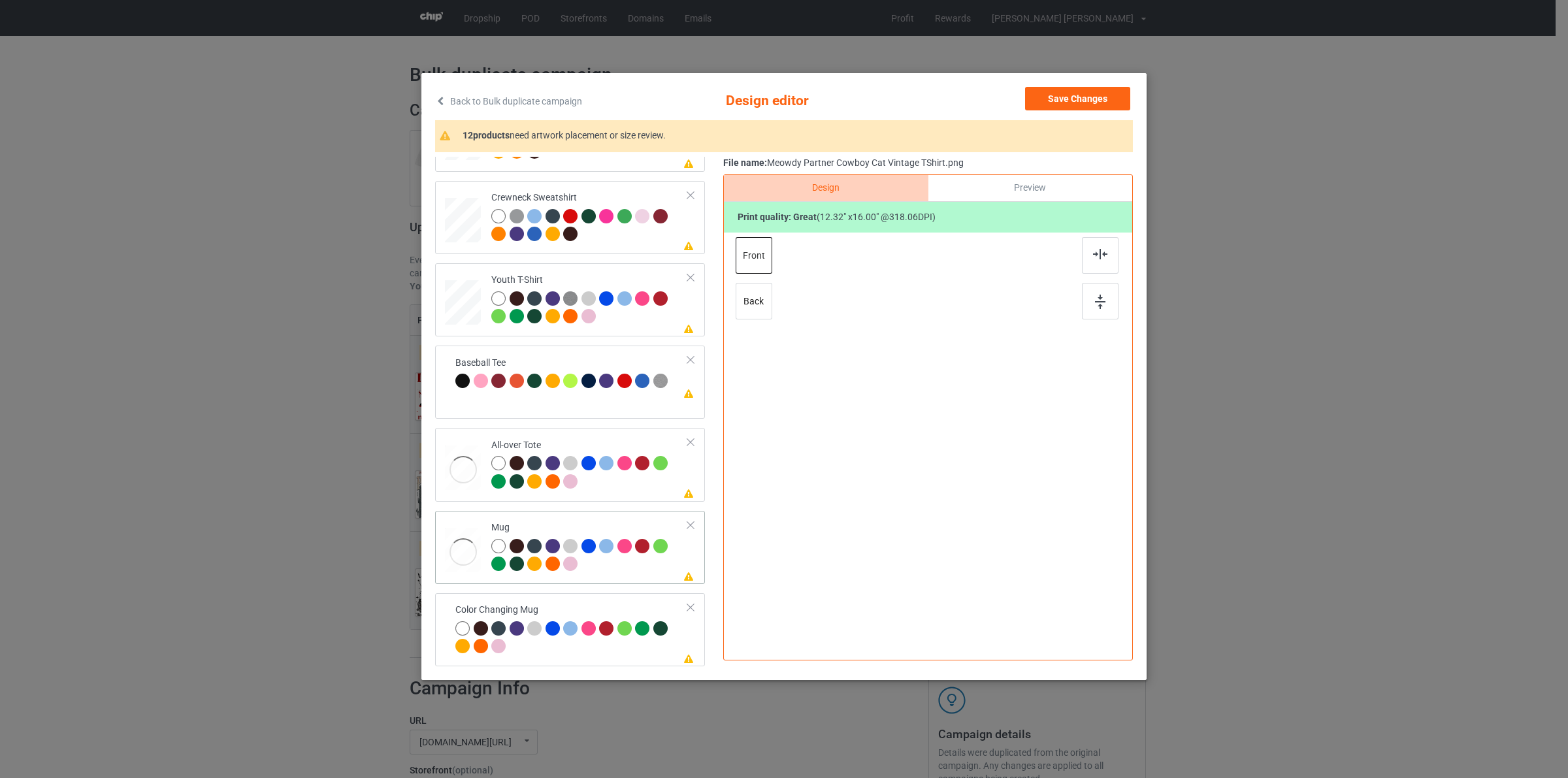
click at [582, 570] on div at bounding box center [589, 557] width 197 height 36
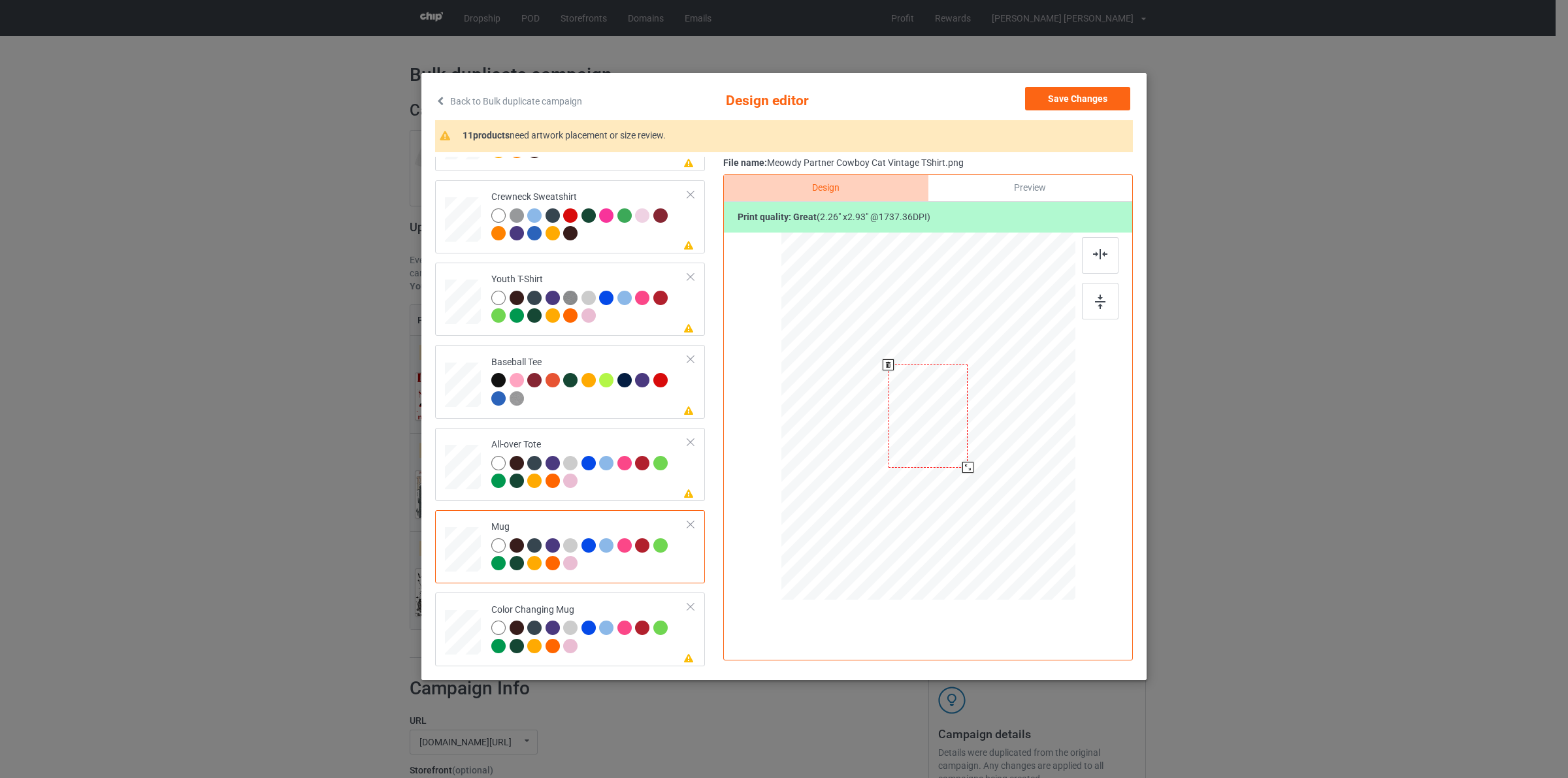
drag, startPoint x: 1016, startPoint y: 528, endPoint x: 992, endPoint y: 425, distance: 105.8
click at [992, 425] on div at bounding box center [928, 416] width 294 height 122
drag, startPoint x: 936, startPoint y: 416, endPoint x: 1016, endPoint y: 416, distance: 80.0
click at [1016, 416] on div at bounding box center [1009, 416] width 79 height 103
drag, startPoint x: 1050, startPoint y: 96, endPoint x: 905, endPoint y: 184, distance: 169.6
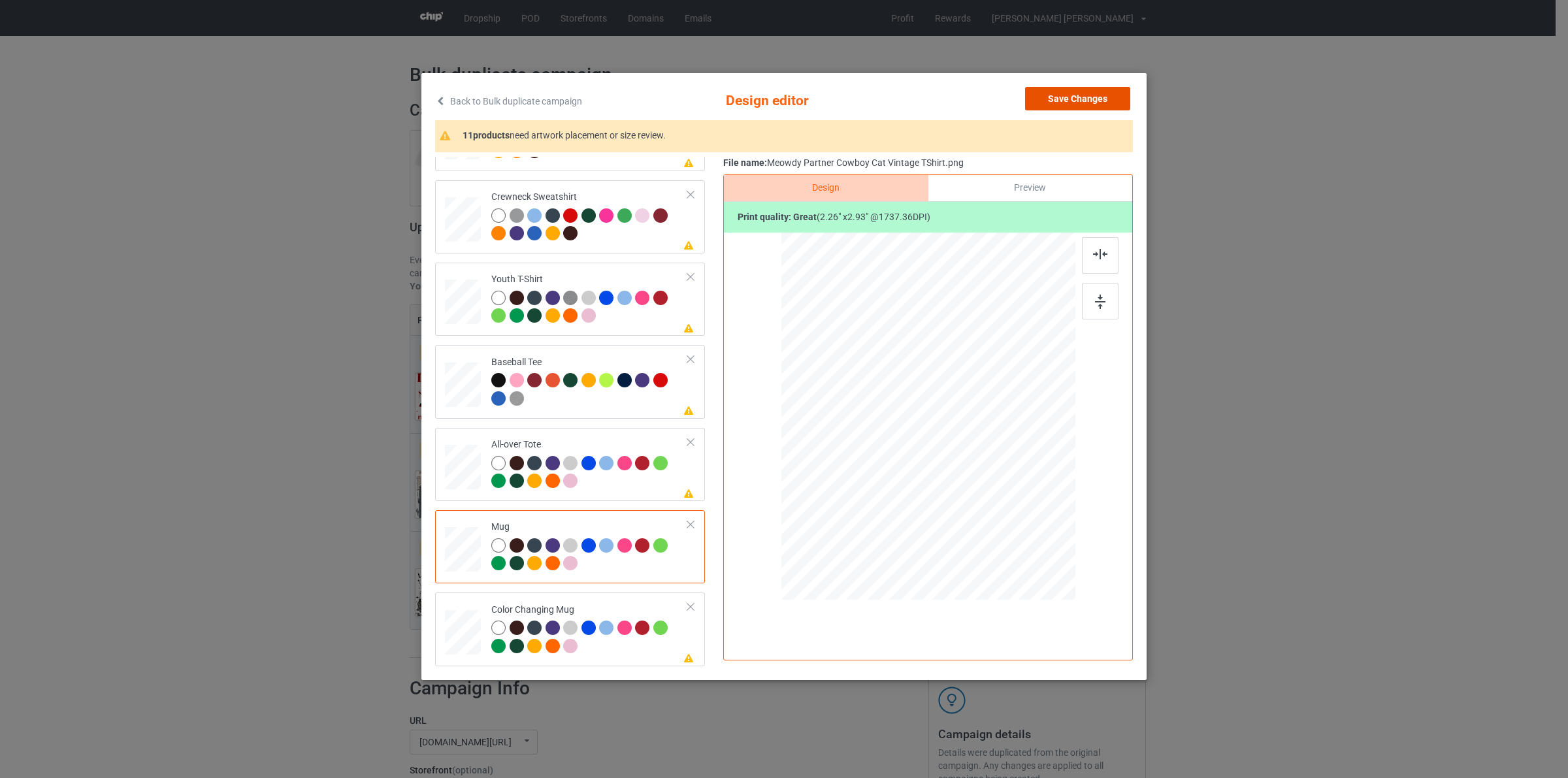
click at [1050, 96] on button "Save Changes" at bounding box center [1078, 98] width 105 height 23
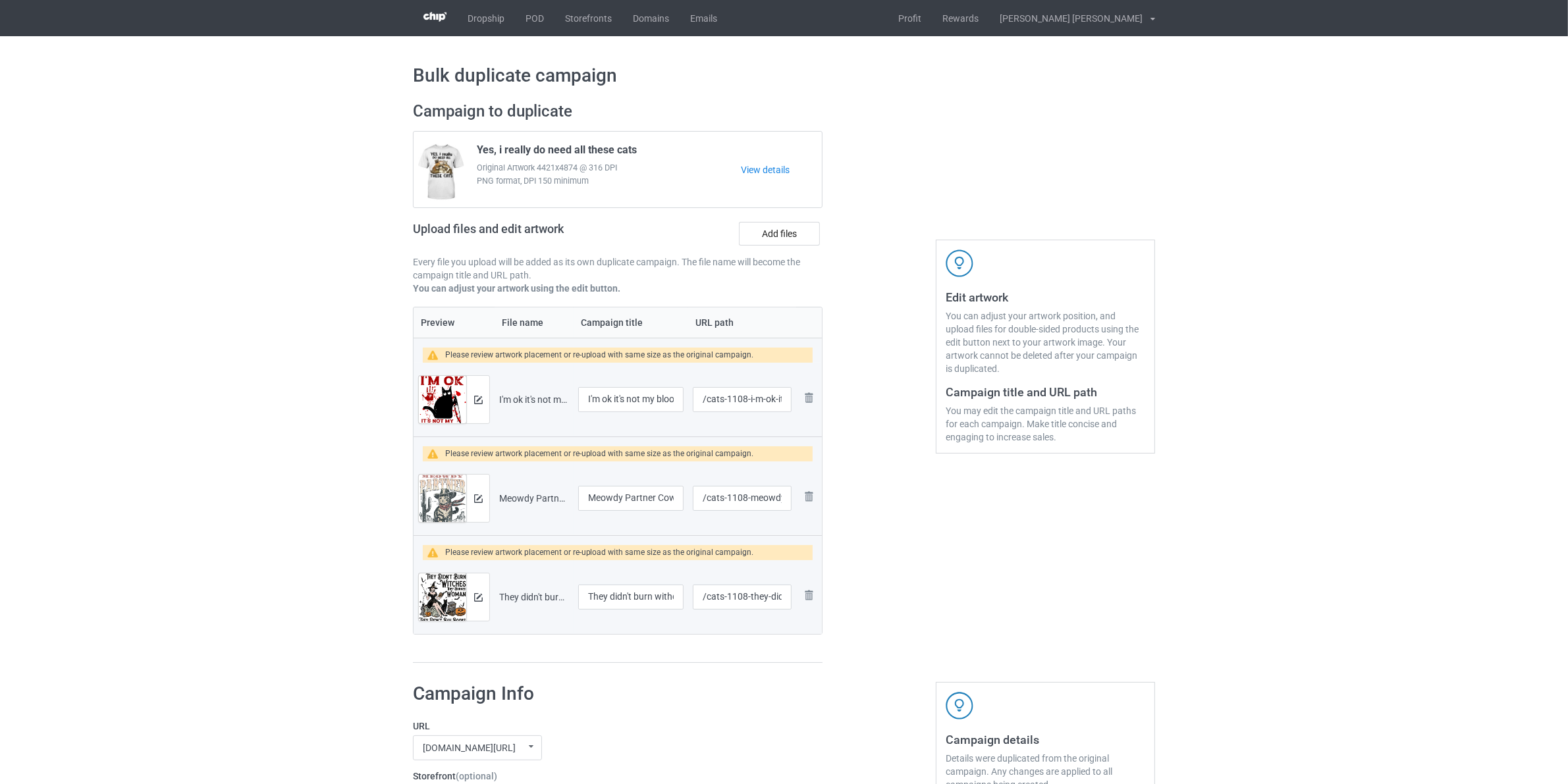
click at [478, 617] on div at bounding box center [478, 597] width 23 height 47
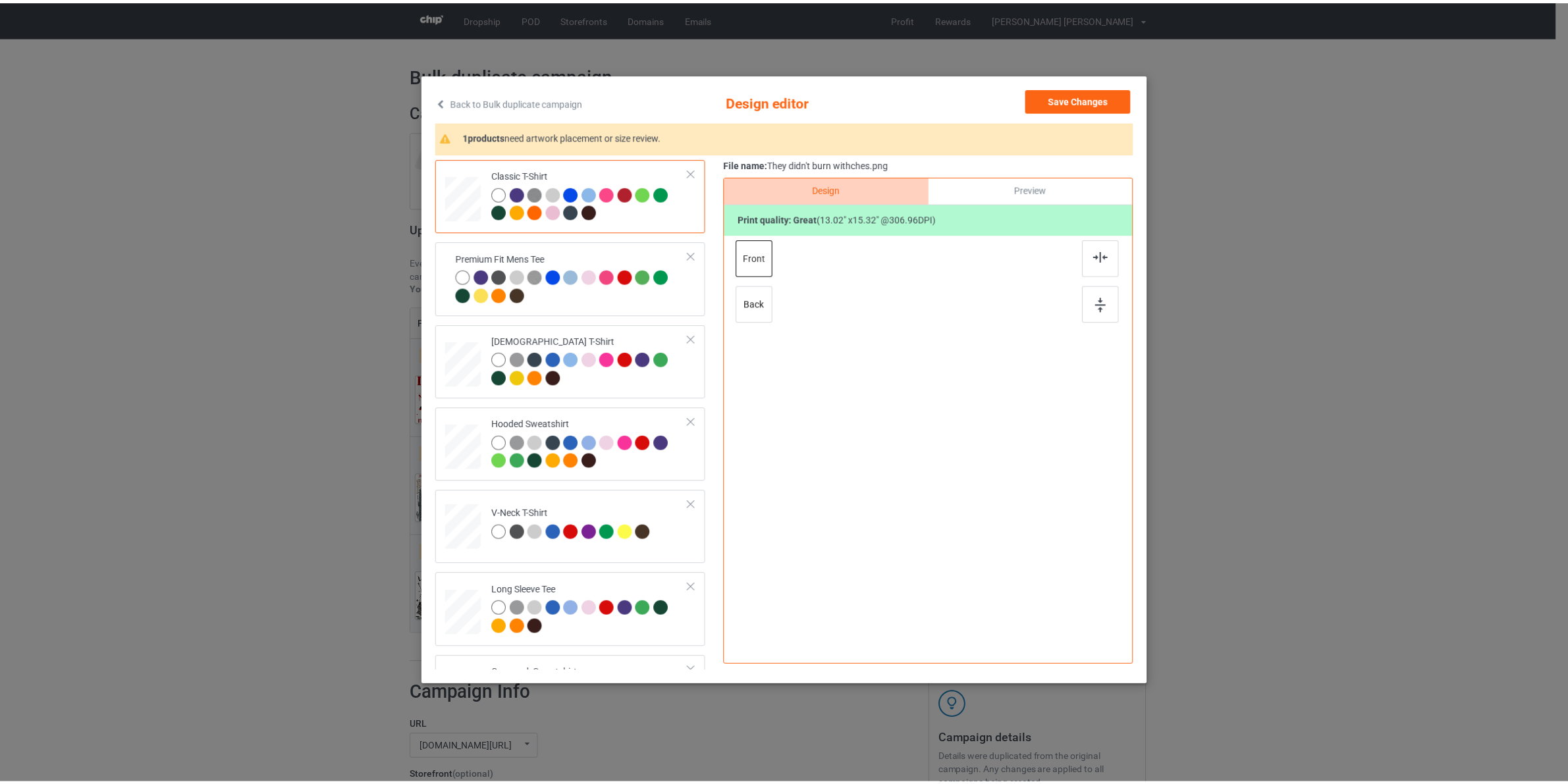
scroll to position [471, 0]
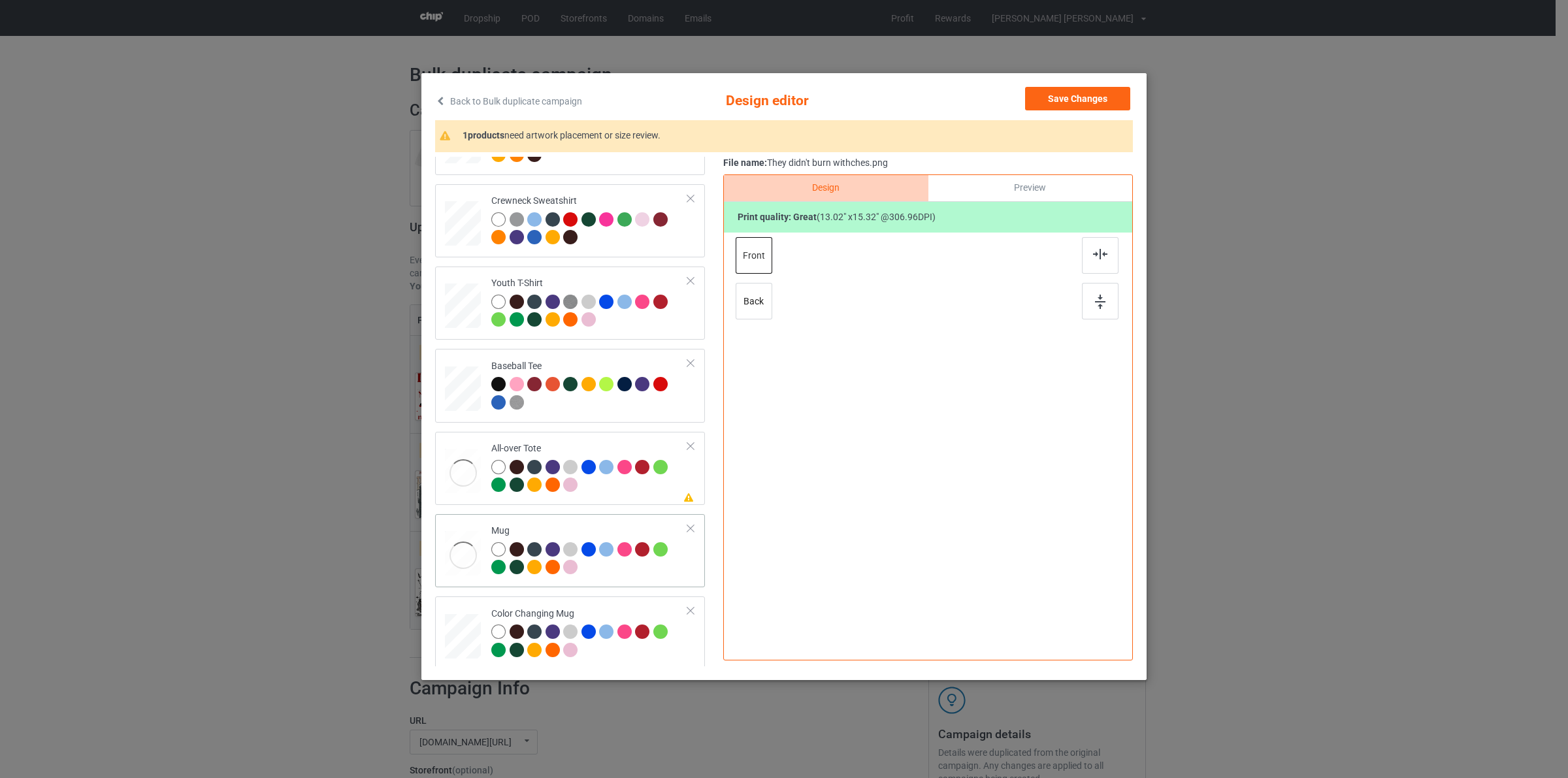
click at [600, 566] on div at bounding box center [589, 560] width 197 height 36
drag, startPoint x: 1096, startPoint y: 105, endPoint x: 1086, endPoint y: 112, distance: 12.2
click at [1095, 108] on button "Save Changes" at bounding box center [1078, 98] width 105 height 23
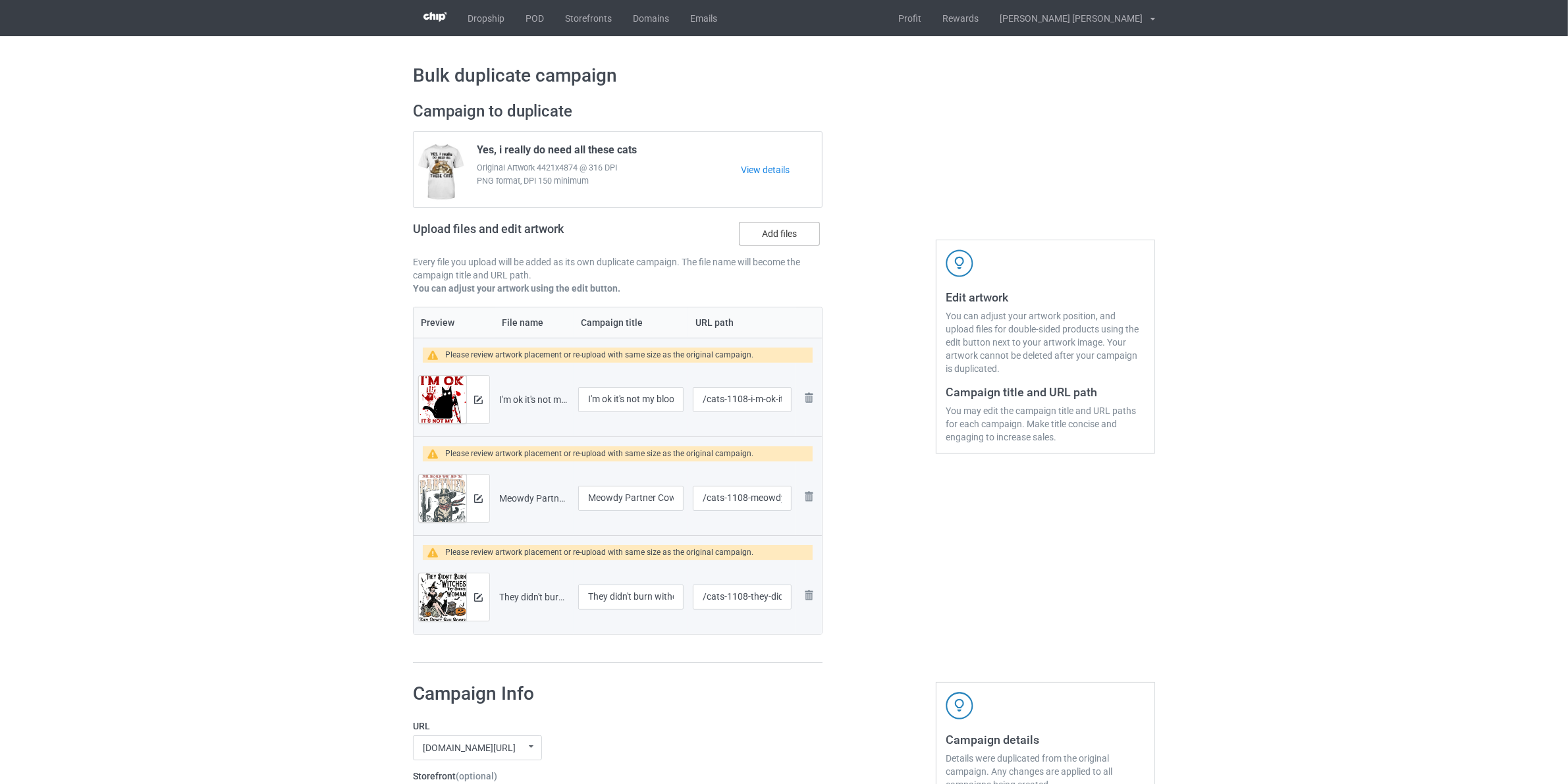
click at [771, 231] on label "Add files" at bounding box center [779, 233] width 81 height 24
click at [0, 0] on input "Add files" at bounding box center [0, 0] width 0 height 0
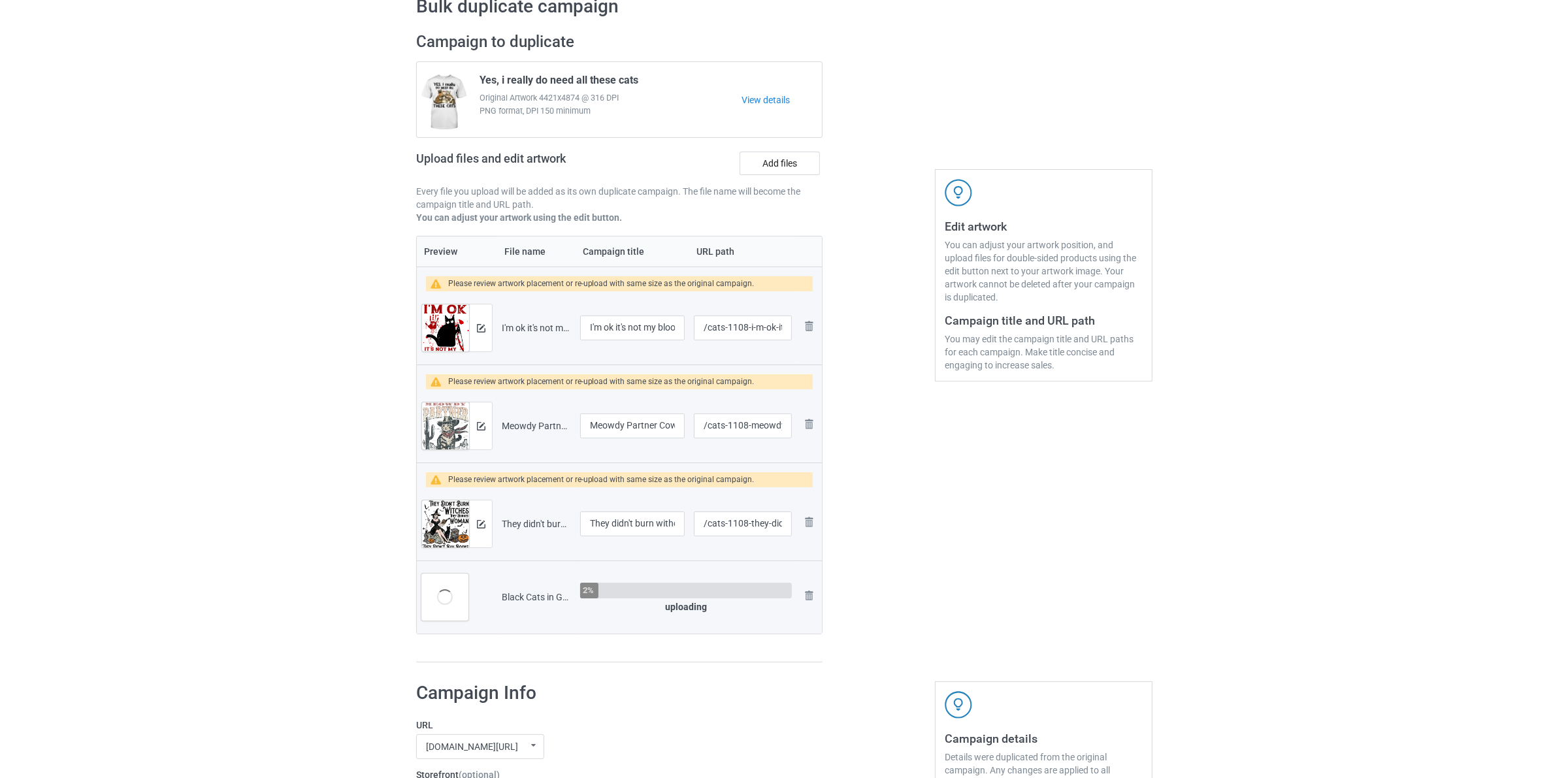
scroll to position [163, 0]
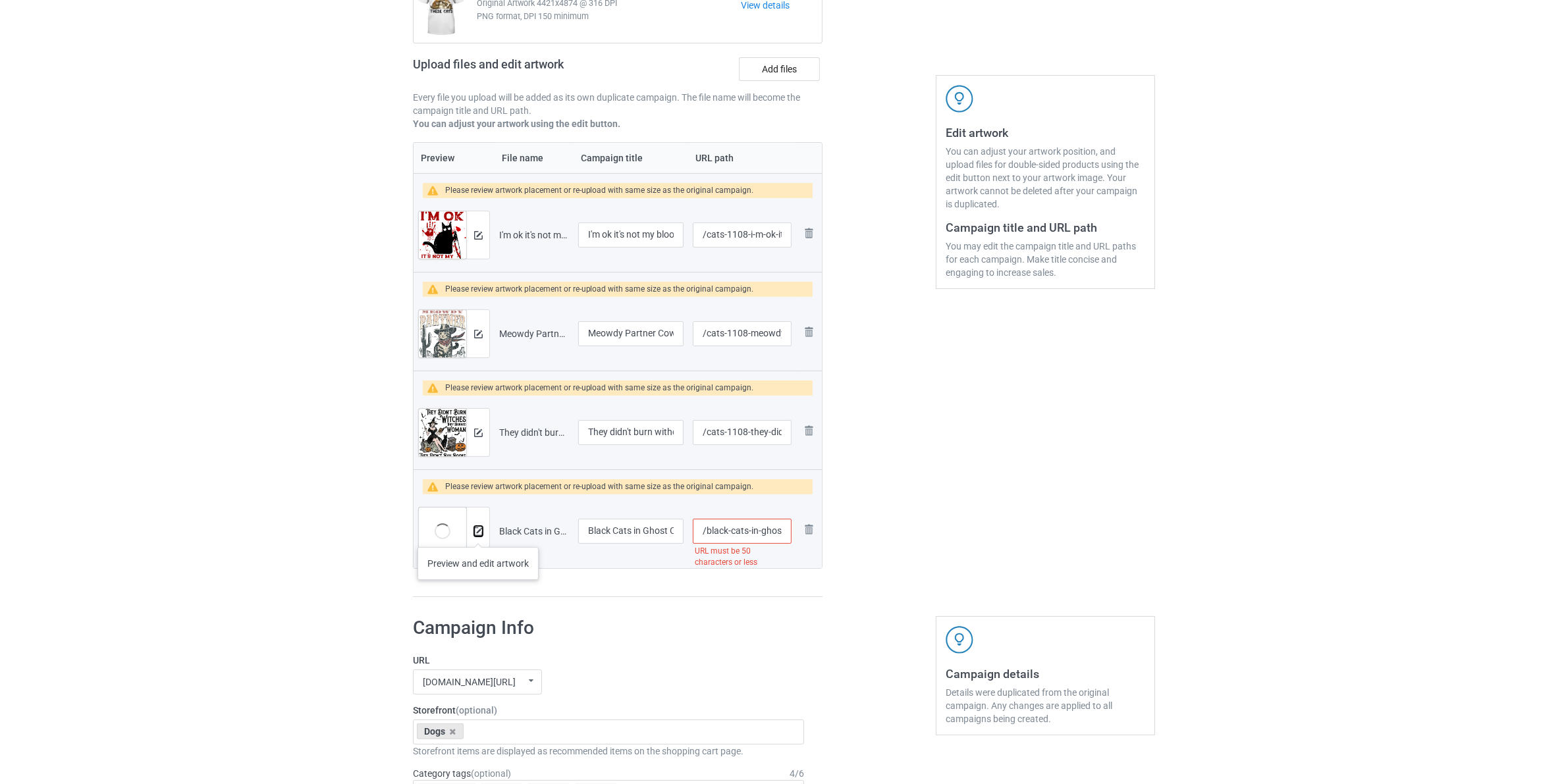
click at [478, 534] on img at bounding box center [478, 531] width 8 height 8
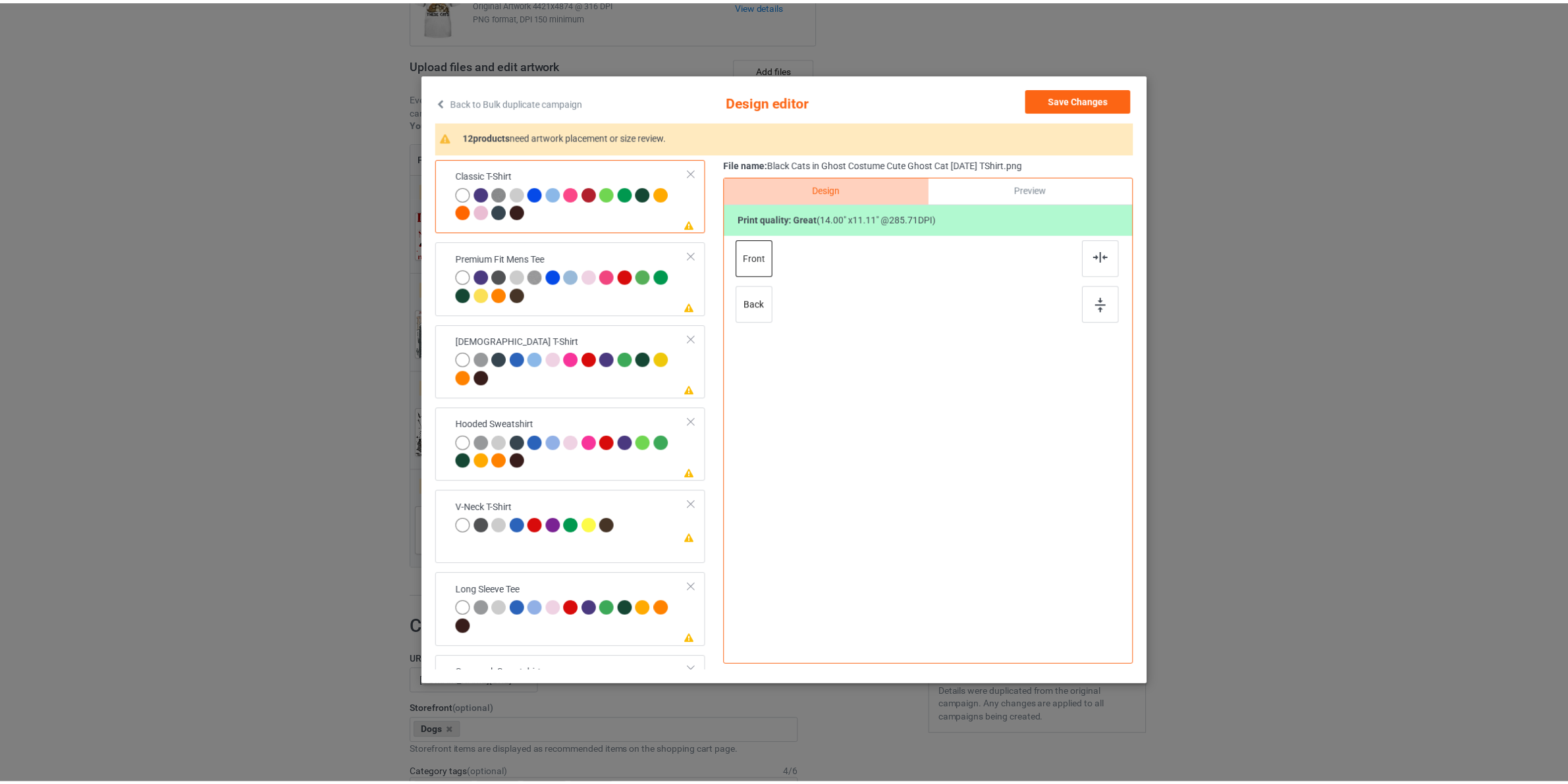
scroll to position [478, 0]
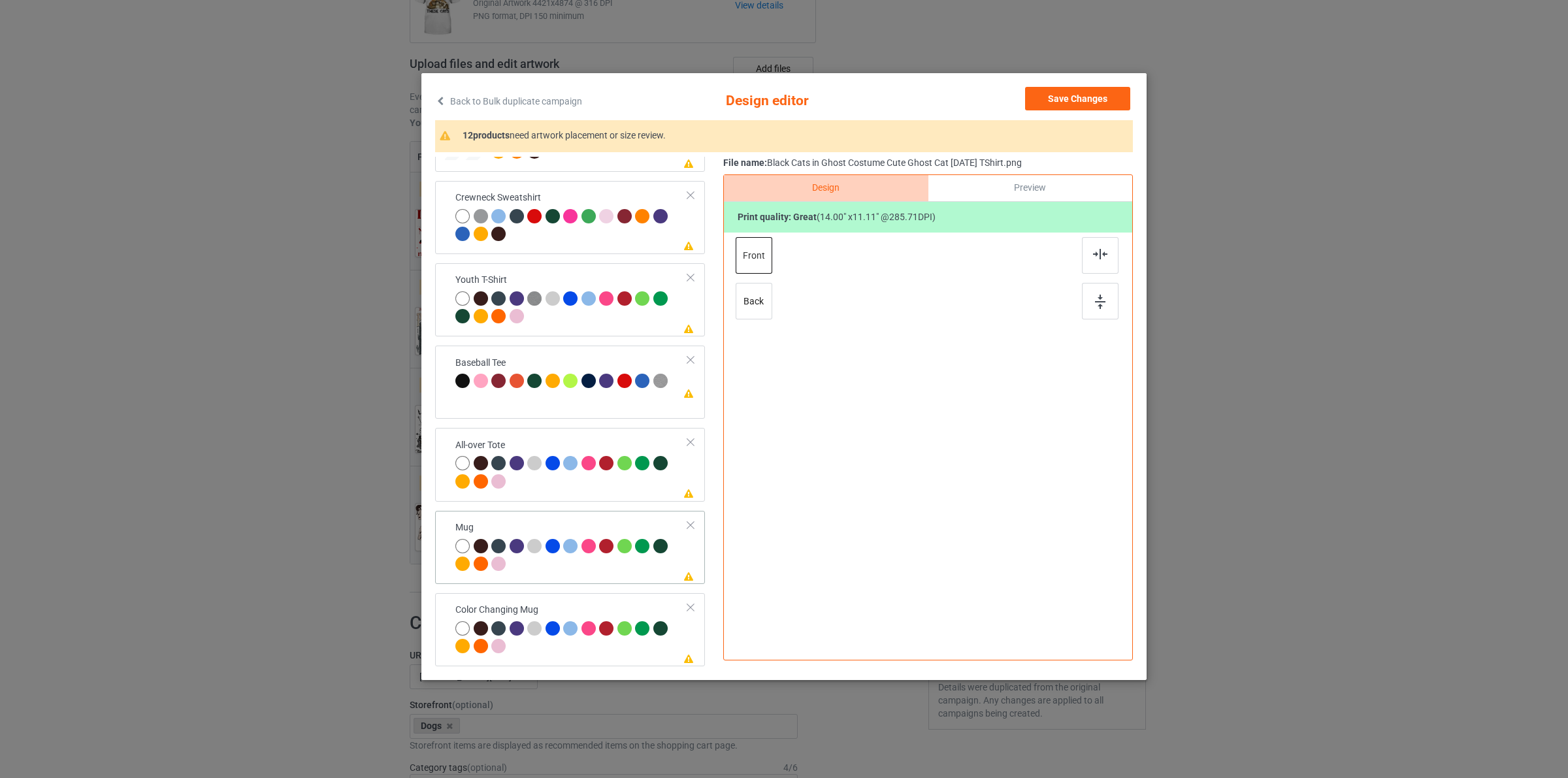
click at [598, 526] on div "Mug" at bounding box center [571, 545] width 233 height 49
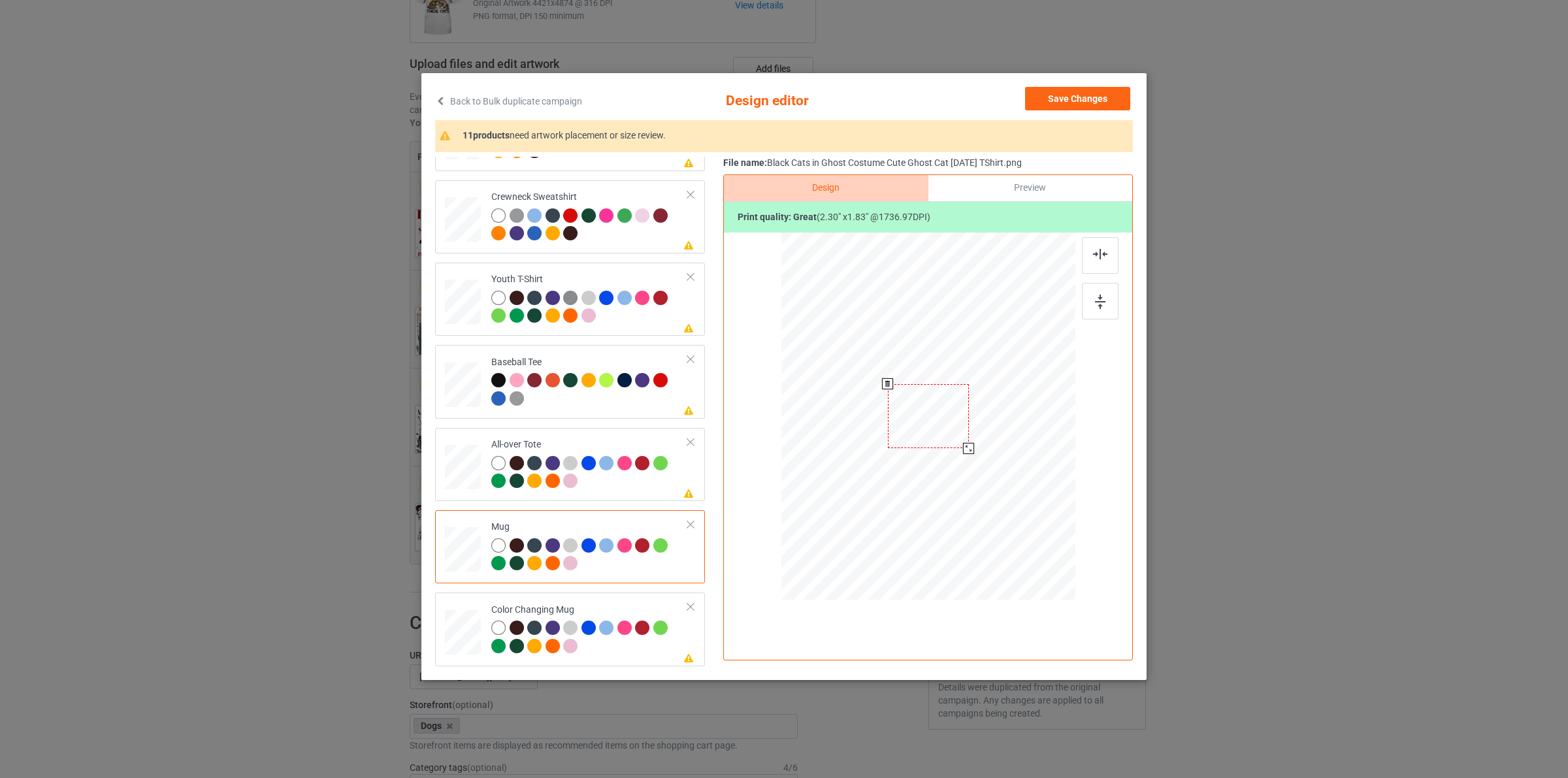
drag, startPoint x: 1014, startPoint y: 487, endPoint x: 976, endPoint y: 435, distance: 64.4
click at [976, 435] on div at bounding box center [928, 416] width 294 height 122
drag, startPoint x: 1024, startPoint y: 426, endPoint x: 1035, endPoint y: 429, distance: 11.4
click at [1035, 429] on div at bounding box center [1008, 419] width 81 height 64
click at [1093, 90] on button "Save Changes" at bounding box center [1078, 98] width 105 height 23
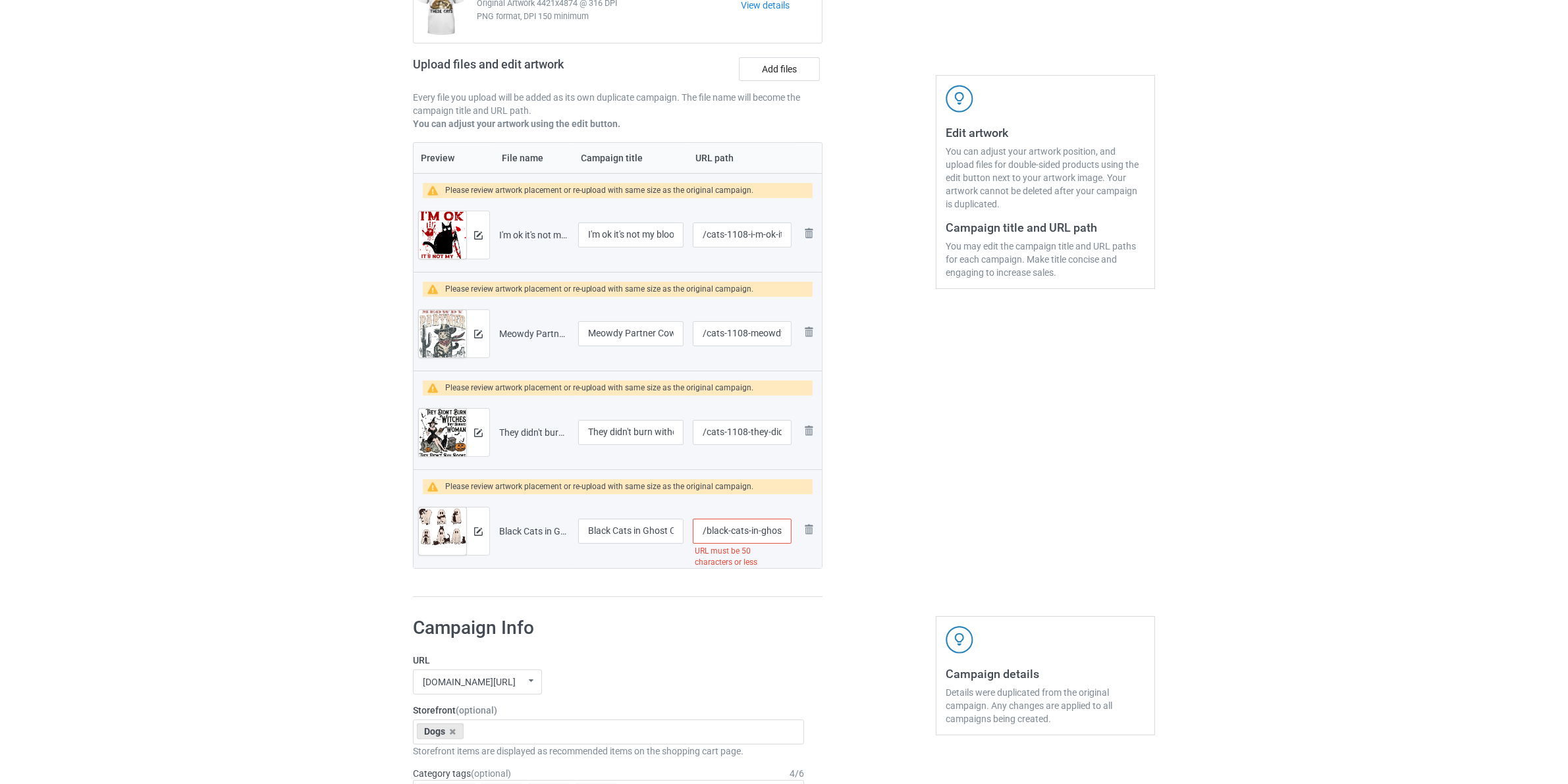
click at [708, 530] on input "/black-cats-in-ghost-costume-cute-ghost-cat-halloween-tshirt" at bounding box center [742, 531] width 99 height 25
click at [708, 530] on input "/black-cats-in-ghost-costume-cute-ghost-cat-halloween-tshirt" at bounding box center [742, 531] width 99 height 25
click at [705, 531] on input "/black-cats-in-ghost-costume-cute-ghost-cat-halloween-tshirt" at bounding box center [742, 531] width 99 height 25
paste input "cats-1108-"
drag, startPoint x: 785, startPoint y: 533, endPoint x: 875, endPoint y: 558, distance: 93.4
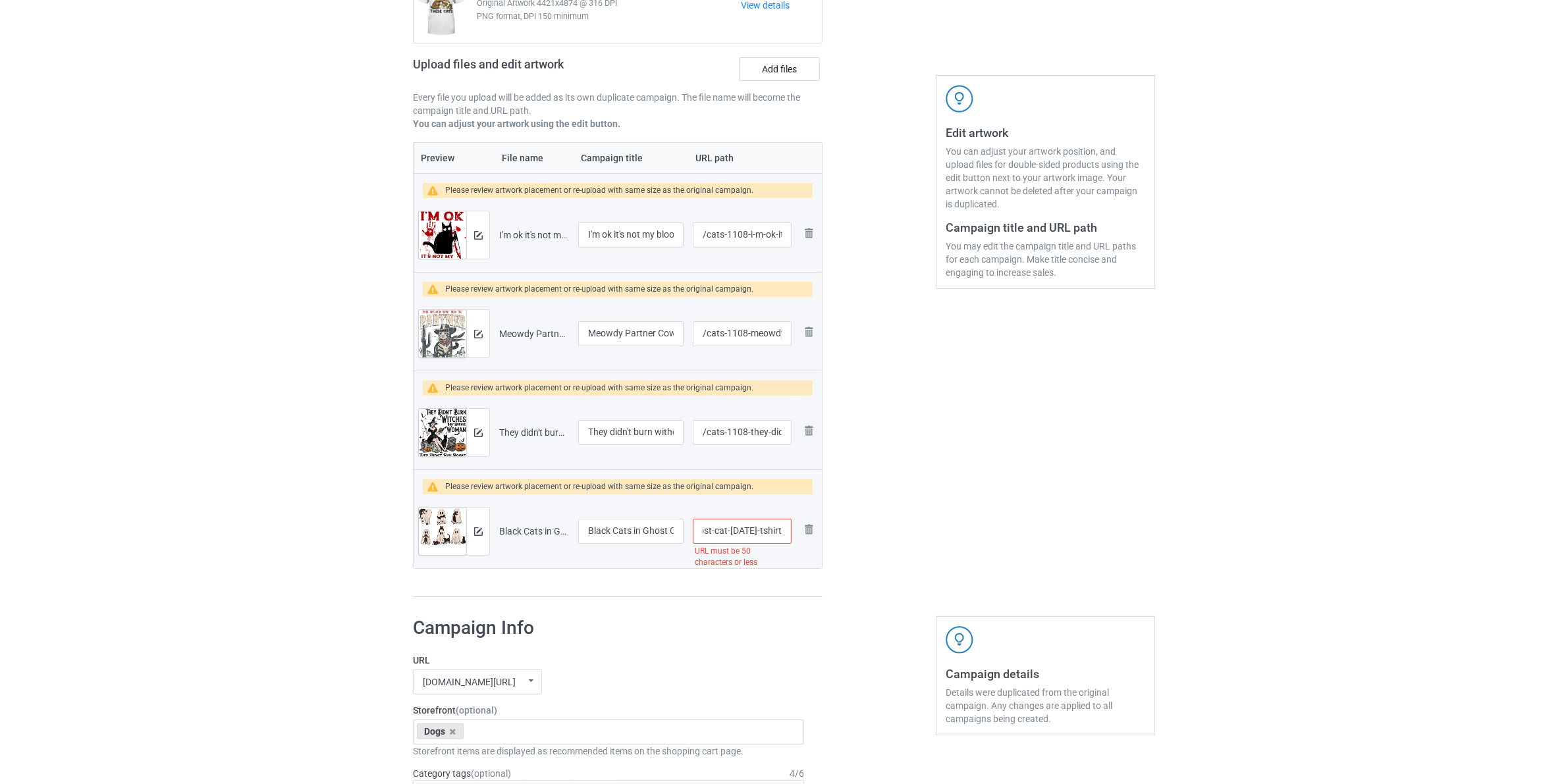
click at [876, 557] on div "Campaign to duplicate Yes, i really do need all these cats Original Artwork 442…" at bounding box center [784, 267] width 761 height 679
click at [1071, 438] on div "Edit artwork You can adjust your artwork position, and upload files for double-…" at bounding box center [1045, 267] width 238 height 679
drag, startPoint x: 786, startPoint y: 527, endPoint x: 926, endPoint y: 556, distance: 143.0
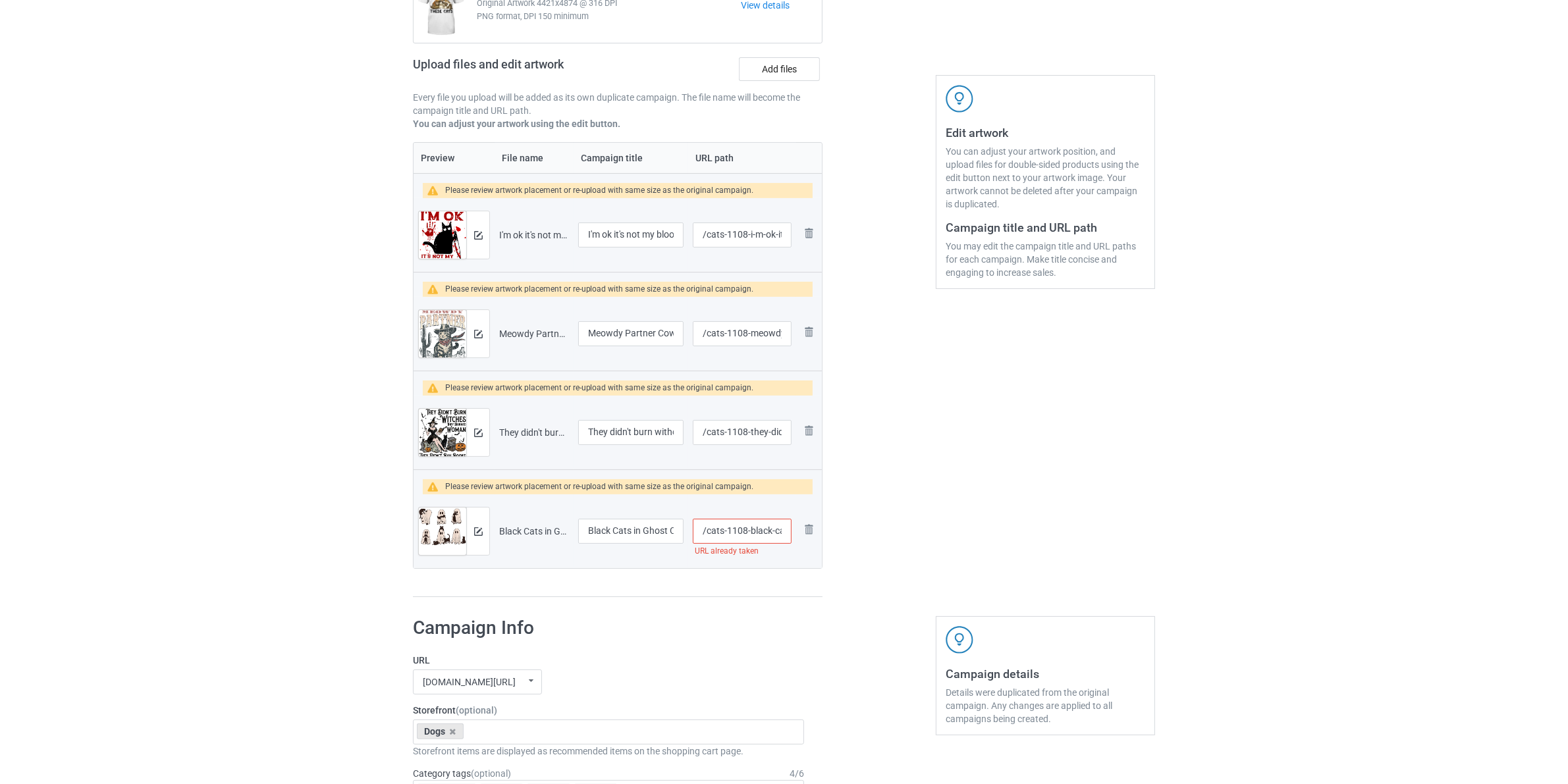
click at [923, 556] on div "Campaign to duplicate Yes, i really do need all these cats Original Artwork 442…" at bounding box center [784, 267] width 761 height 679
click at [776, 531] on input "/cats-1108-black-ca" at bounding box center [742, 531] width 99 height 25
type input "/cats-1108-blacka"
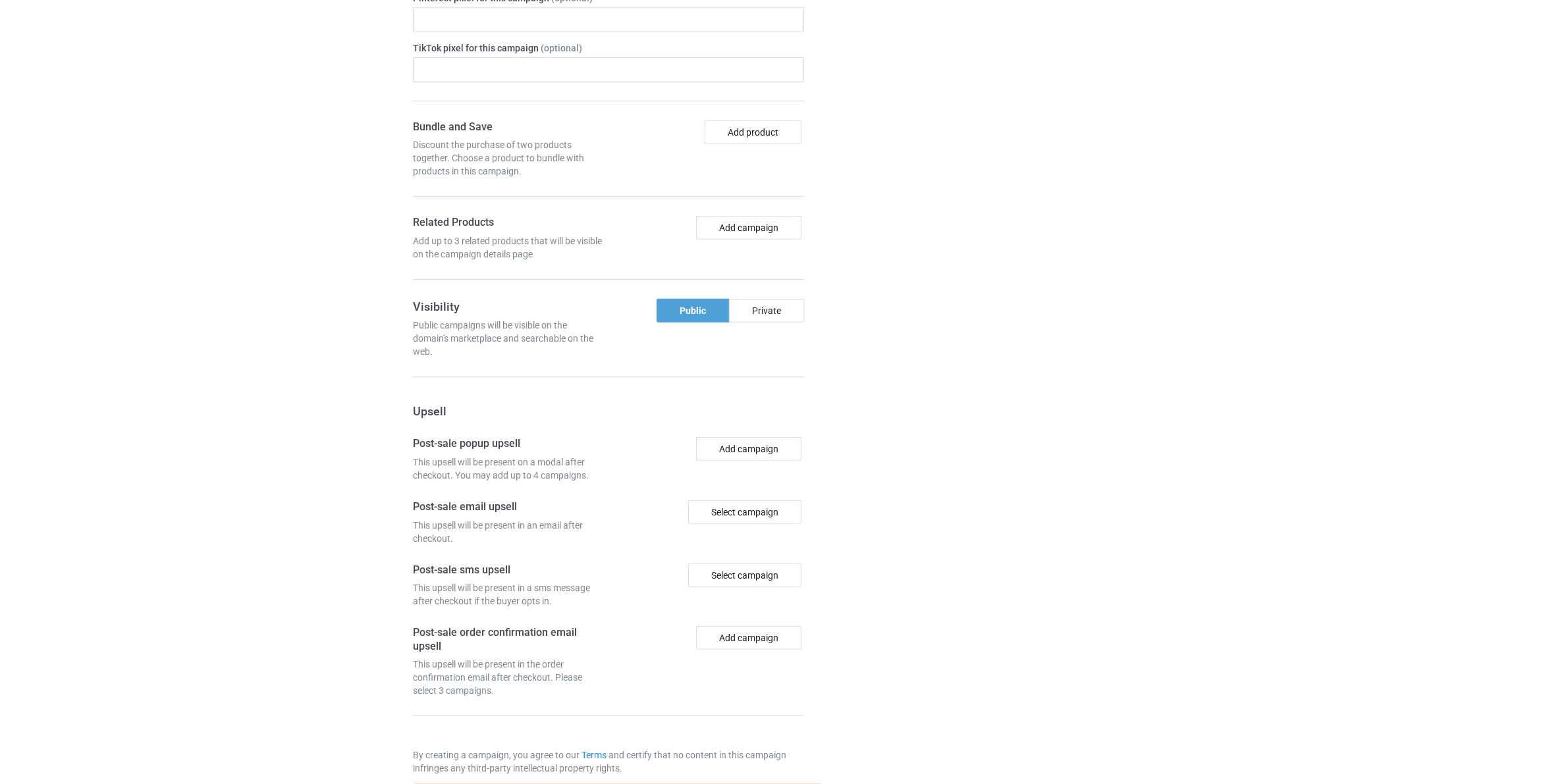
scroll to position [1218, 0]
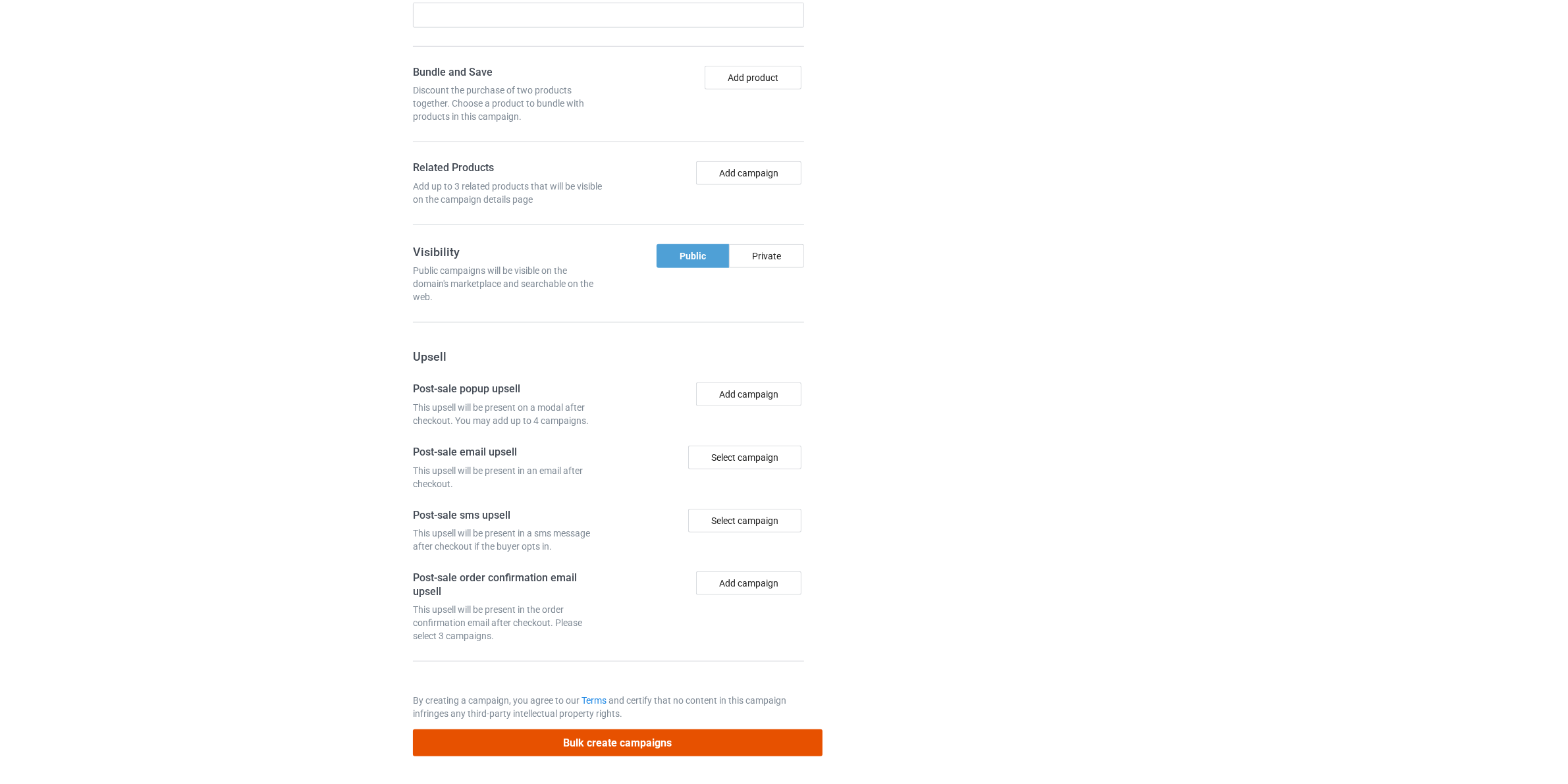
click at [721, 744] on button "Bulk create campaigns" at bounding box center [617, 743] width 409 height 27
